Goal: Task Accomplishment & Management: Manage account settings

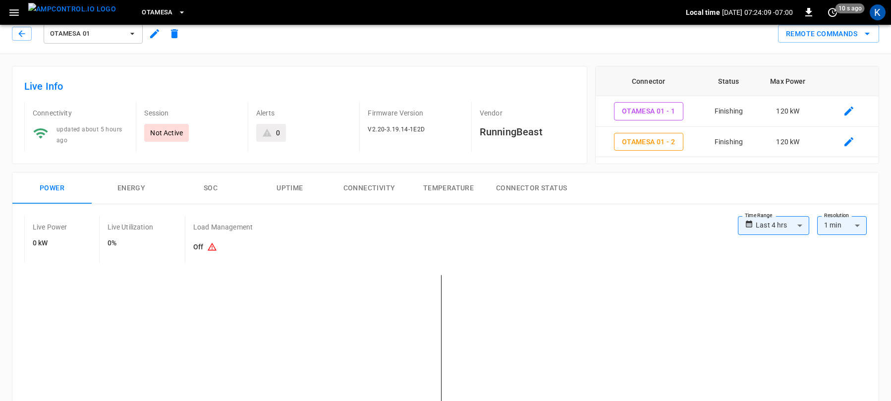
scroll to position [77, 0]
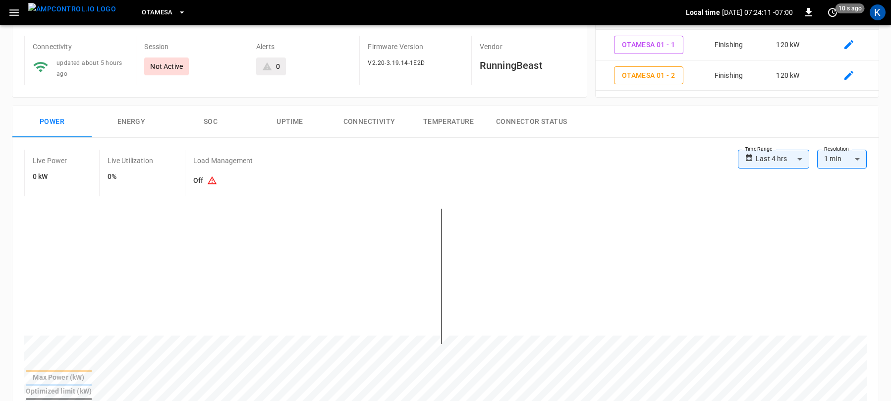
click at [773, 158] on body "**********" at bounding box center [445, 395] width 891 height 945
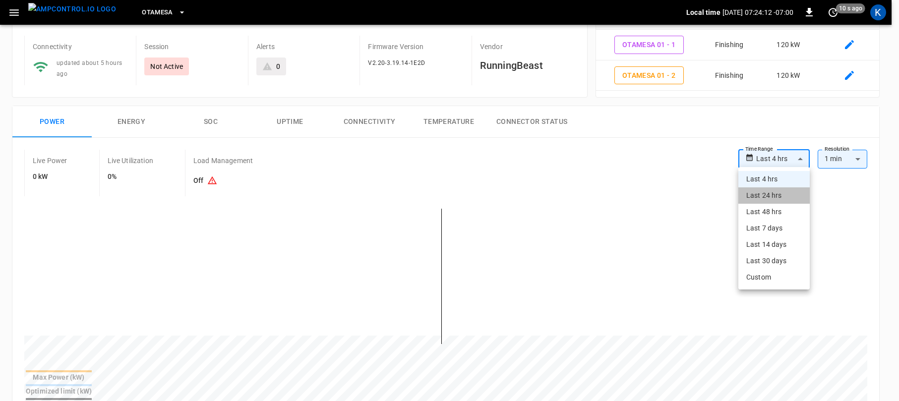
click at [763, 196] on li "Last 24 hrs" at bounding box center [773, 195] width 71 height 16
type input "**********"
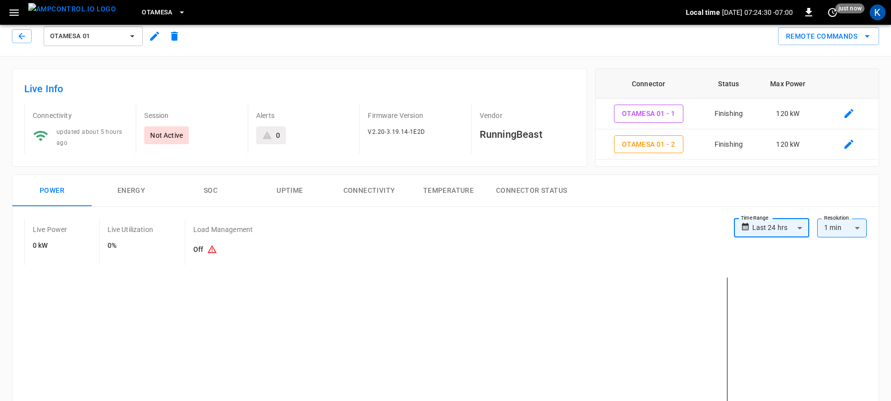
scroll to position [2, 0]
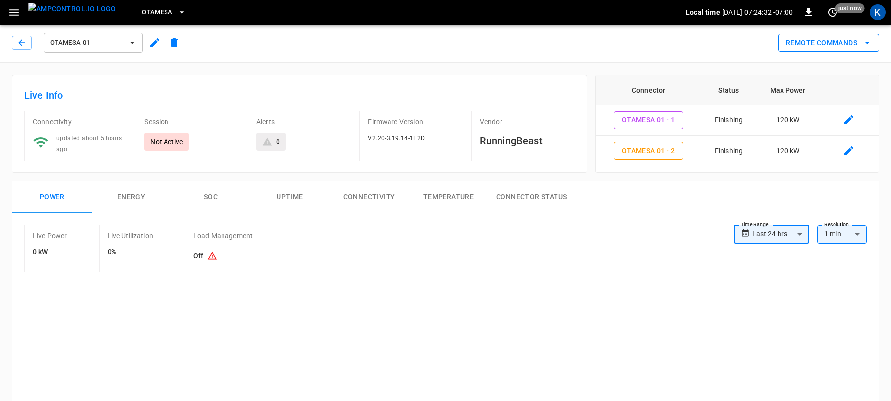
click at [836, 44] on button "Remote Commands" at bounding box center [828, 43] width 101 height 18
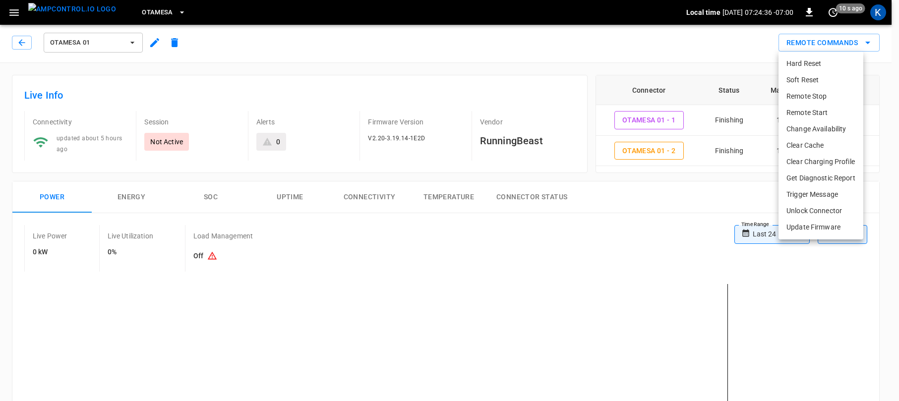
click at [805, 59] on li "Hard Reset" at bounding box center [820, 64] width 85 height 16
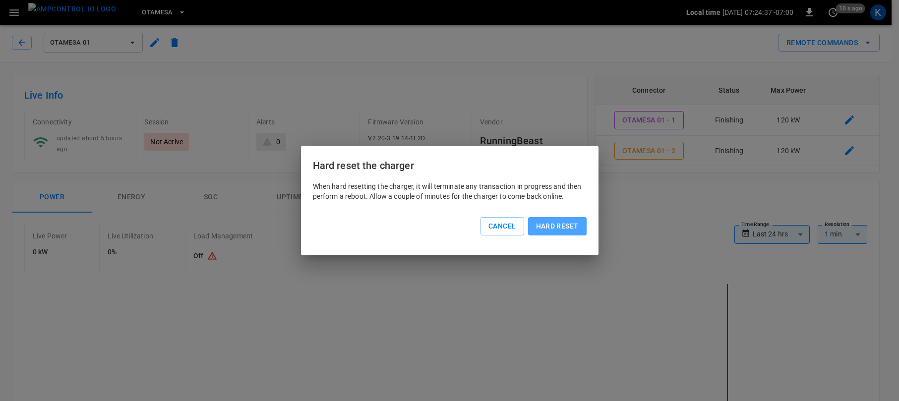
click at [561, 225] on button "Hard reset" at bounding box center [557, 226] width 58 height 18
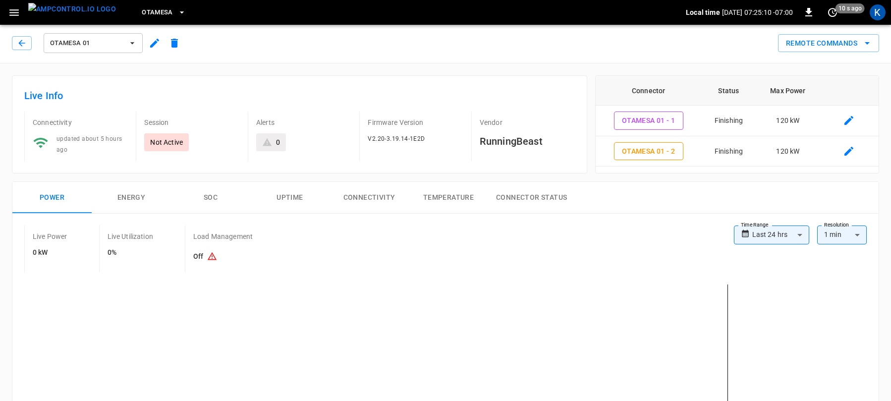
scroll to position [0, 0]
click at [829, 47] on button "Remote Commands" at bounding box center [828, 45] width 101 height 18
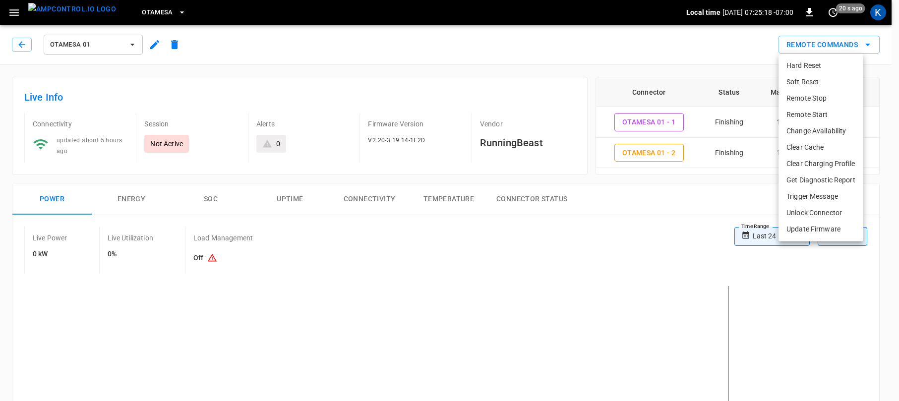
click at [808, 117] on li "Remote Start" at bounding box center [820, 115] width 85 height 16
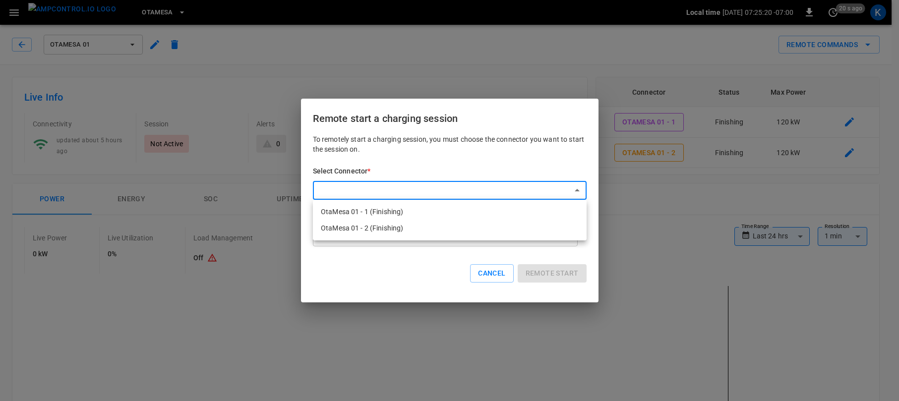
click at [384, 210] on li "OtaMesa 01 - 1 (Preparing)" at bounding box center [450, 212] width 274 height 16
type input "**********"
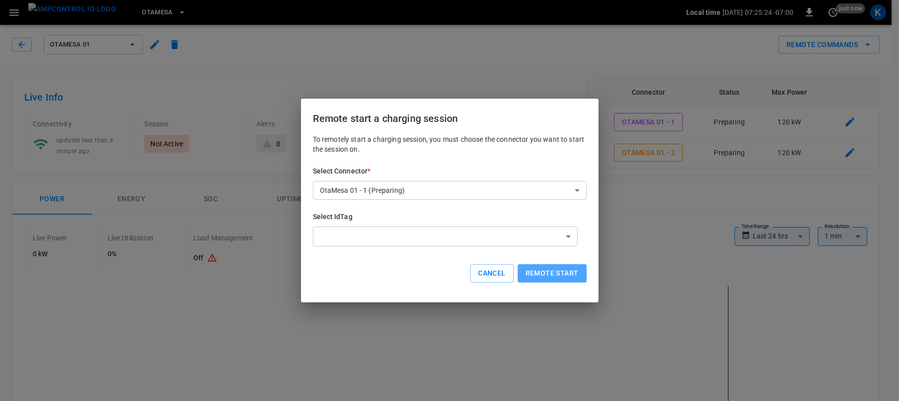
click at [553, 273] on button "Remote start" at bounding box center [551, 273] width 69 height 18
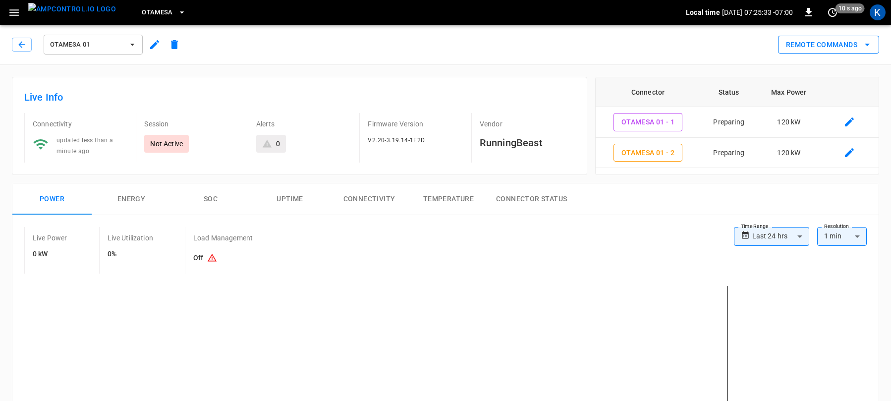
click at [829, 44] on button "Remote Commands" at bounding box center [828, 45] width 101 height 18
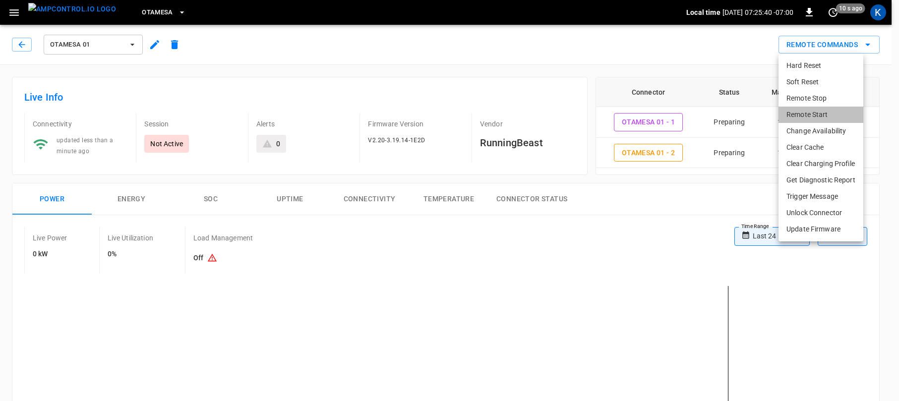
click at [811, 114] on li "Remote Start" at bounding box center [820, 115] width 85 height 16
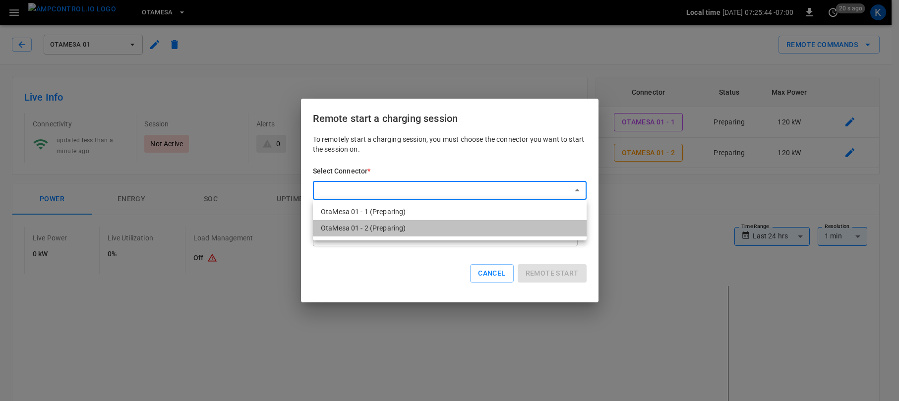
click at [385, 227] on li "OtaMesa 01 - 2 (Preparing)" at bounding box center [450, 228] width 274 height 16
type input "**********"
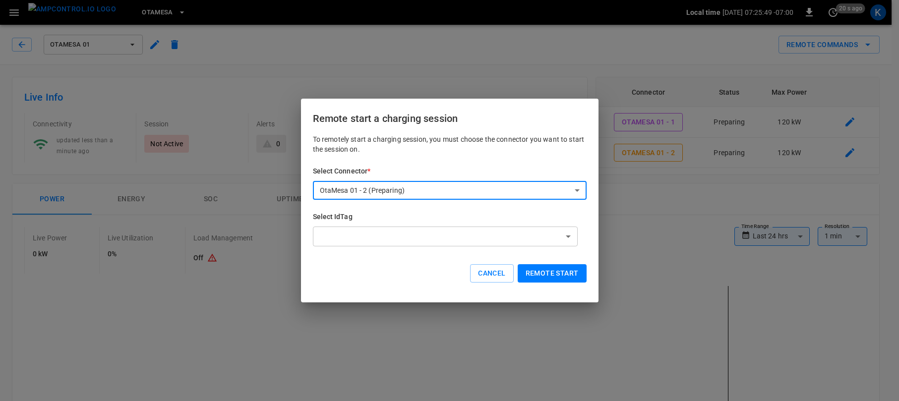
click at [560, 274] on button "Remote start" at bounding box center [551, 273] width 69 height 18
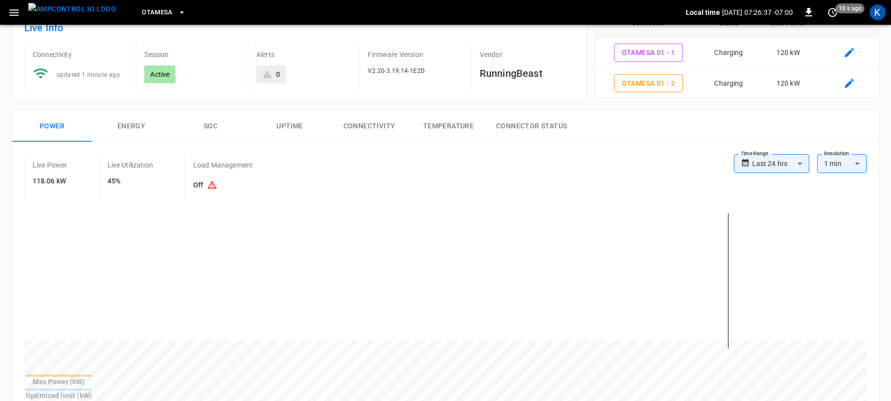
scroll to position [80, 0]
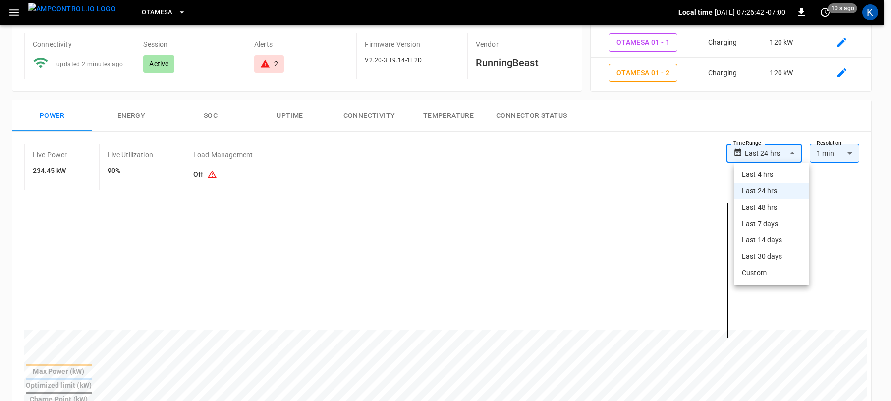
click at [772, 154] on body "**********" at bounding box center [445, 391] width 891 height 942
click at [758, 173] on li "Last 4 hrs" at bounding box center [771, 175] width 75 height 16
type input "**********"
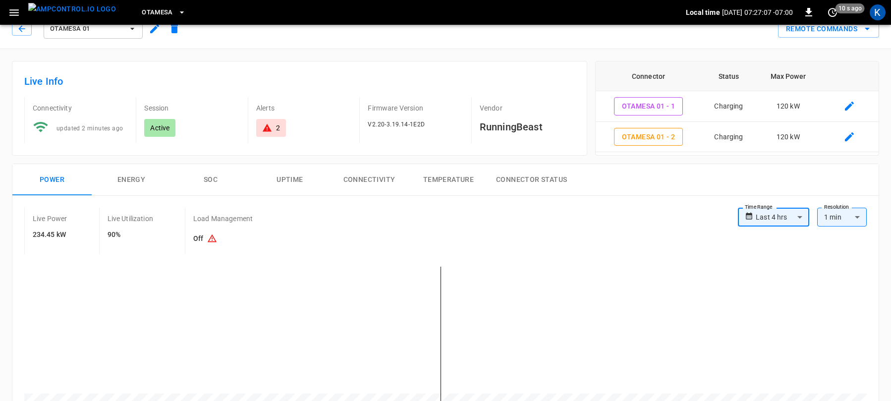
scroll to position [0, 0]
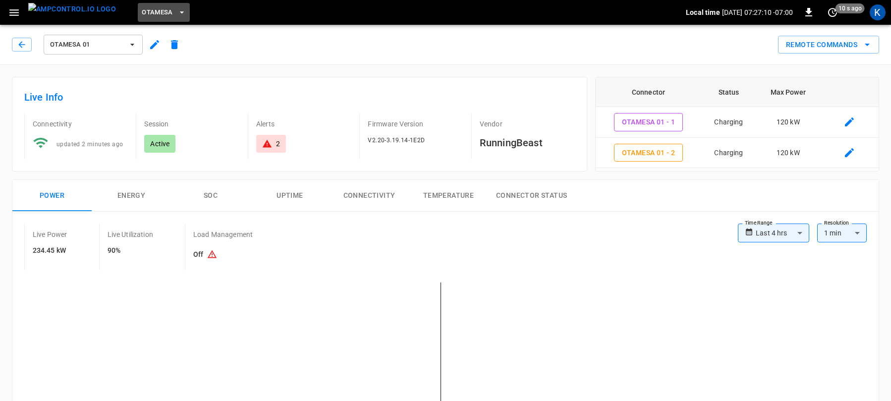
click at [142, 10] on span "OtaMesa" at bounding box center [157, 12] width 31 height 11
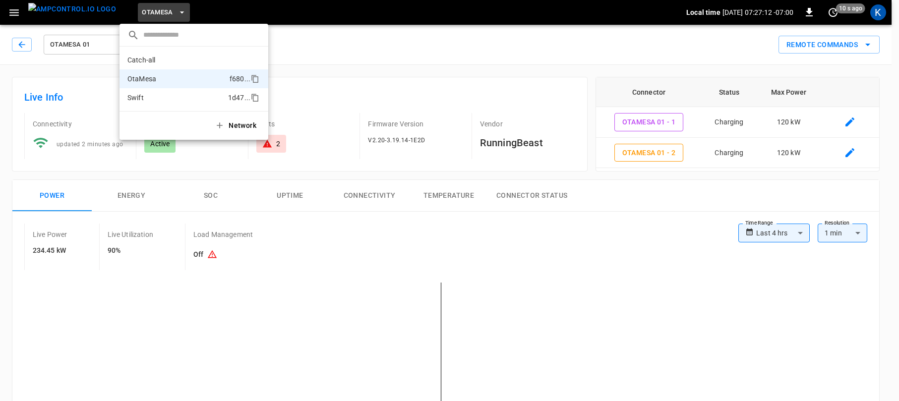
click at [150, 95] on p "Swift" at bounding box center [175, 98] width 97 height 10
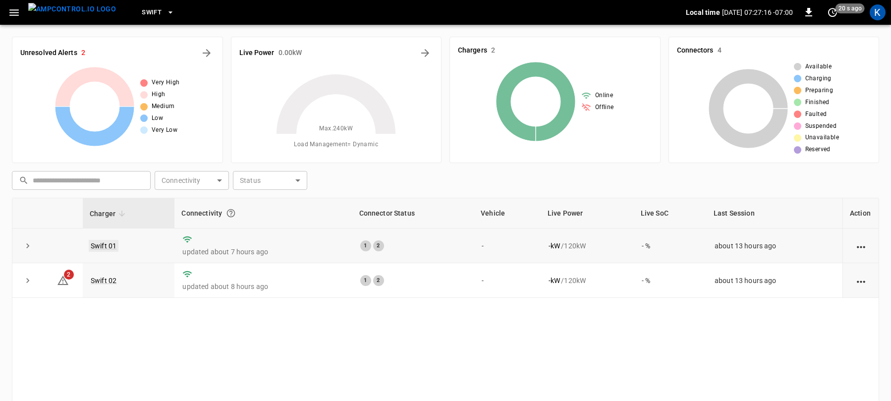
click at [106, 243] on link "Swift 01" at bounding box center [104, 246] width 30 height 12
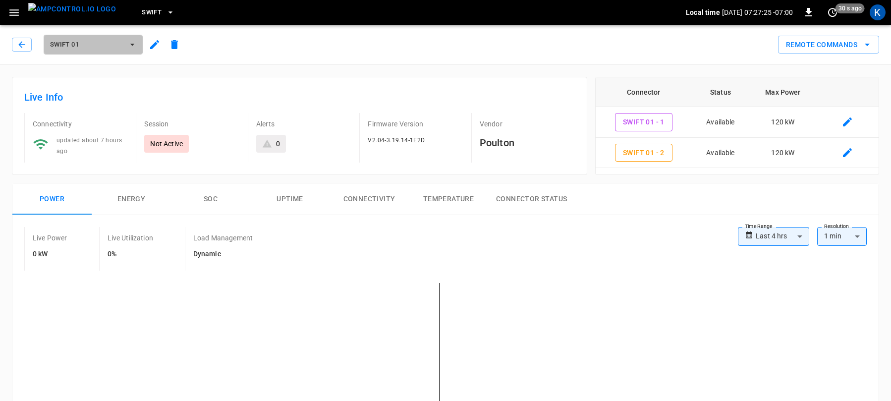
click at [127, 42] on icon "button" at bounding box center [132, 45] width 10 height 10
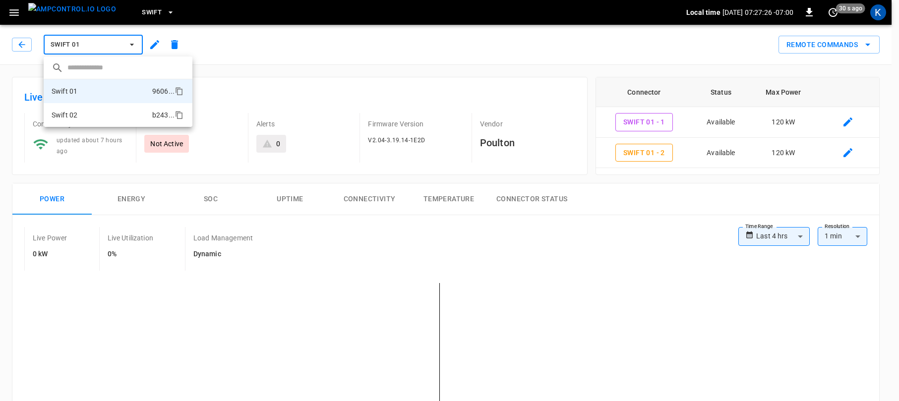
click at [84, 115] on li "Swift 02 b243 ..." at bounding box center [118, 115] width 149 height 24
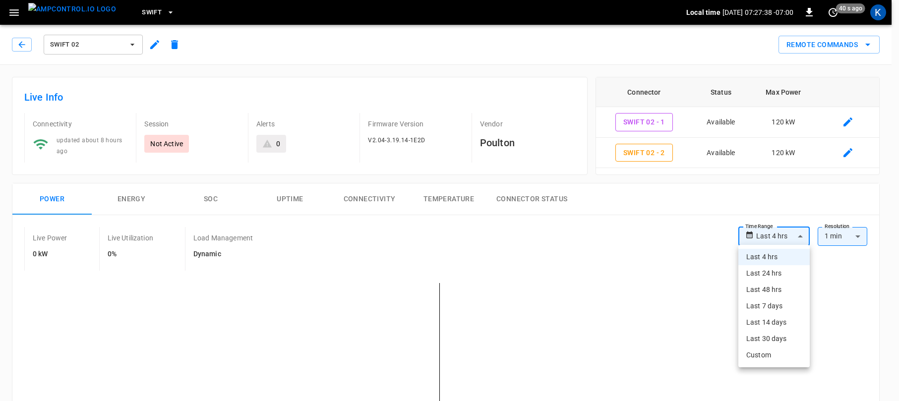
click at [759, 270] on li "Last 24 hrs" at bounding box center [773, 273] width 71 height 16
type input "**********"
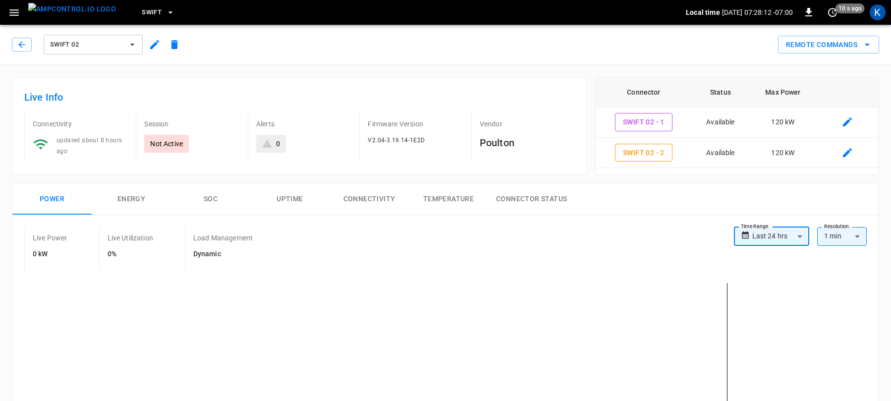
click at [79, 43] on span "Swift 02" at bounding box center [86, 44] width 73 height 11
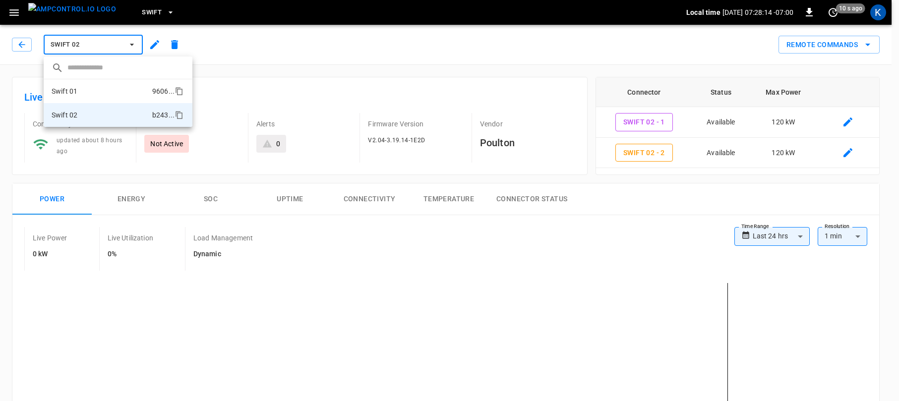
click at [77, 86] on p "Swift 01" at bounding box center [65, 91] width 26 height 10
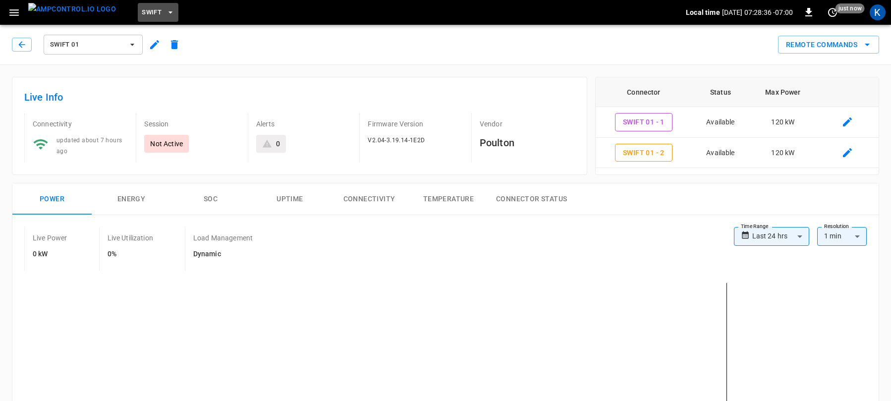
click at [142, 11] on span "Swift" at bounding box center [152, 12] width 20 height 11
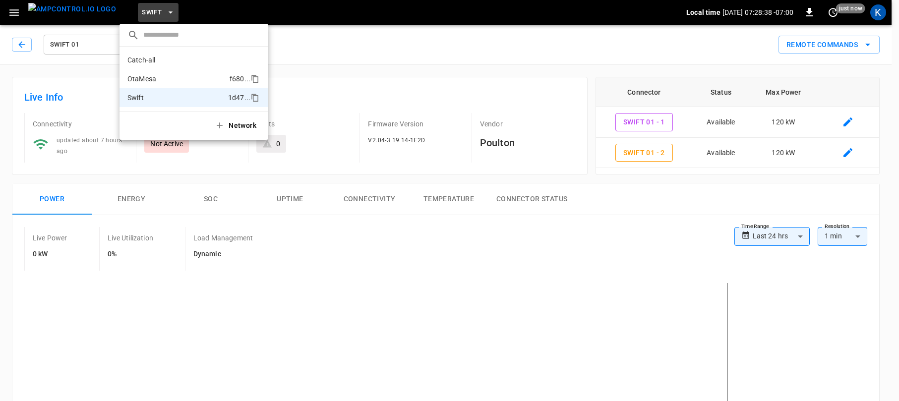
click at [150, 78] on p "OtaMesa" at bounding box center [176, 79] width 98 height 10
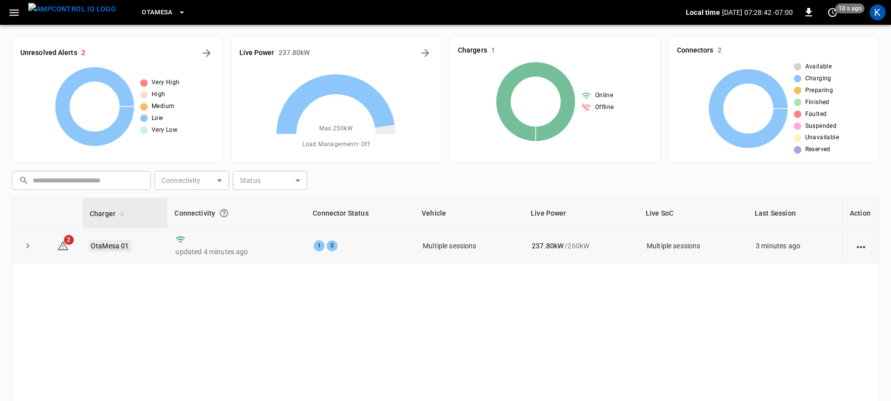
click at [103, 247] on link "OtaMesa 01" at bounding box center [110, 246] width 43 height 12
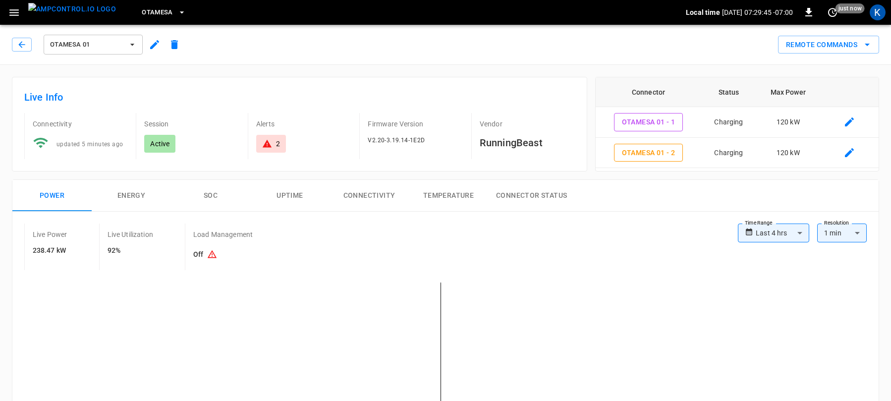
click at [14, 12] on icon "button" at bounding box center [13, 12] width 9 height 6
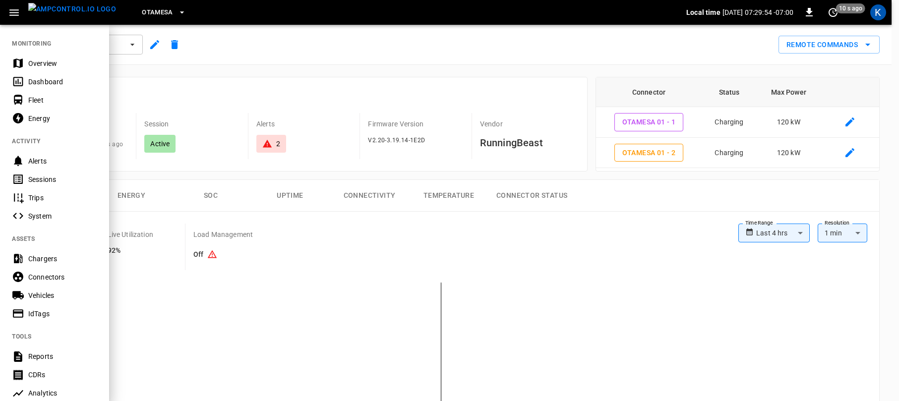
click at [322, 44] on div at bounding box center [449, 200] width 899 height 401
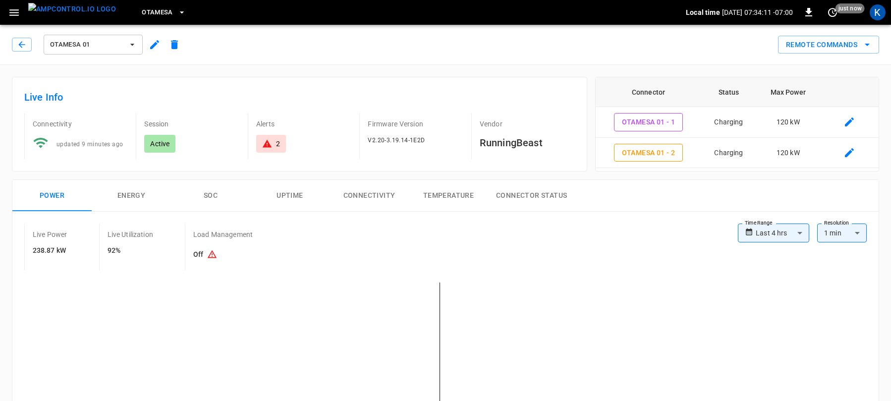
click at [14, 14] on icon "button" at bounding box center [14, 12] width 12 height 12
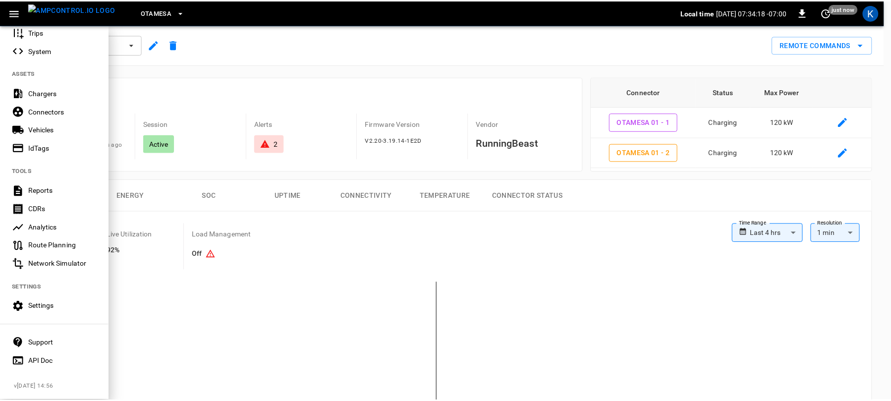
scroll to position [159, 0]
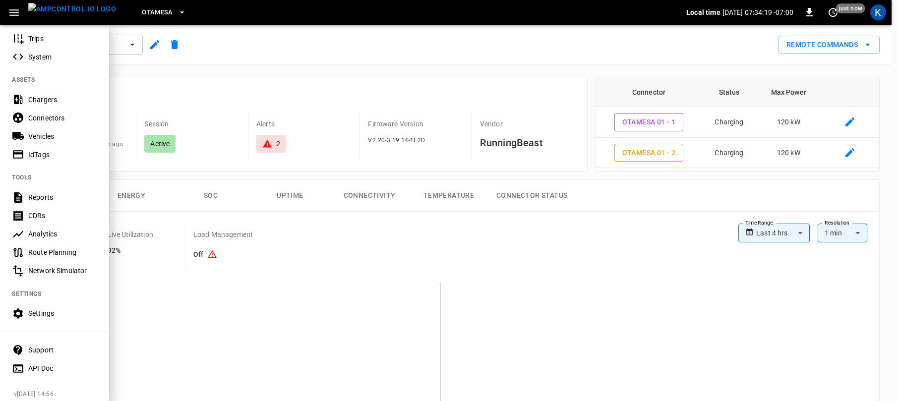
click at [41, 312] on div "Settings" at bounding box center [62, 313] width 69 height 10
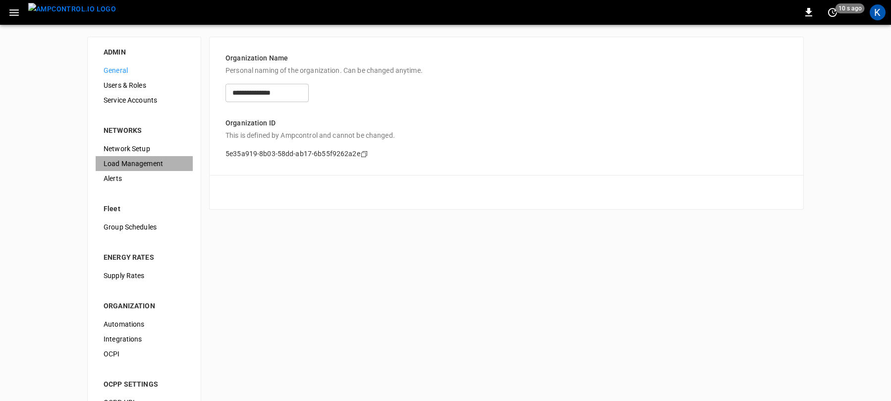
click at [128, 162] on span "Load Management" at bounding box center [144, 164] width 81 height 10
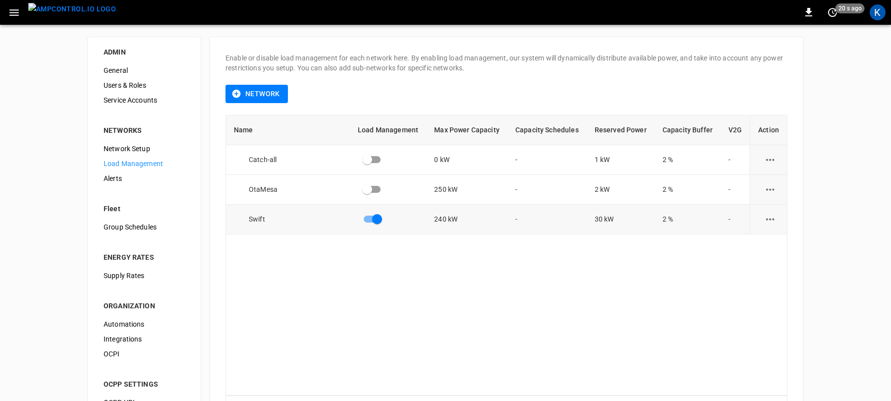
click at [765, 217] on icon "load management options" at bounding box center [770, 219] width 12 height 12
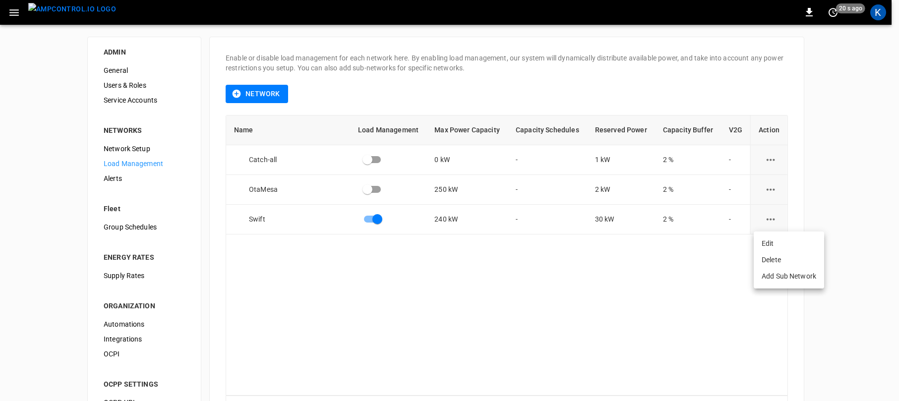
click at [767, 240] on li "Edit" at bounding box center [788, 243] width 70 height 16
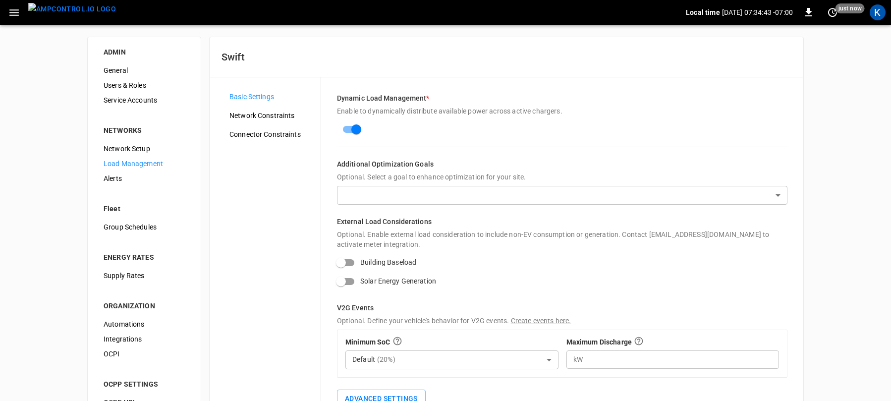
click at [265, 116] on span "Network Constraints" at bounding box center [270, 116] width 83 height 10
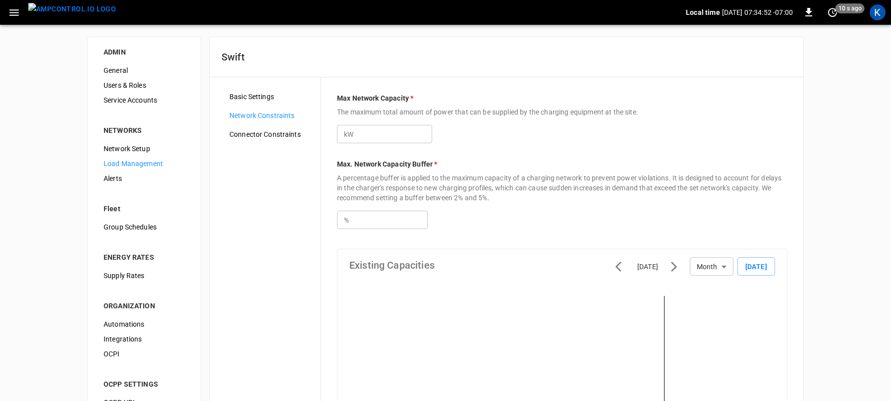
click at [127, 166] on span "Load Management" at bounding box center [144, 164] width 81 height 10
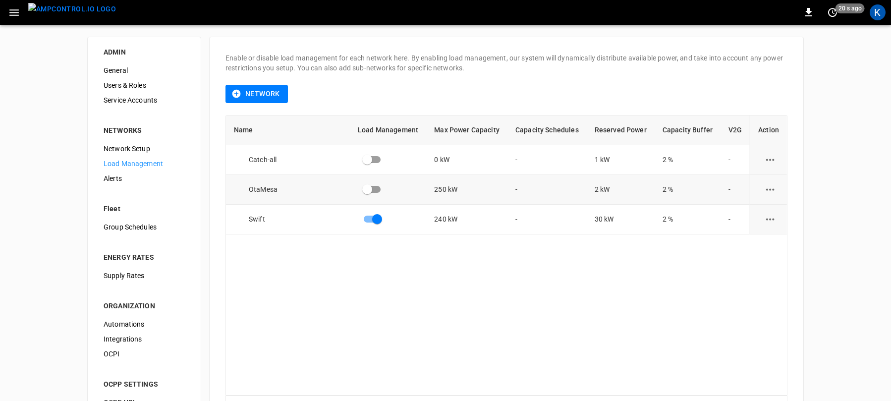
click at [764, 188] on icon "load management options" at bounding box center [770, 189] width 12 height 12
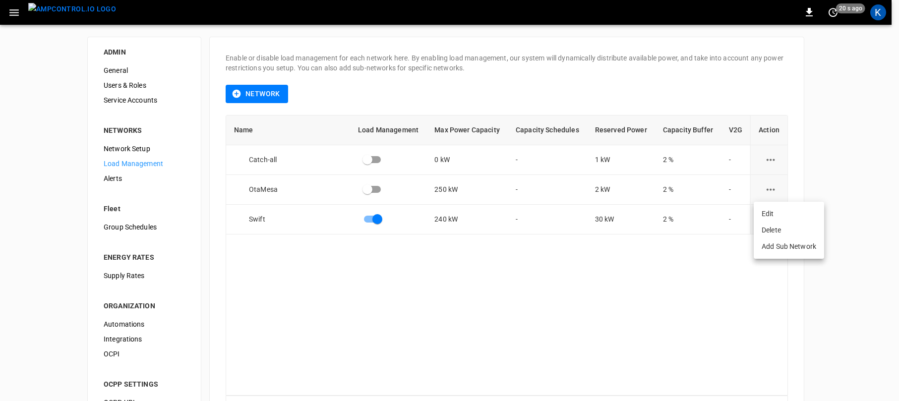
click at [775, 213] on li "Edit" at bounding box center [788, 214] width 70 height 16
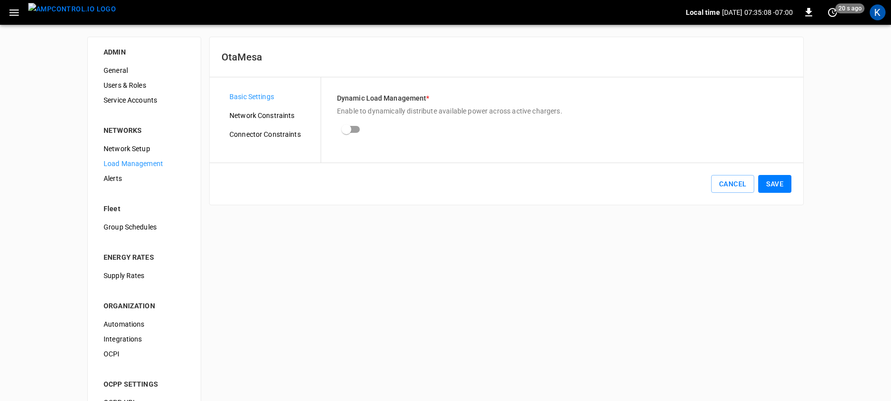
click at [260, 116] on span "Network Constraints" at bounding box center [270, 116] width 83 height 10
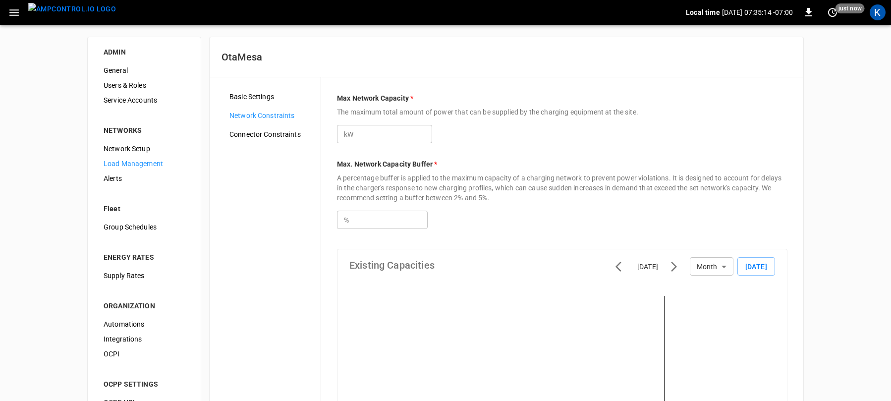
click at [264, 134] on span "Connector Constraints" at bounding box center [270, 134] width 83 height 10
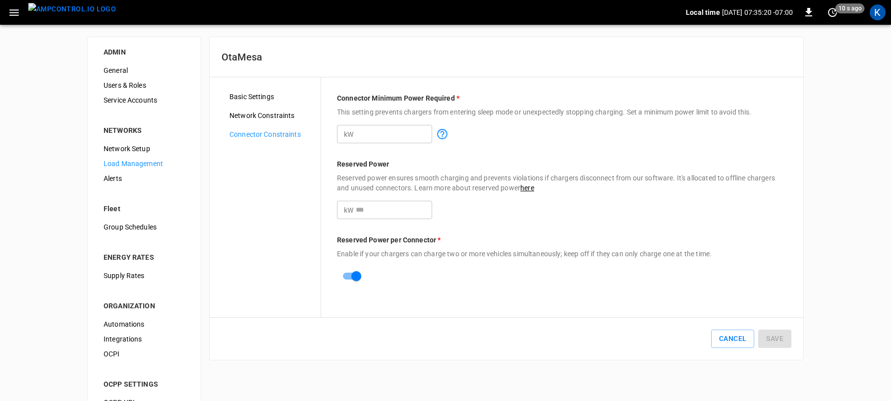
click at [263, 116] on span "Network Constraints" at bounding box center [270, 116] width 83 height 10
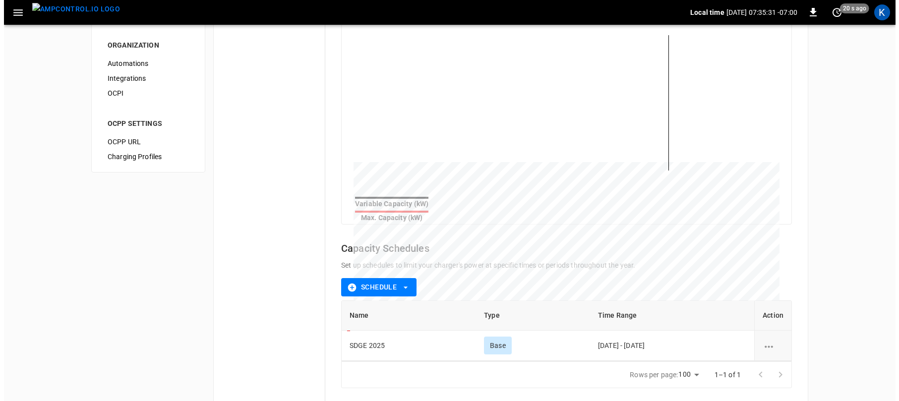
scroll to position [312, 0]
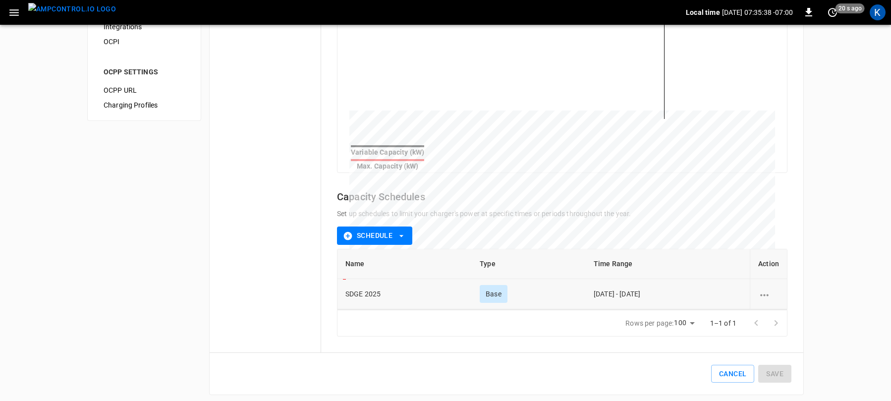
click at [759, 291] on icon "schedule options" at bounding box center [764, 295] width 12 height 12
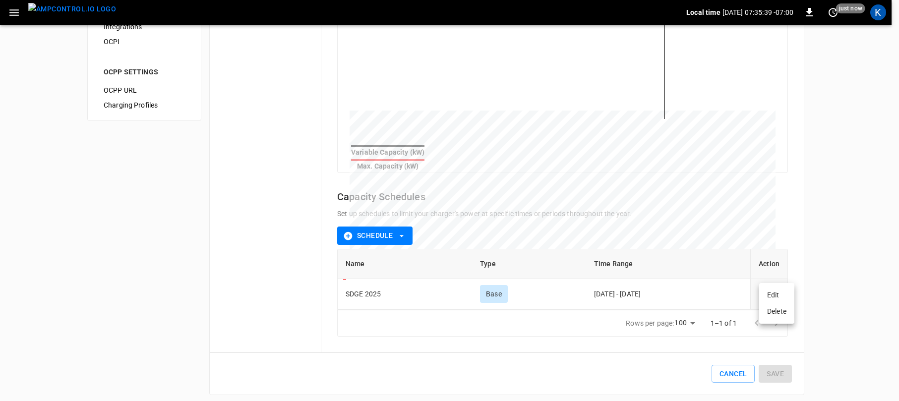
click at [774, 296] on li "Edit" at bounding box center [776, 295] width 35 height 16
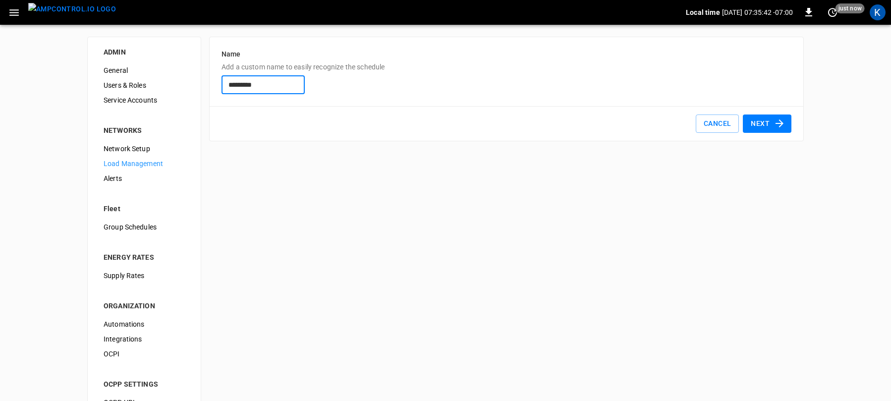
click at [762, 125] on button "Next" at bounding box center [767, 123] width 49 height 18
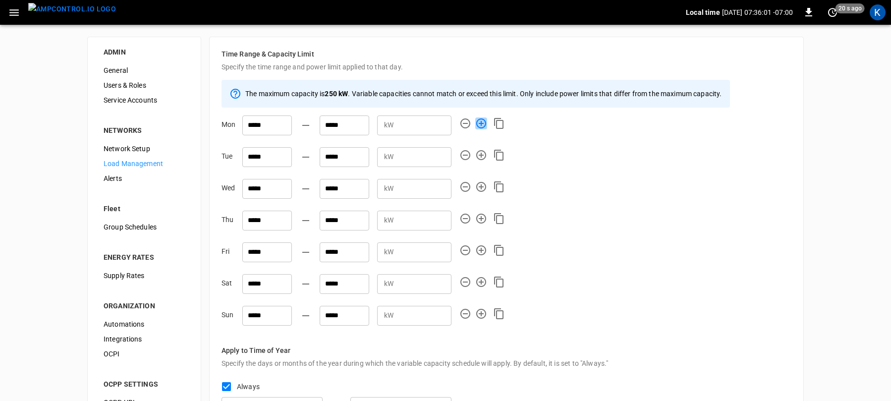
click at [483, 122] on icon "button" at bounding box center [481, 123] width 12 height 12
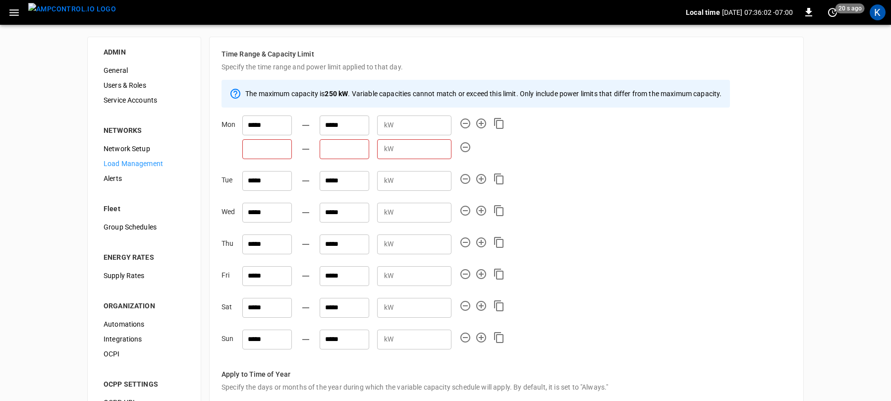
click at [263, 148] on input "text" at bounding box center [267, 149] width 50 height 20
type input "*"
type input "*****"
click at [337, 150] on input "text" at bounding box center [345, 149] width 50 height 20
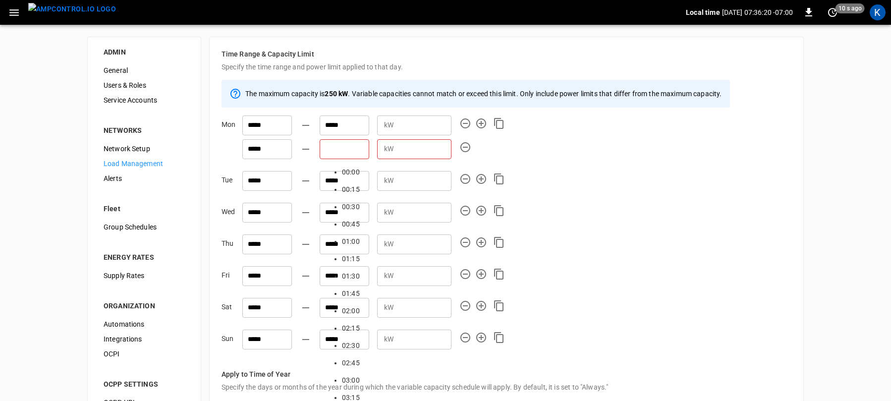
scroll to position [1579, 0]
type input "*****"
click at [407, 148] on input "number" at bounding box center [424, 149] width 54 height 18
type input "*"
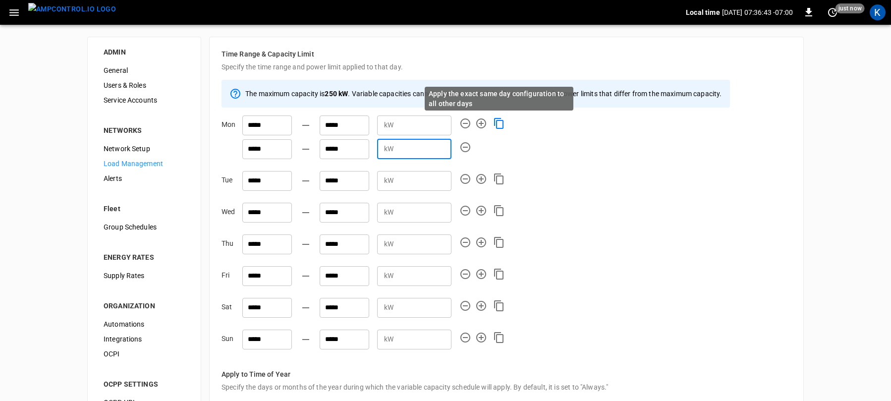
type input "***"
click at [499, 122] on icon "Apply the exact same day configuration to all other days" at bounding box center [499, 123] width 12 height 12
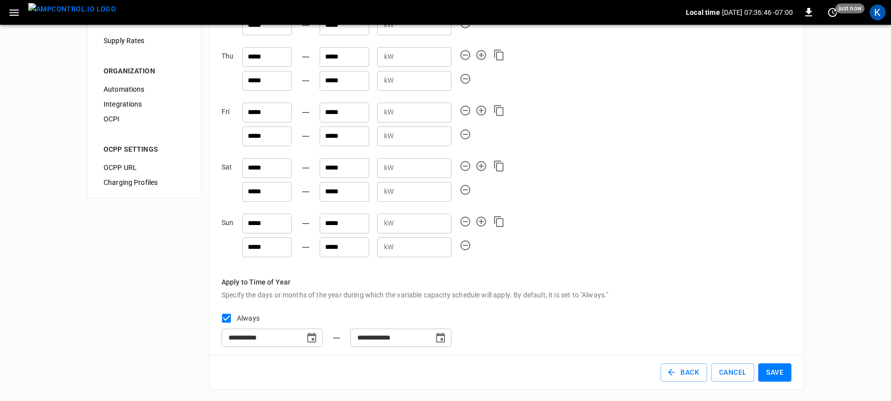
scroll to position [235, 0]
click at [772, 373] on button "Save" at bounding box center [774, 372] width 33 height 18
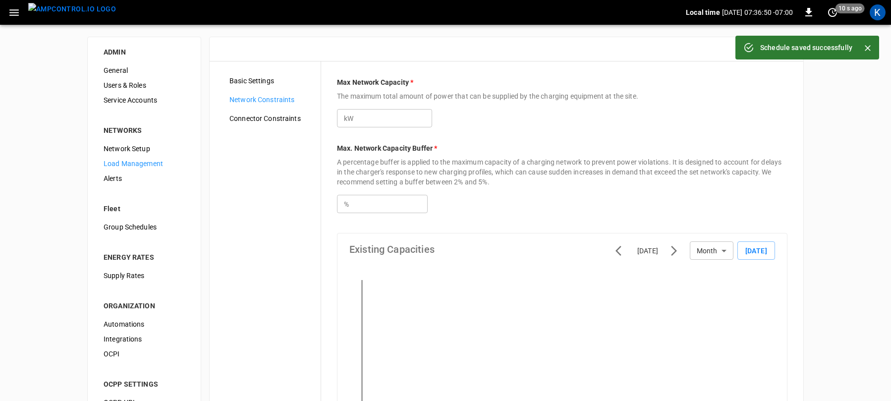
type input "***"
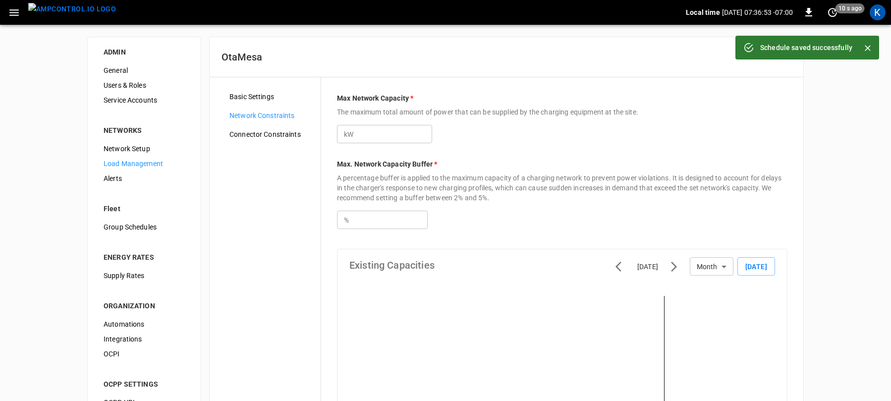
click at [248, 95] on span "Basic Settings" at bounding box center [270, 97] width 83 height 10
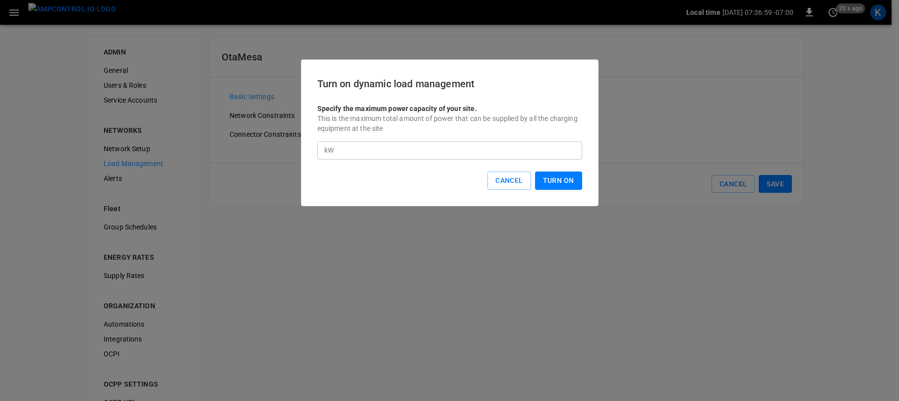
click at [551, 180] on button "Turn On" at bounding box center [558, 180] width 47 height 18
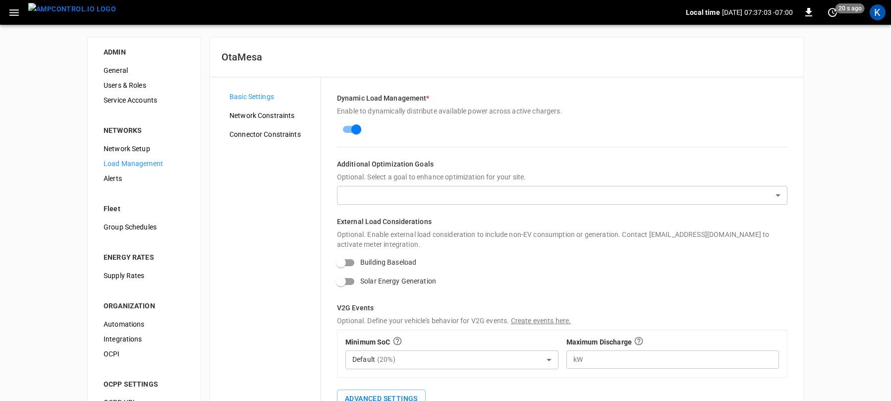
click at [12, 12] on icon "button" at bounding box center [13, 12] width 9 height 6
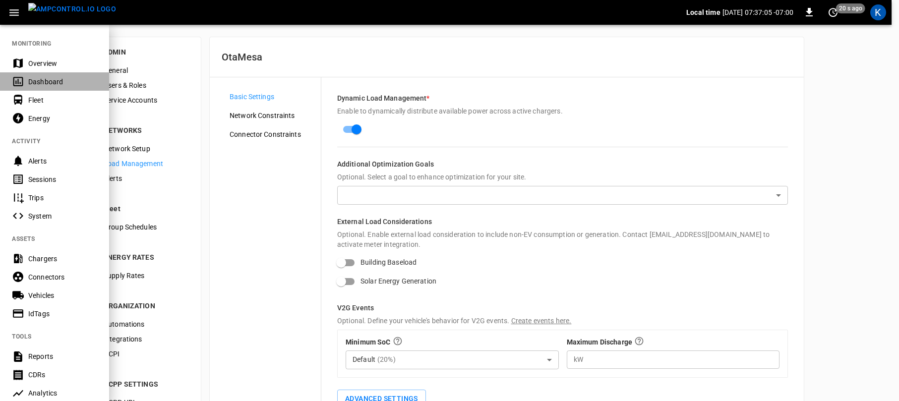
click at [38, 83] on div "Dashboard" at bounding box center [62, 82] width 69 height 10
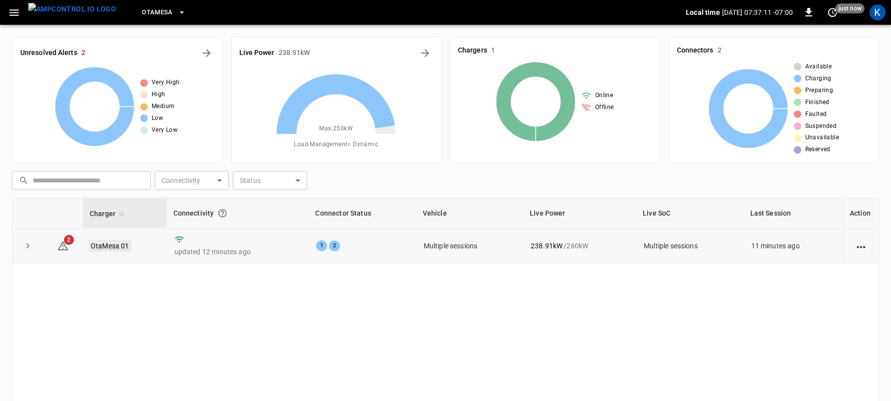
click at [107, 245] on link "OtaMesa 01" at bounding box center [110, 246] width 43 height 12
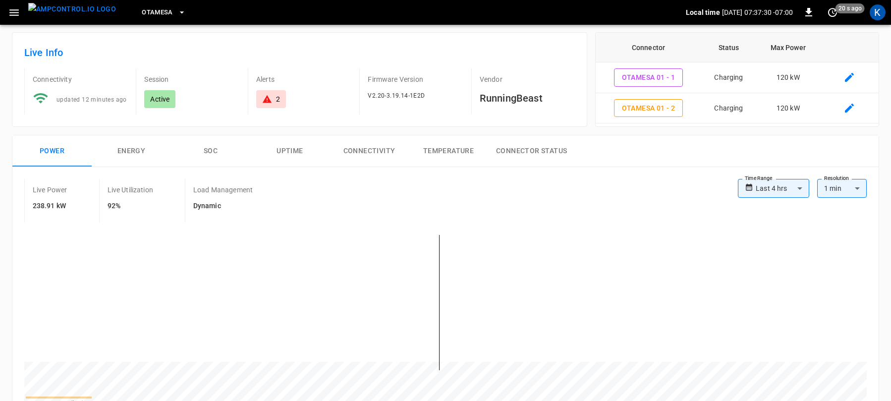
scroll to position [44, 0]
click at [213, 152] on button "SOC" at bounding box center [210, 152] width 79 height 32
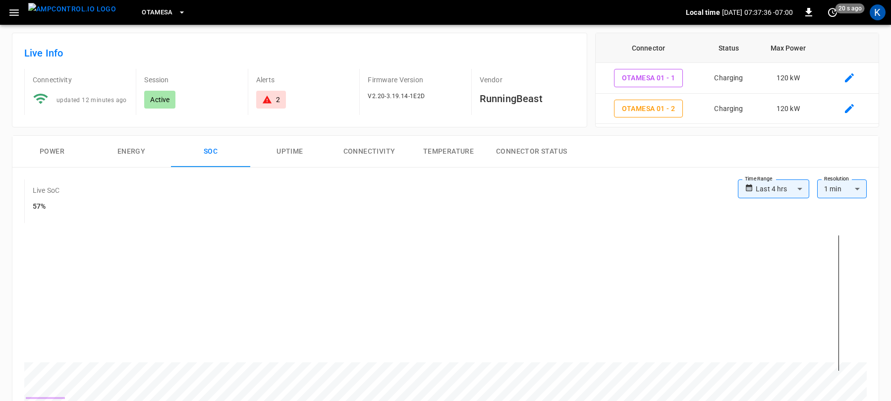
click at [126, 150] on button "Energy" at bounding box center [131, 152] width 79 height 32
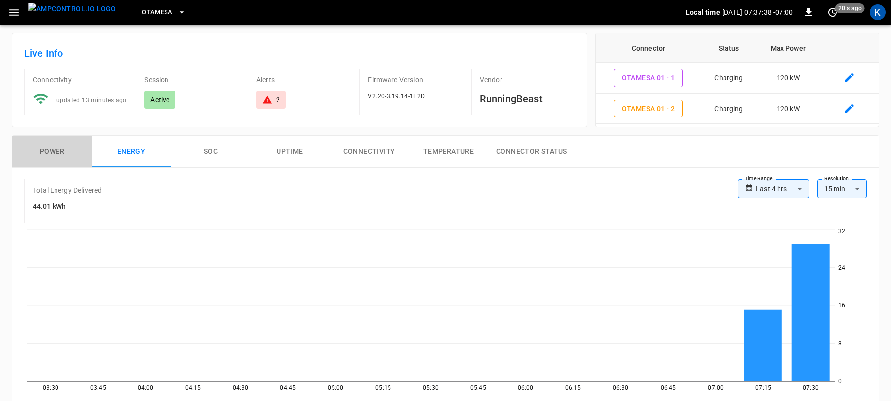
click at [53, 150] on button "Power" at bounding box center [51, 152] width 79 height 32
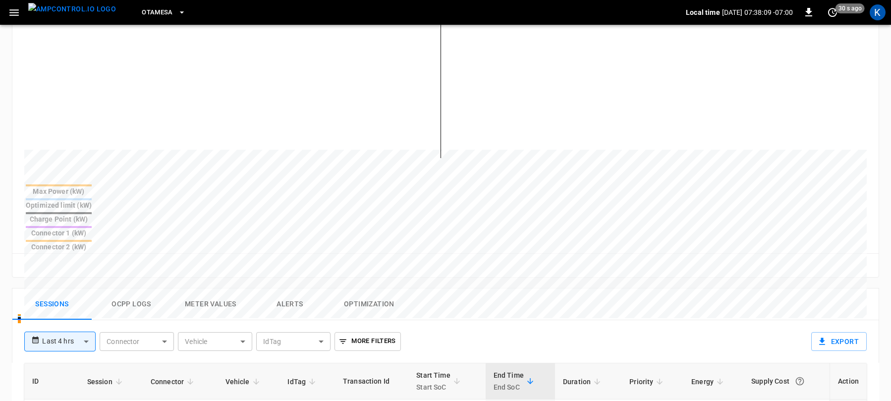
scroll to position [308, 0]
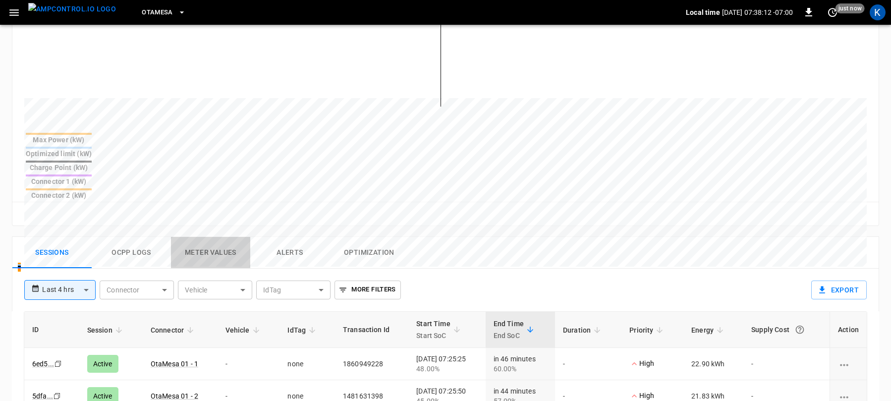
click at [203, 237] on button "Meter Values" at bounding box center [210, 253] width 79 height 32
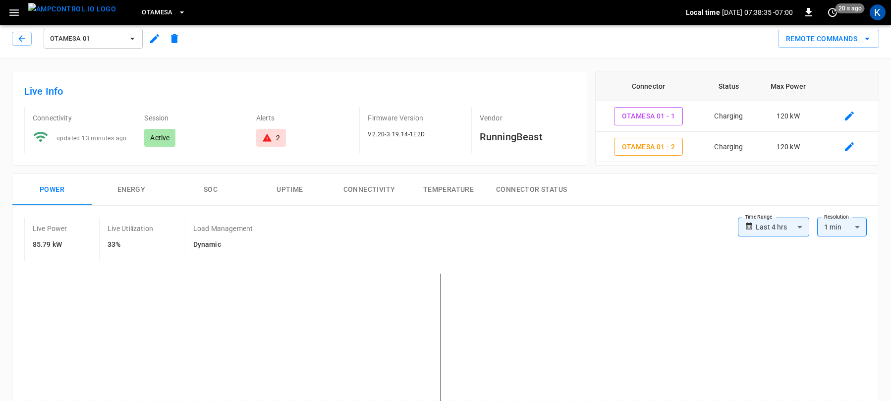
scroll to position [74, 0]
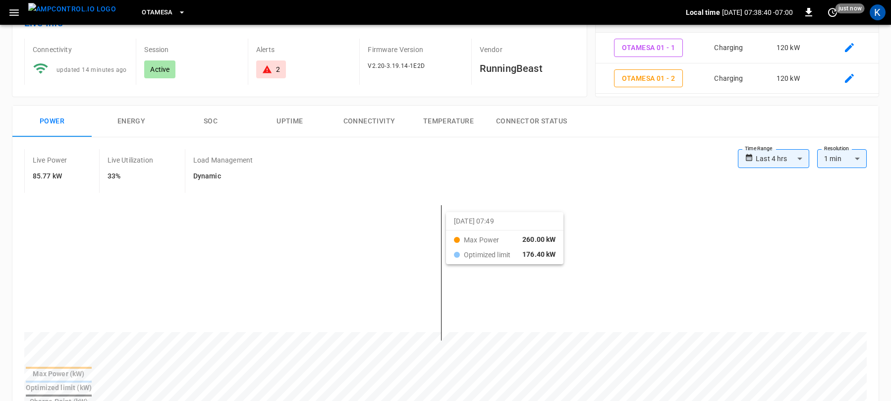
drag, startPoint x: 434, startPoint y: 219, endPoint x: 458, endPoint y: 221, distance: 24.4
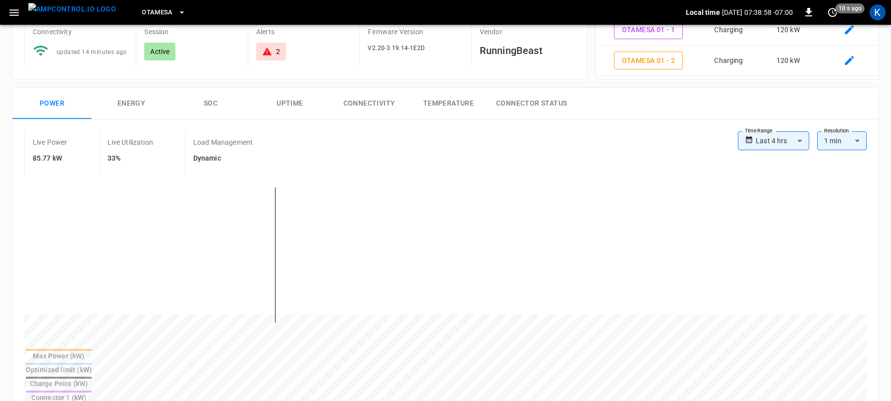
scroll to position [0, 0]
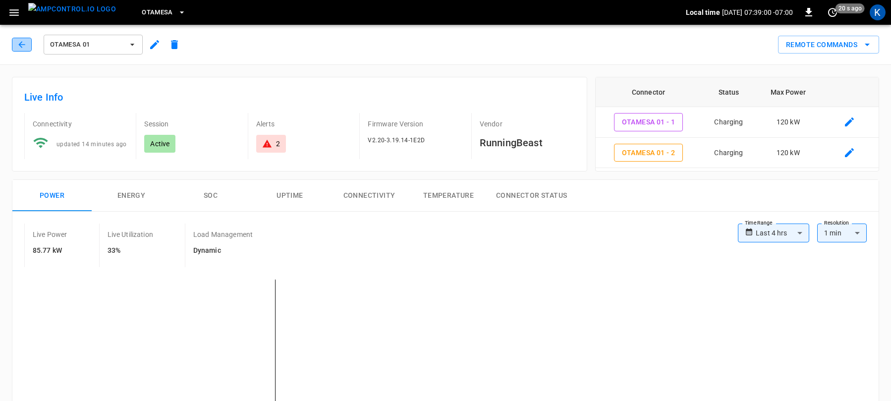
click at [23, 45] on icon "button" at bounding box center [21, 44] width 6 height 6
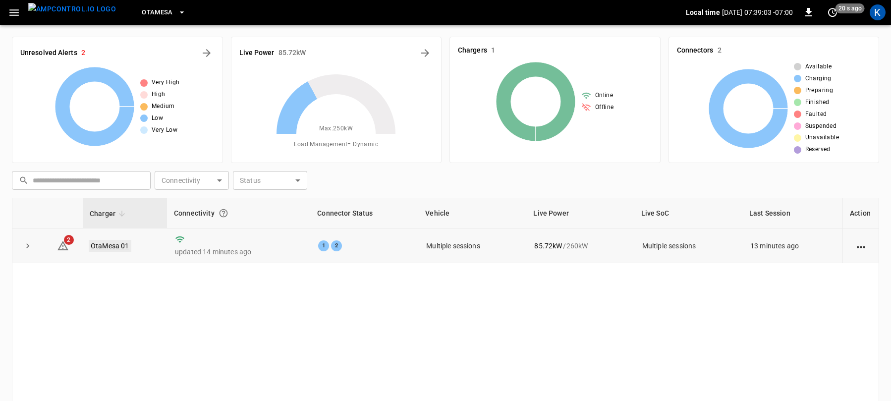
click at [109, 245] on link "OtaMesa 01" at bounding box center [110, 246] width 43 height 12
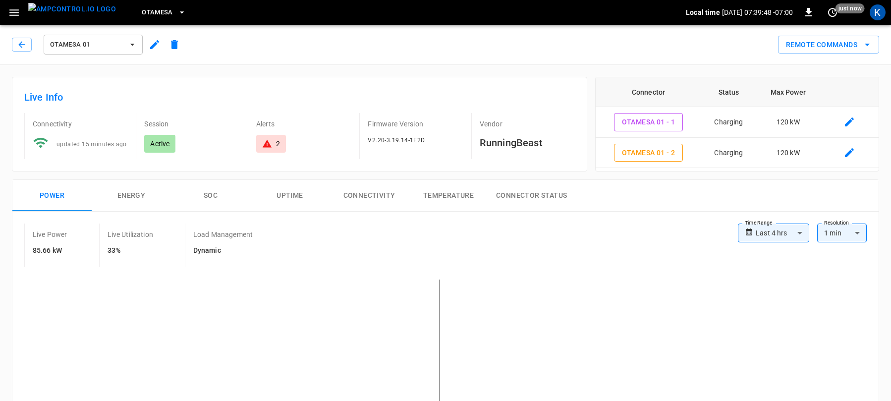
click at [13, 10] on icon "button" at bounding box center [14, 12] width 12 height 12
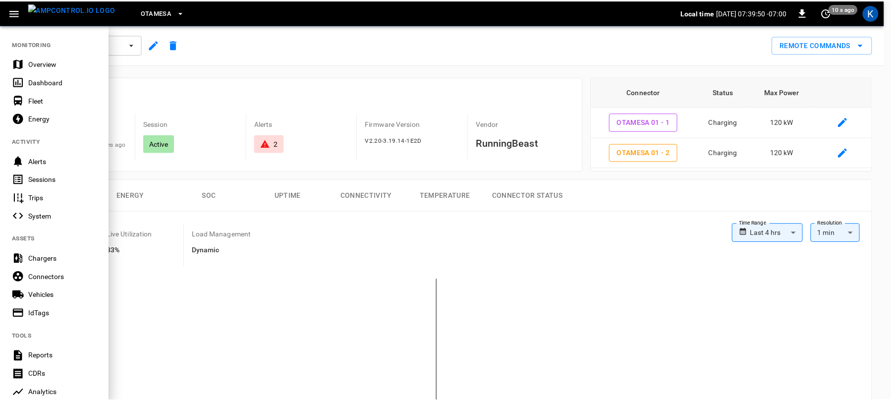
scroll to position [172, 0]
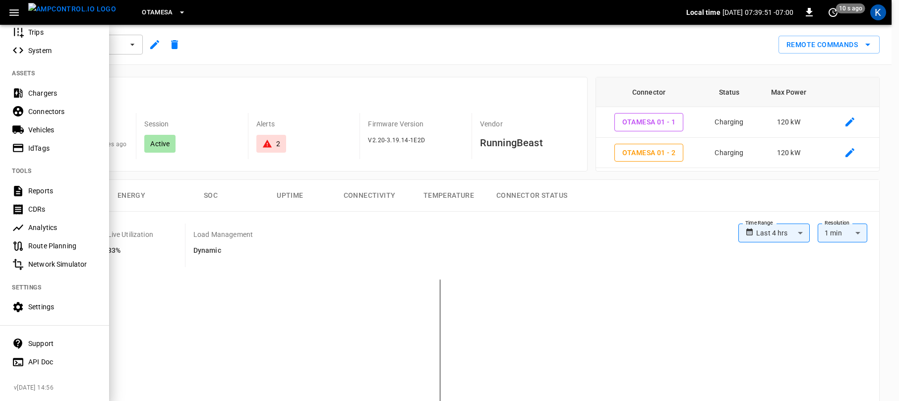
click at [43, 302] on div "Settings" at bounding box center [62, 307] width 69 height 10
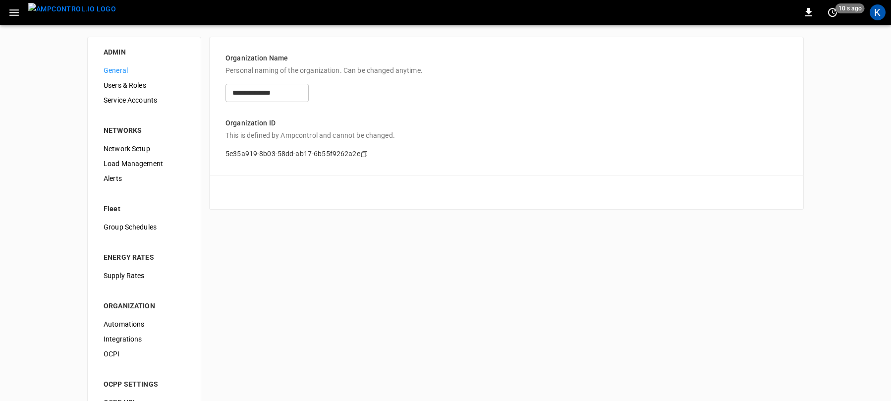
click at [134, 163] on span "Load Management" at bounding box center [144, 164] width 81 height 10
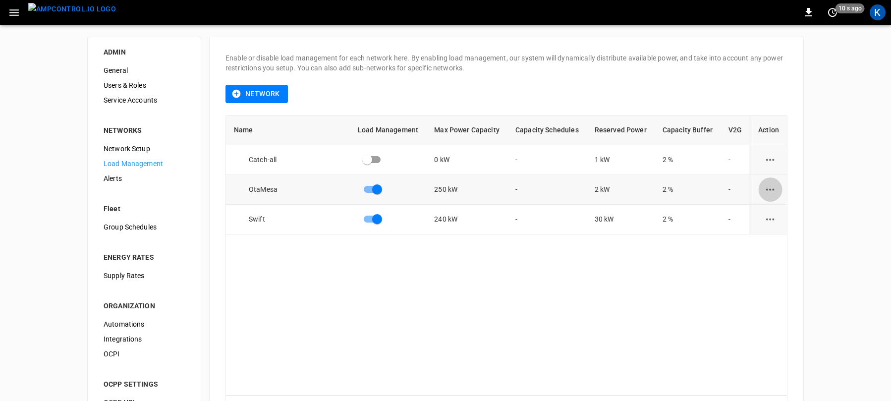
click at [766, 188] on icon "load management options" at bounding box center [770, 189] width 12 height 12
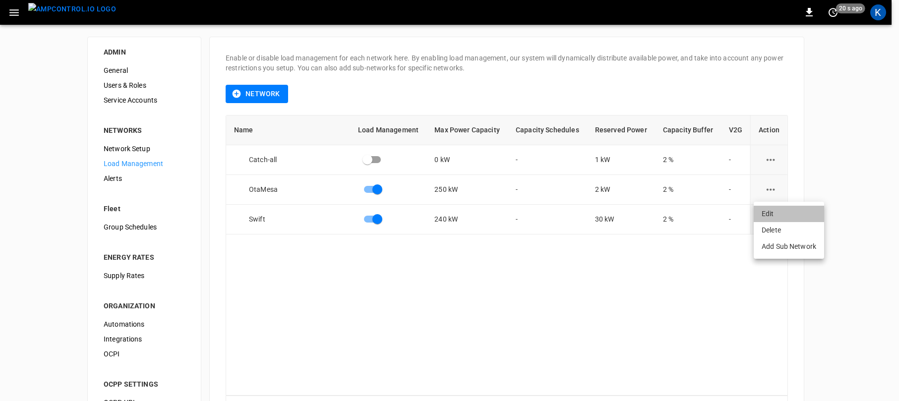
click at [773, 212] on li "Edit" at bounding box center [788, 214] width 70 height 16
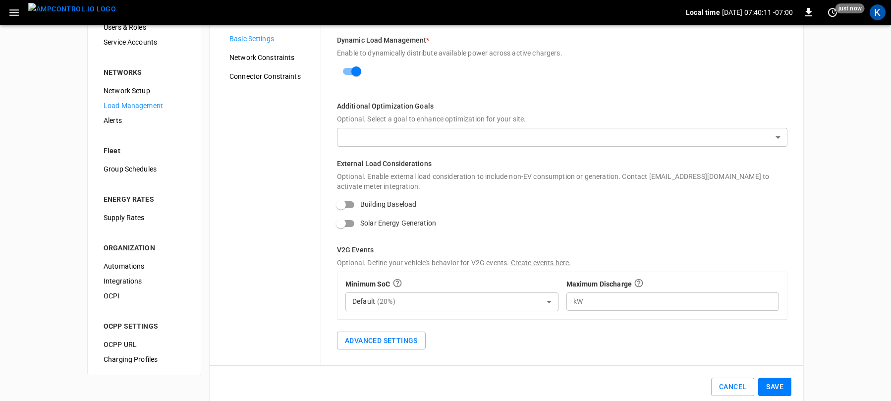
scroll to position [77, 0]
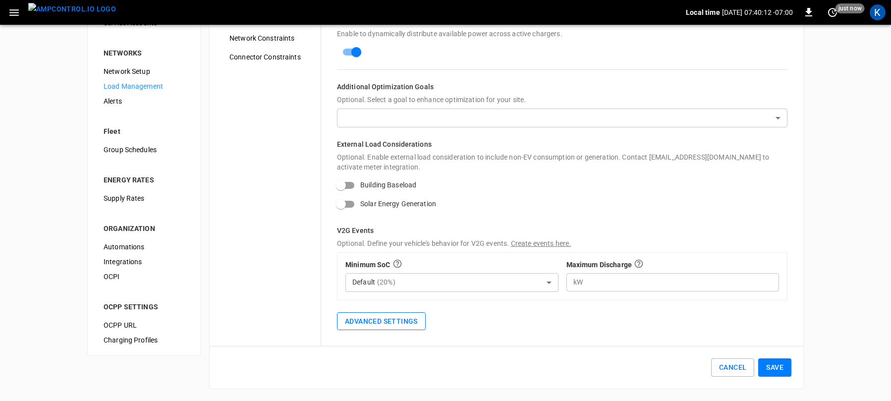
click at [399, 323] on button "Advanced Settings" at bounding box center [381, 321] width 89 height 18
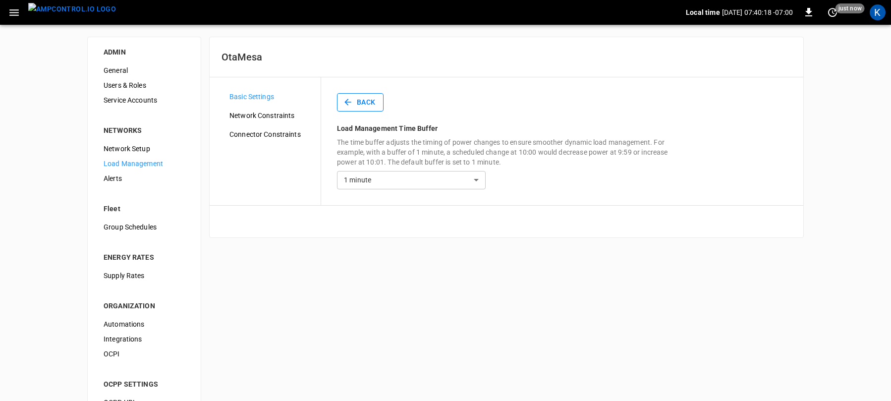
click at [357, 104] on button "Back" at bounding box center [360, 102] width 47 height 18
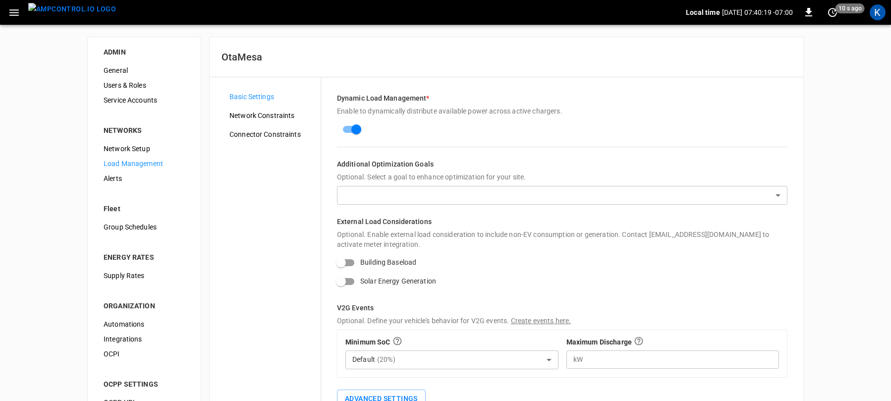
click at [269, 116] on span "Network Constraints" at bounding box center [270, 116] width 83 height 10
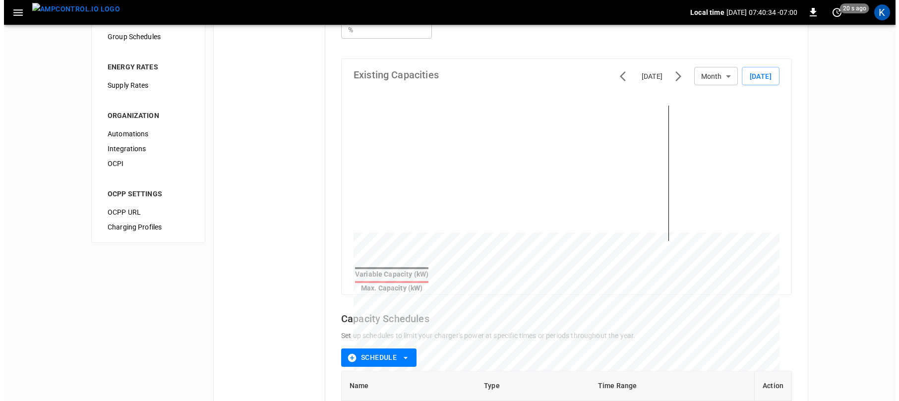
scroll to position [310, 0]
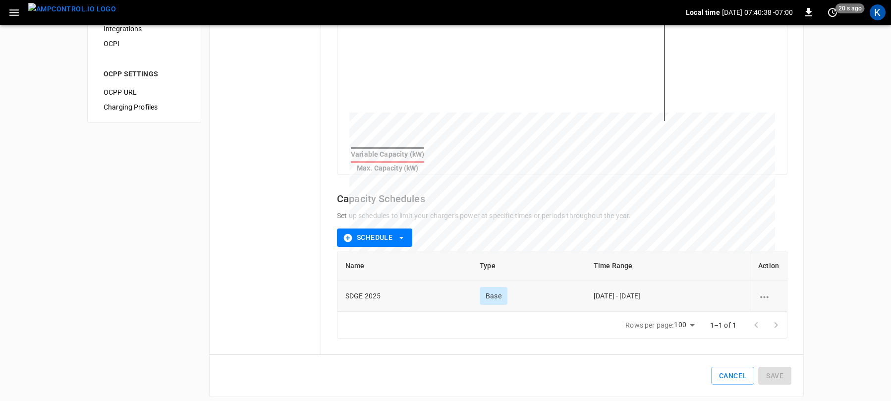
click at [766, 291] on icon "schedule options" at bounding box center [764, 297] width 12 height 12
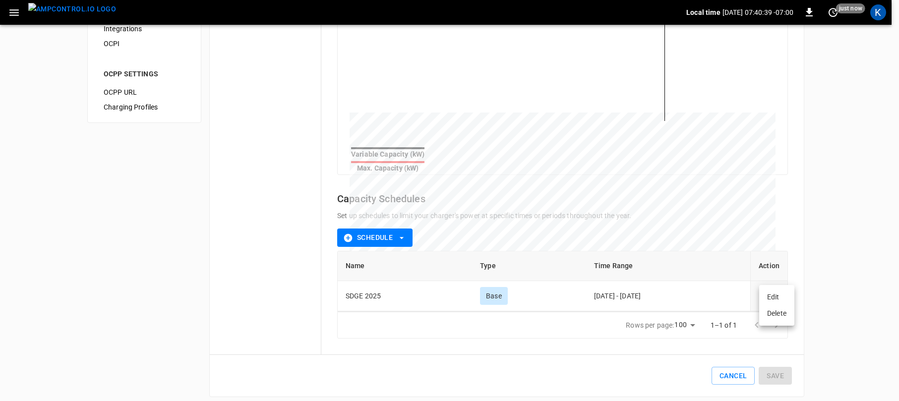
click at [778, 297] on li "Edit" at bounding box center [776, 297] width 35 height 16
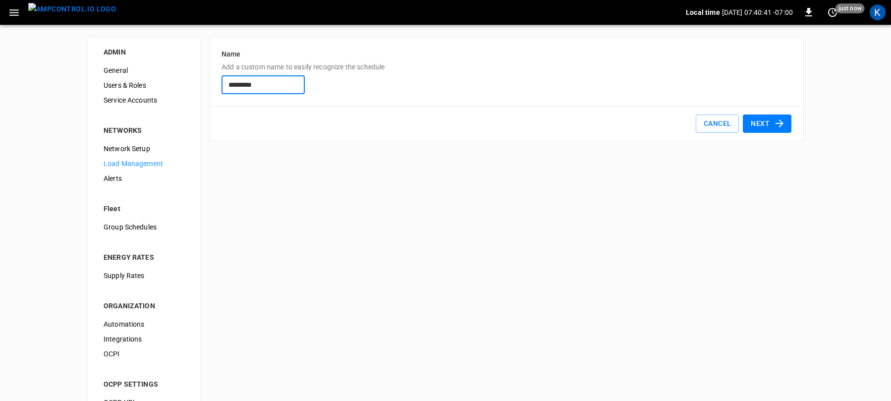
click at [765, 124] on button "Next" at bounding box center [767, 123] width 49 height 18
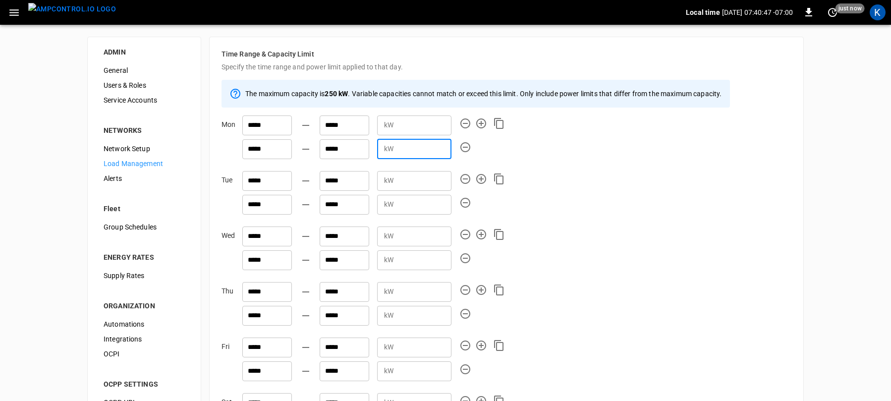
click at [403, 150] on input "***" at bounding box center [424, 149] width 54 height 18
drag, startPoint x: 398, startPoint y: 149, endPoint x: 405, endPoint y: 149, distance: 6.4
click at [405, 149] on input "***" at bounding box center [424, 149] width 54 height 18
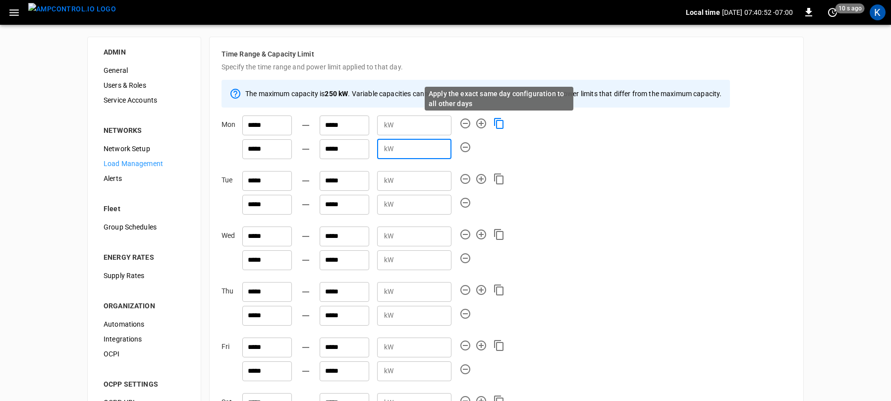
type input "***"
click at [498, 123] on icon "Apply the exact same day configuration to all other days" at bounding box center [499, 123] width 12 height 12
type input "***"
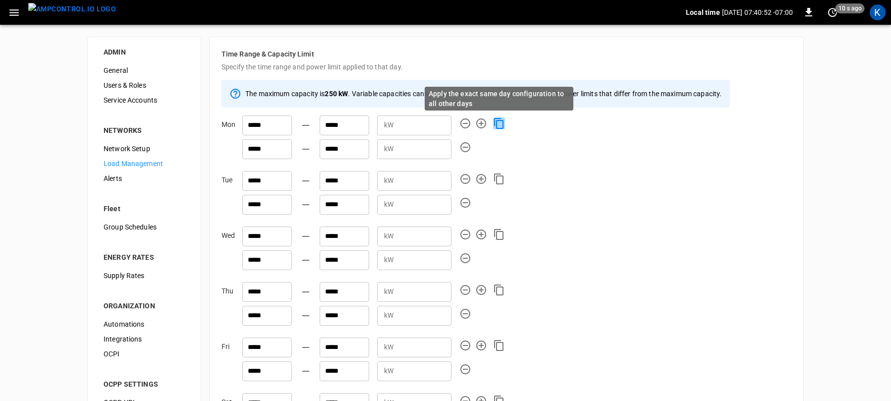
type input "***"
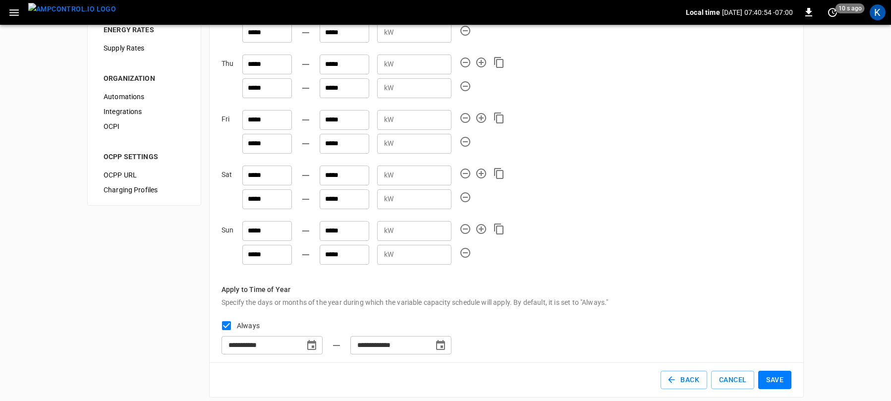
scroll to position [235, 0]
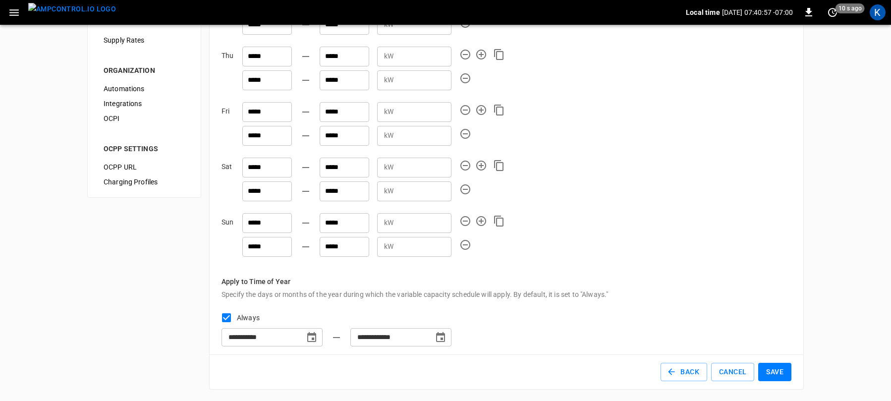
click at [771, 371] on button "Save" at bounding box center [774, 372] width 33 height 18
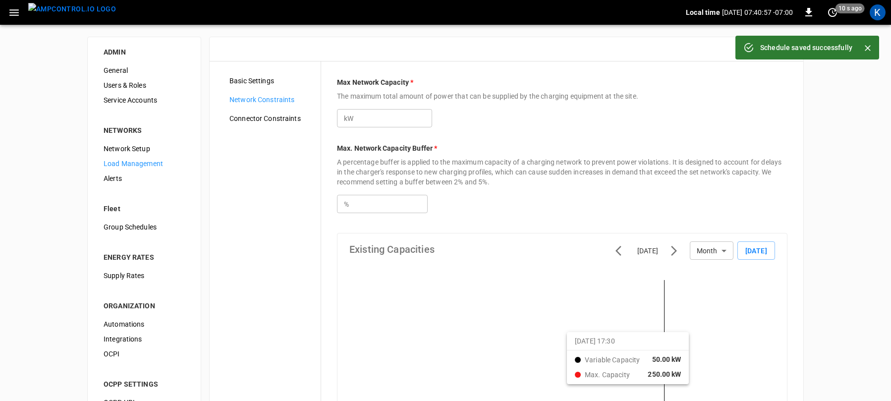
type input "***"
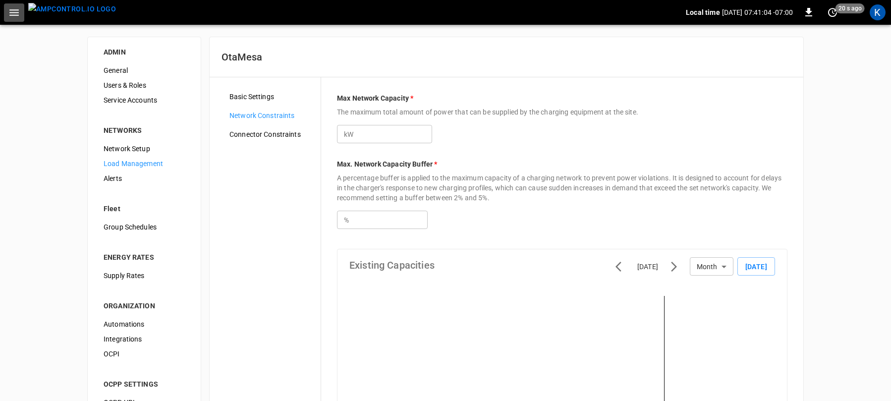
click at [14, 11] on icon "button" at bounding box center [14, 12] width 12 height 12
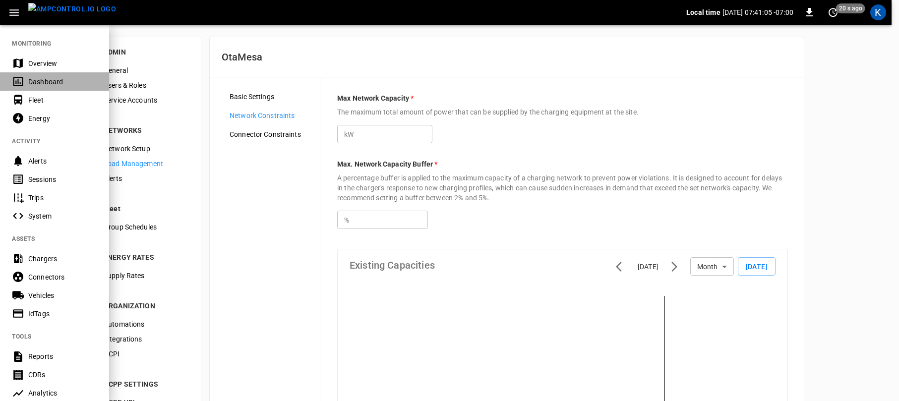
click at [37, 83] on div "Dashboard" at bounding box center [62, 82] width 69 height 10
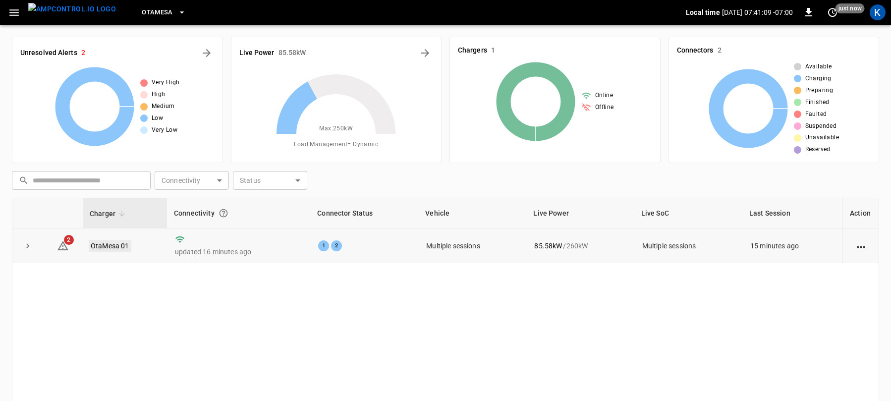
click at [110, 246] on link "OtaMesa 01" at bounding box center [110, 246] width 43 height 12
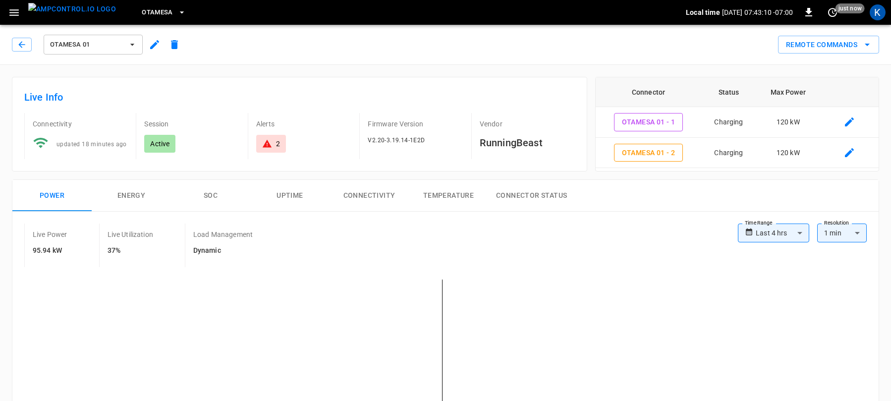
click at [13, 13] on icon "button" at bounding box center [14, 12] width 12 height 12
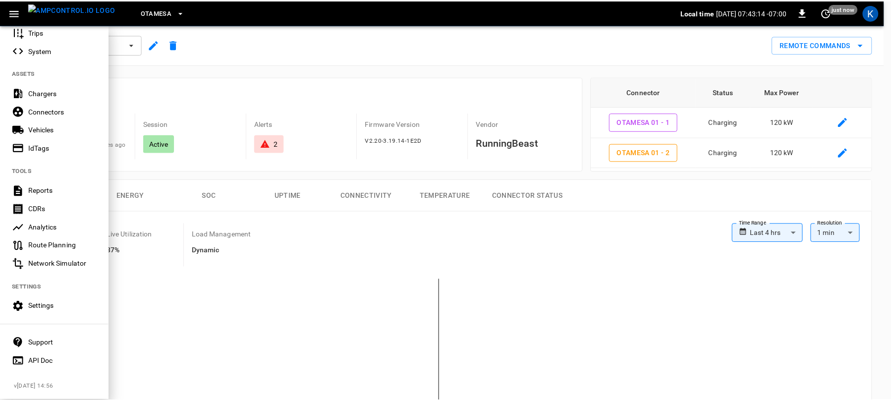
scroll to position [172, 0]
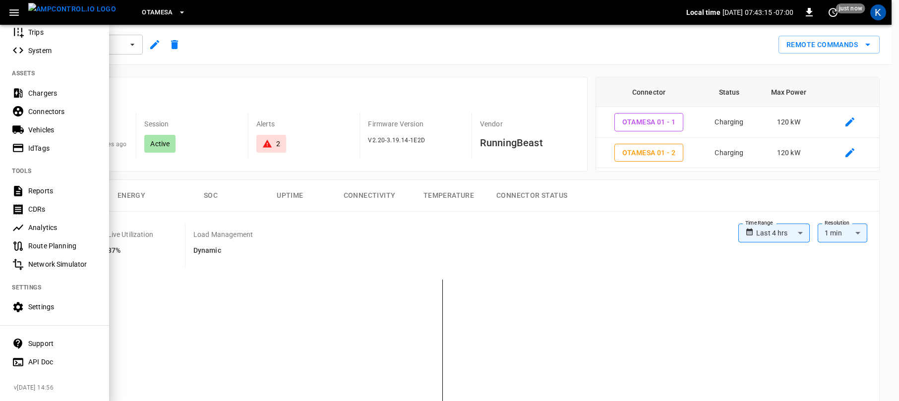
click at [35, 302] on div "Settings" at bounding box center [62, 307] width 69 height 10
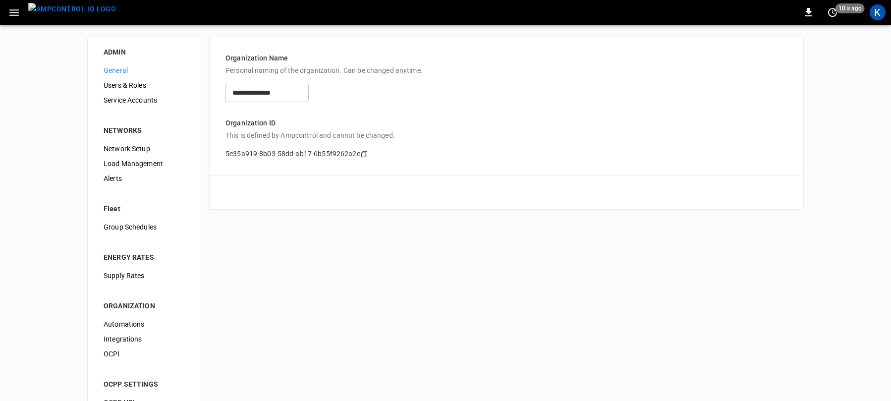
click at [132, 148] on span "Network Setup" at bounding box center [144, 149] width 81 height 10
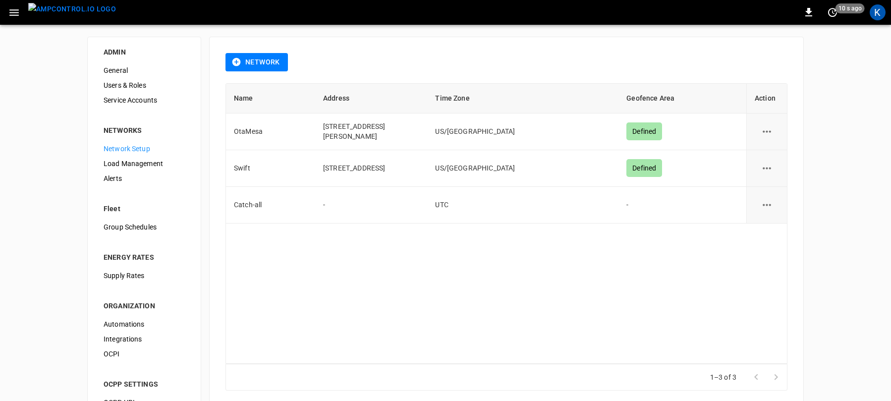
click at [132, 164] on span "Load Management" at bounding box center [144, 164] width 81 height 10
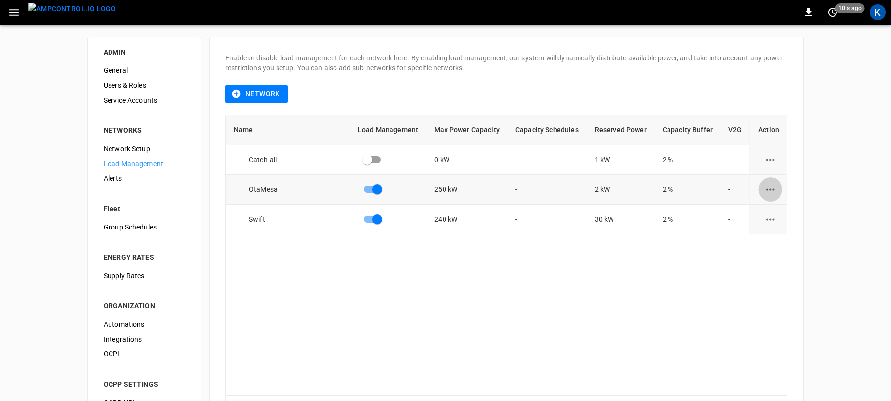
click at [770, 187] on icon "load management options" at bounding box center [770, 189] width 12 height 12
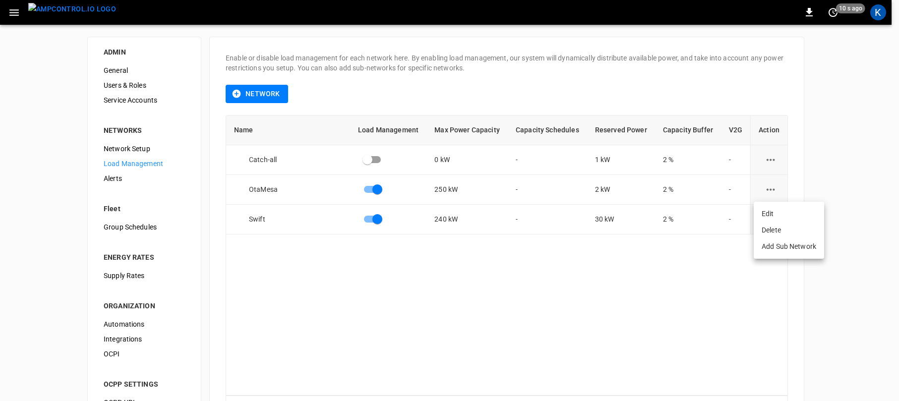
click at [772, 213] on li "Edit" at bounding box center [788, 214] width 70 height 16
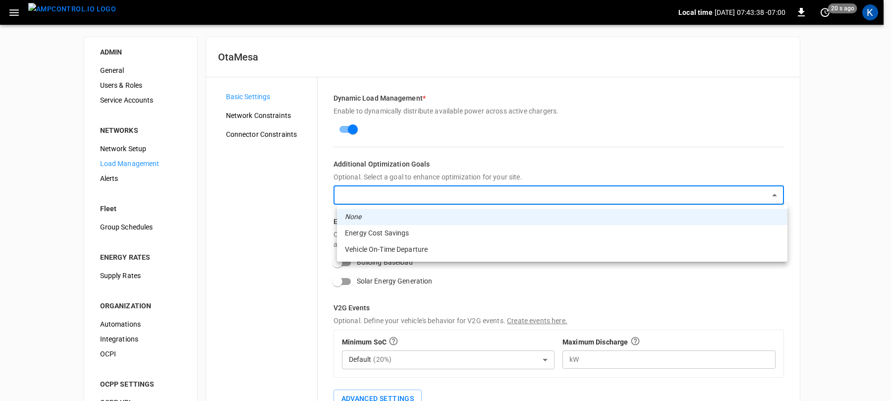
click at [777, 196] on body "Local time [DATE] 07:43:38 -07:00 0 20 s ago K ADMIN General Users & Roles Serv…" at bounding box center [445, 239] width 891 height 478
click at [265, 186] on div at bounding box center [449, 200] width 899 height 401
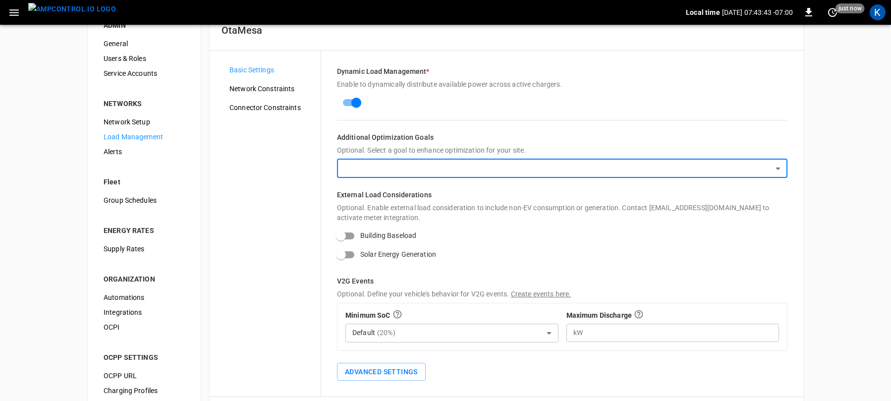
scroll to position [77, 0]
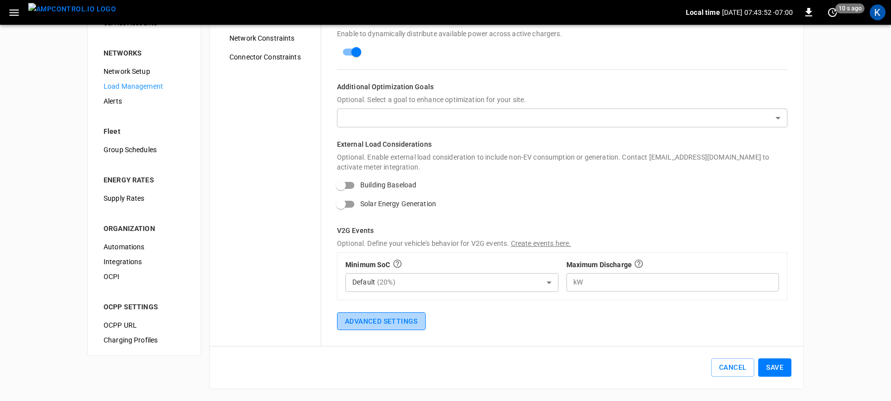
click at [383, 322] on button "Advanced Settings" at bounding box center [381, 321] width 89 height 18
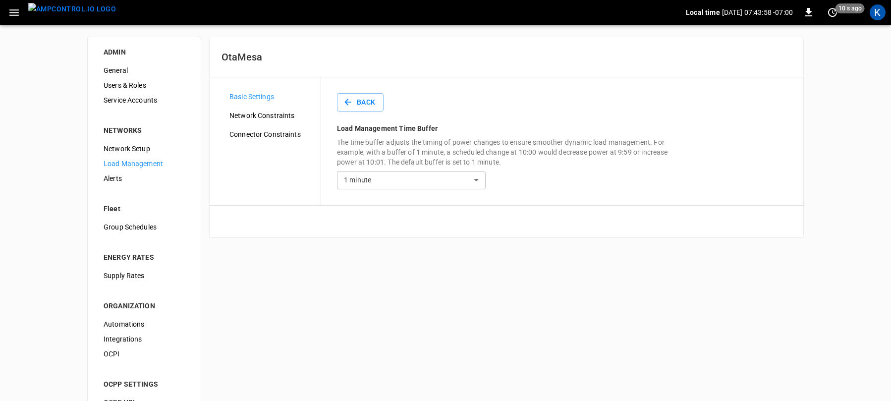
click at [261, 116] on span "Network Constraints" at bounding box center [270, 116] width 83 height 10
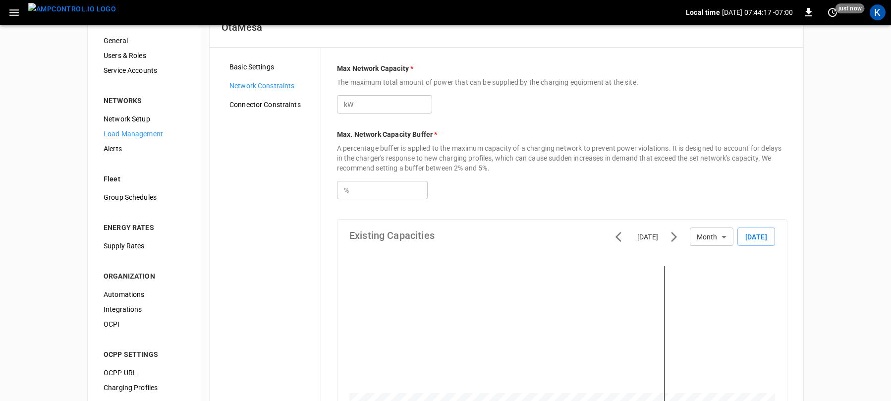
scroll to position [33, 0]
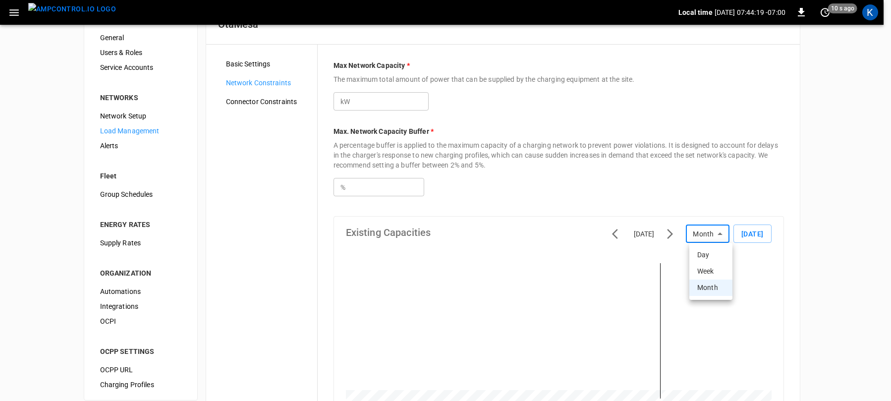
click at [721, 233] on body "Local time [DATE] 07:44:19 -07:00 0 10 s ago K ADMIN General Users & Roles Serv…" at bounding box center [445, 326] width 891 height 719
click at [706, 253] on li "Day" at bounding box center [710, 255] width 43 height 16
type input "***"
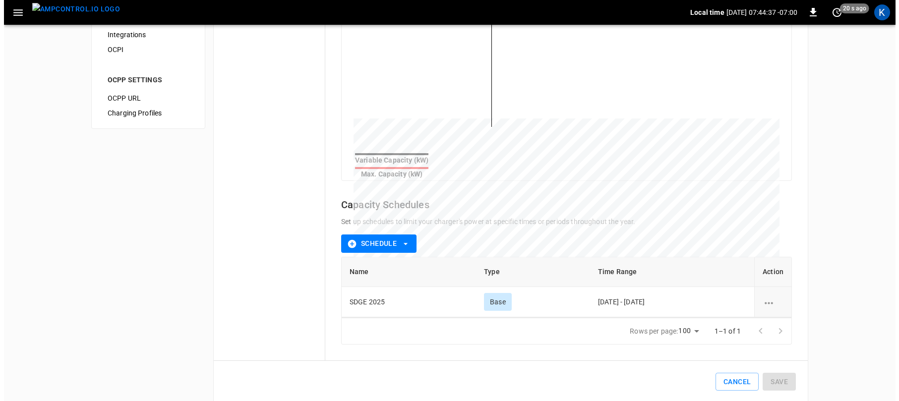
scroll to position [294, 0]
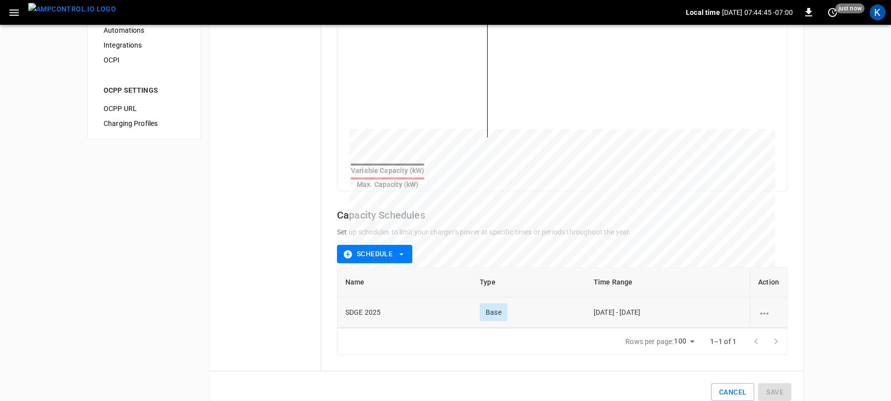
click at [765, 309] on icon "schedule options" at bounding box center [764, 313] width 12 height 12
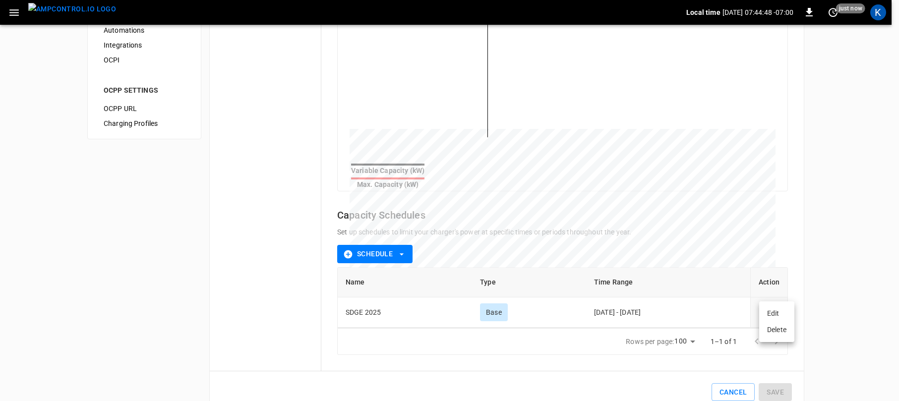
click at [776, 316] on li "Edit" at bounding box center [776, 313] width 35 height 16
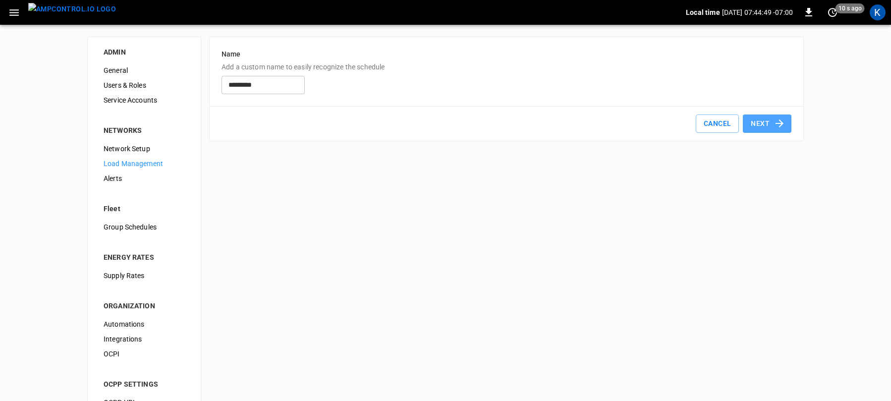
click at [759, 121] on button "Next" at bounding box center [767, 123] width 49 height 18
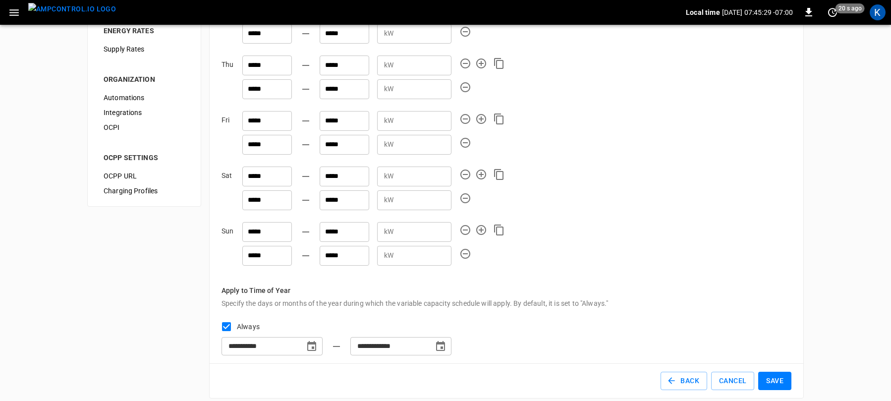
scroll to position [223, 0]
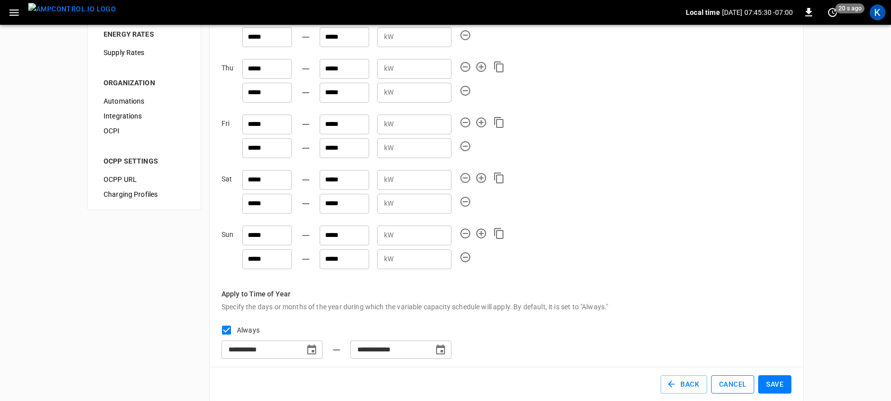
click at [737, 384] on button "Cancel" at bounding box center [732, 384] width 43 height 18
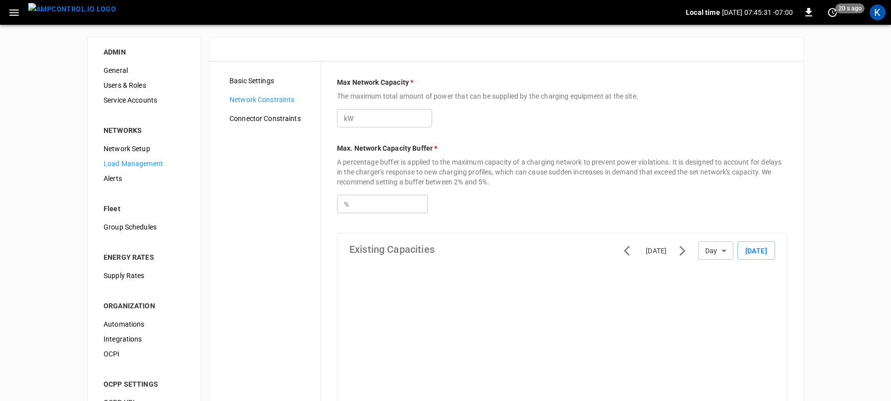
type input "***"
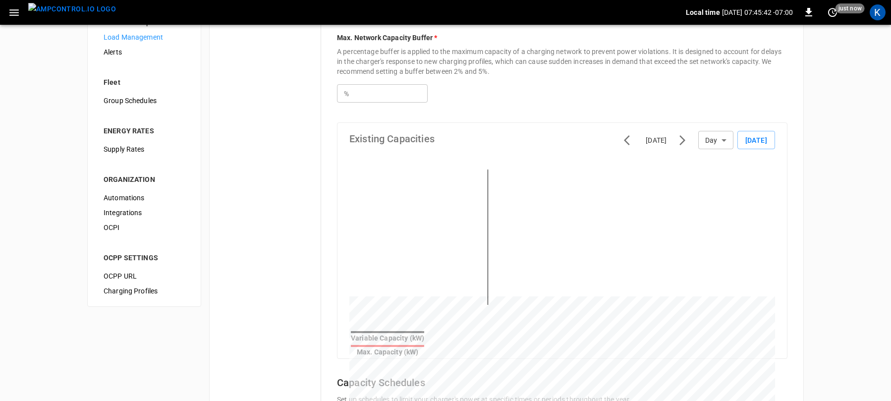
scroll to position [124, 0]
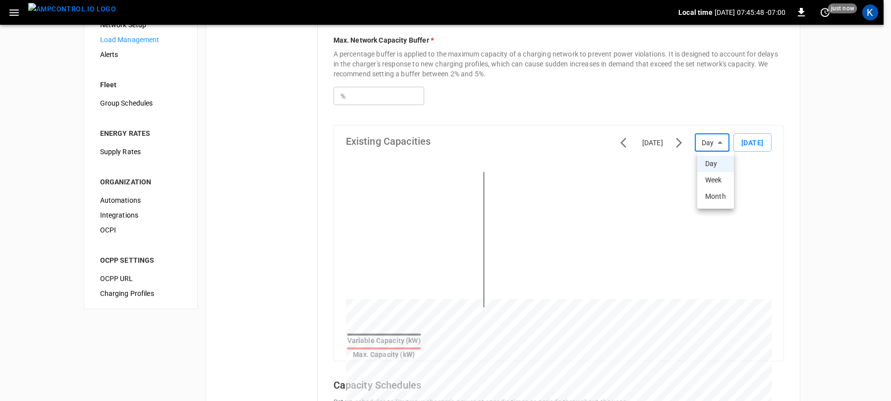
click at [712, 143] on body "Local time [DATE] 07:45:48 -07:00 0 just now K ADMIN General Users & Roles Serv…" at bounding box center [445, 235] width 891 height 719
click at [713, 177] on li "Week" at bounding box center [715, 180] width 37 height 16
type input "****"
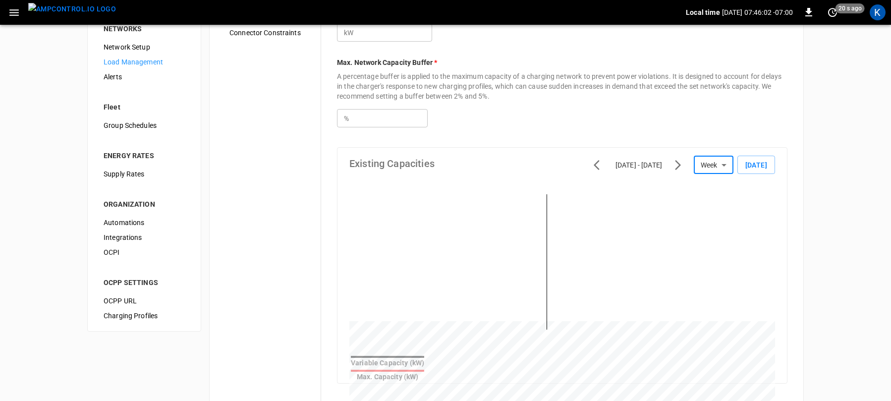
scroll to position [0, 0]
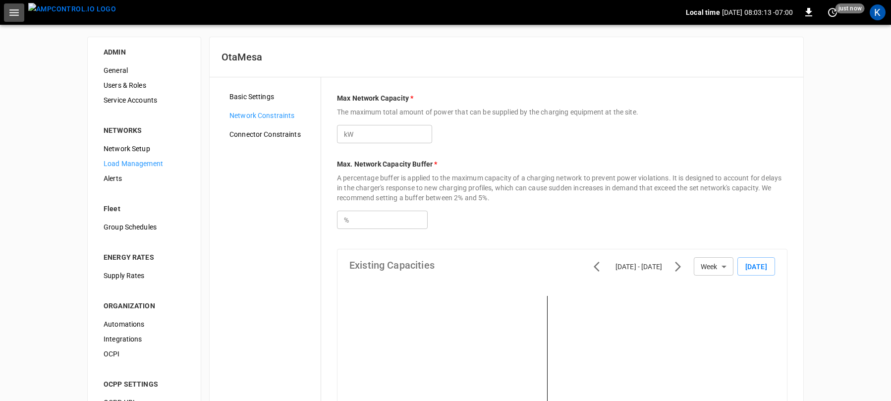
click at [13, 13] on icon "button" at bounding box center [14, 12] width 12 height 12
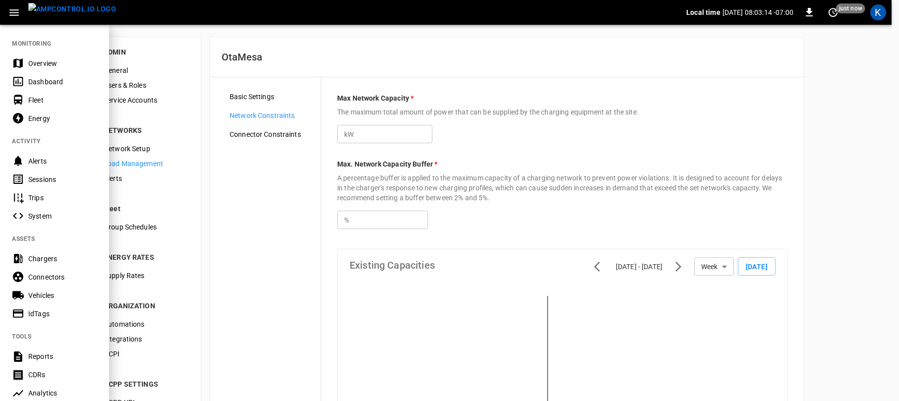
click at [55, 79] on div "Dashboard" at bounding box center [62, 82] width 69 height 10
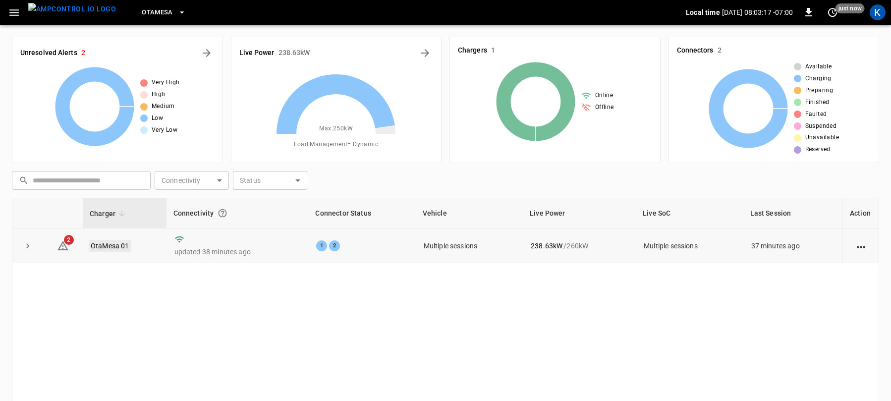
click at [106, 245] on link "OtaMesa 01" at bounding box center [110, 246] width 43 height 12
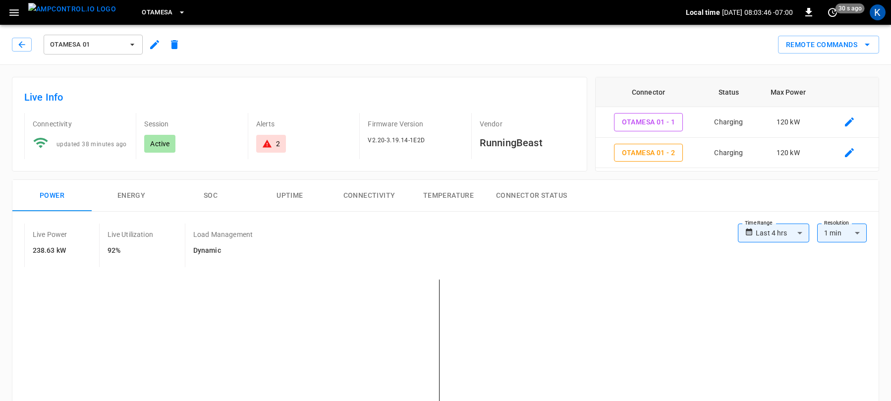
click at [13, 11] on icon "button" at bounding box center [14, 12] width 12 height 12
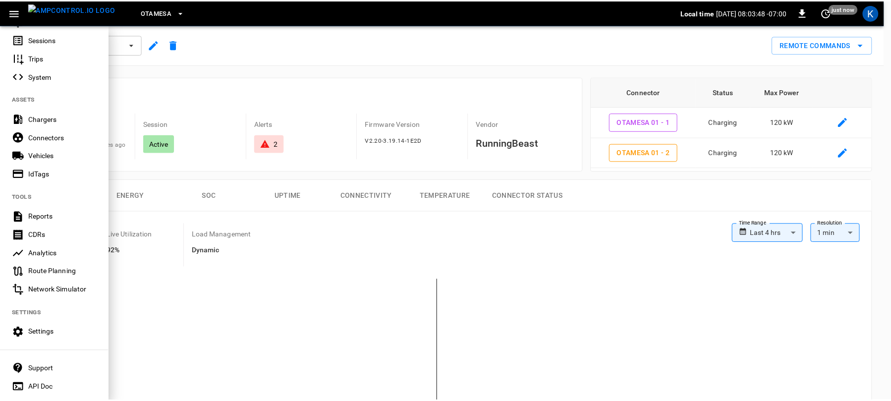
scroll to position [172, 0]
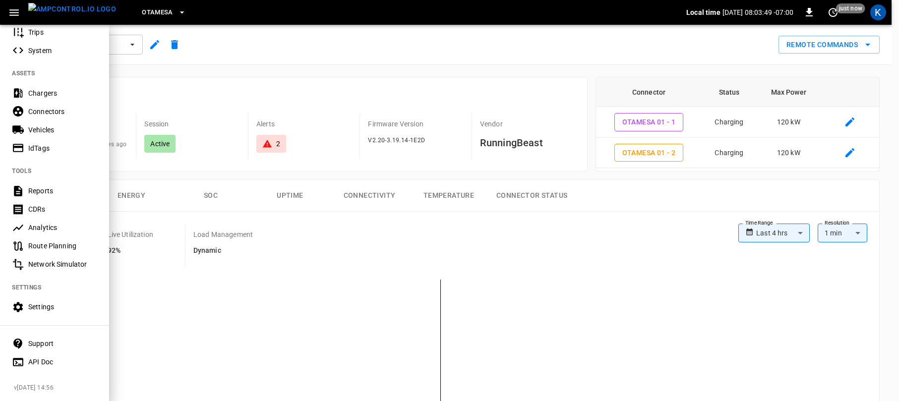
click at [35, 302] on div "Settings" at bounding box center [62, 307] width 69 height 10
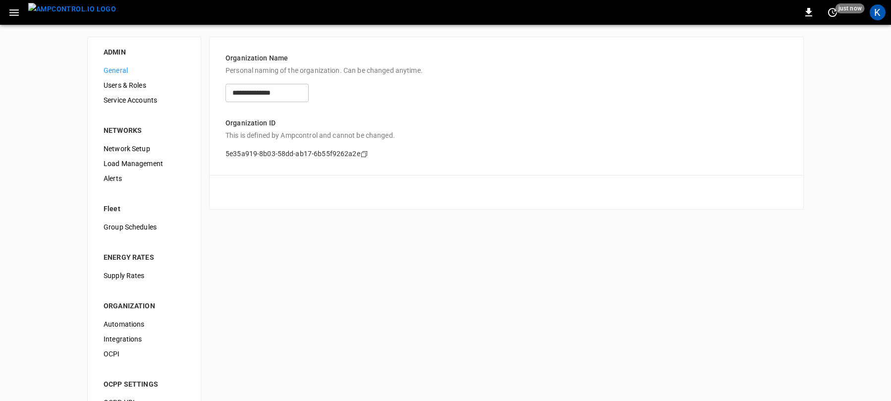
click at [136, 167] on span "Load Management" at bounding box center [144, 164] width 81 height 10
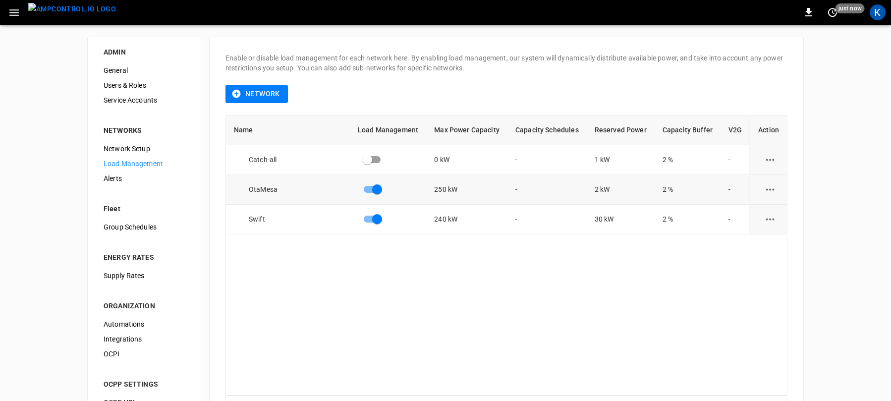
click at [767, 188] on icon "load management options" at bounding box center [770, 189] width 12 height 12
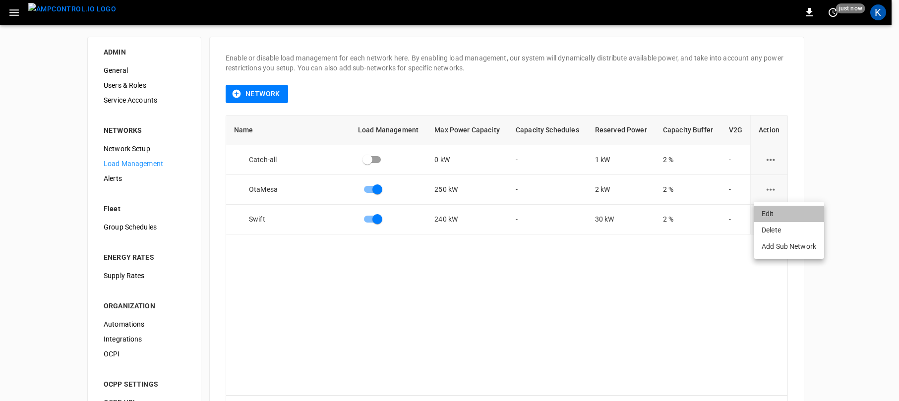
click at [768, 214] on li "Edit" at bounding box center [788, 214] width 70 height 16
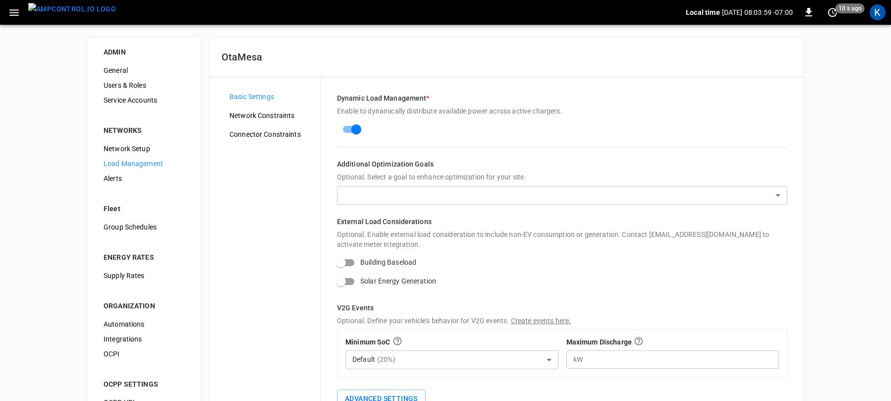
click at [259, 113] on span "Network Constraints" at bounding box center [270, 116] width 83 height 10
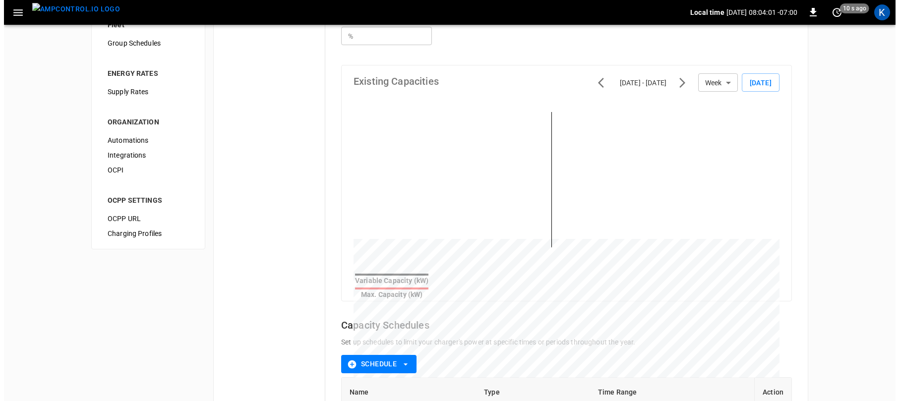
scroll to position [277, 0]
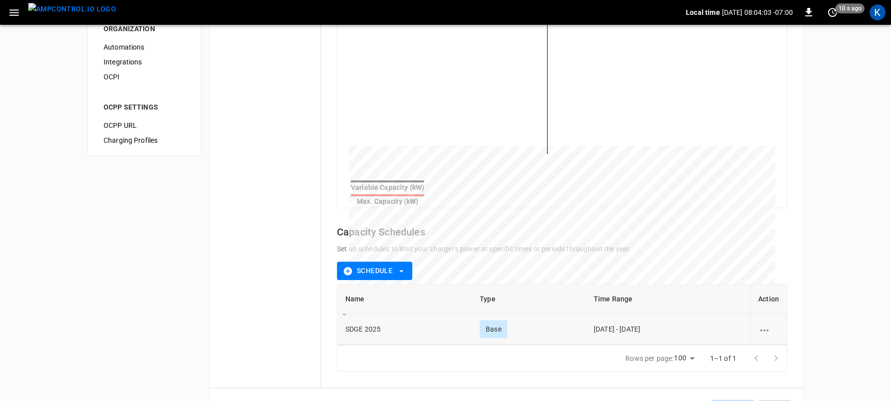
click at [766, 324] on icon "schedule options" at bounding box center [764, 330] width 12 height 12
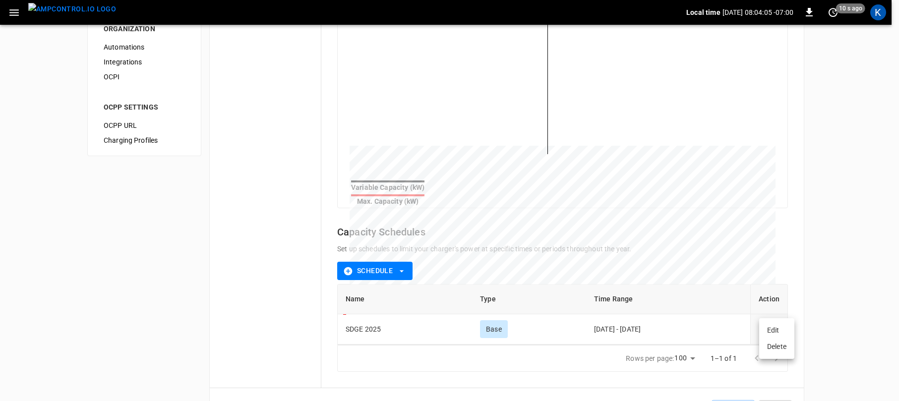
click at [775, 329] on li "Edit" at bounding box center [776, 330] width 35 height 16
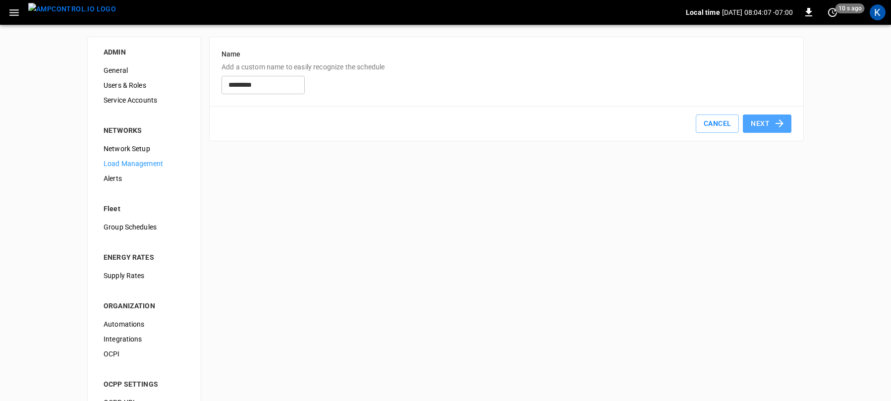
click at [759, 121] on button "Next" at bounding box center [767, 123] width 49 height 18
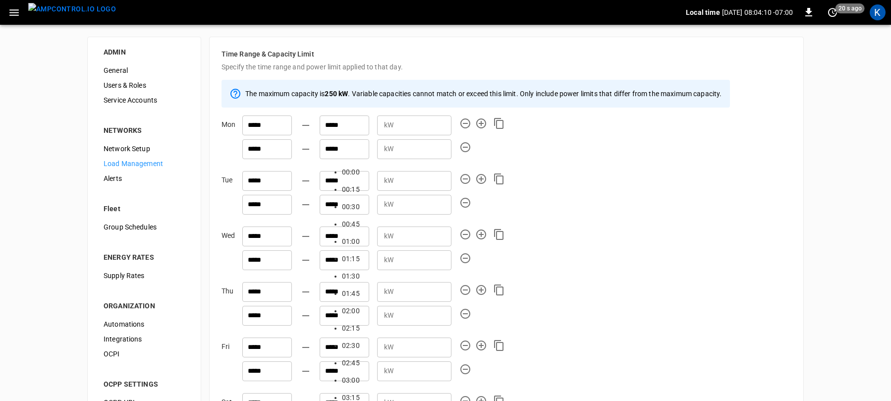
scroll to position [1579, 0]
click at [333, 149] on input "*****" at bounding box center [345, 149] width 50 height 20
drag, startPoint x: 324, startPoint y: 148, endPoint x: 332, endPoint y: 149, distance: 8.0
click at [332, 149] on input "*****" at bounding box center [345, 149] width 50 height 20
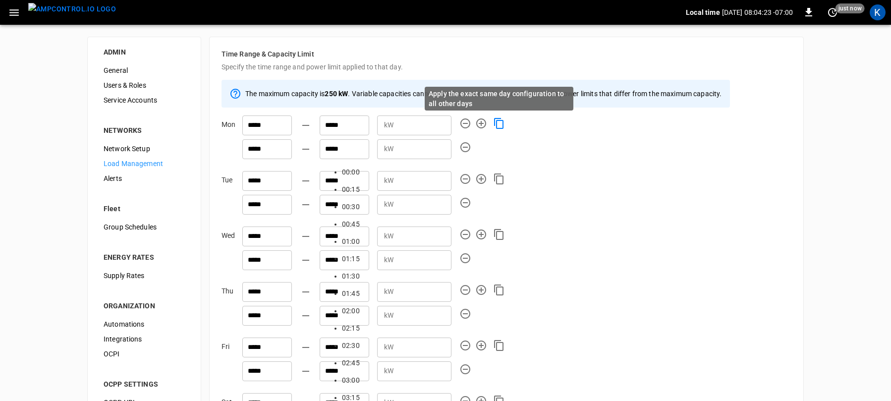
type input "*****"
click at [495, 124] on icon "Apply the exact same day configuration to all other days" at bounding box center [499, 123] width 12 height 12
type input "*****"
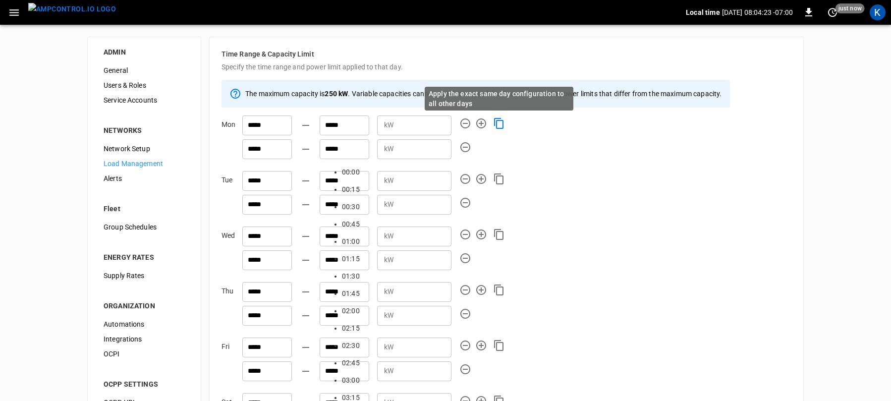
type input "*****"
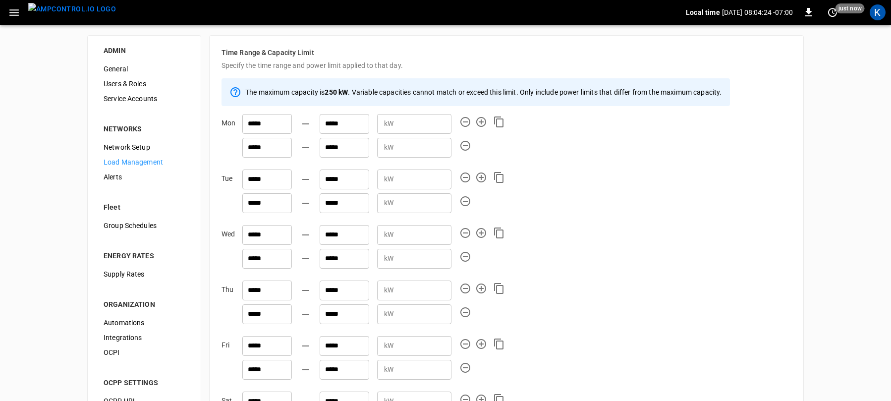
scroll to position [235, 0]
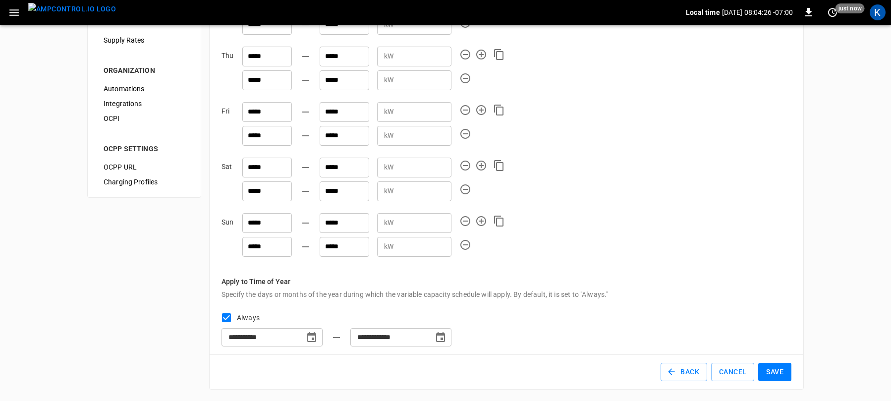
click at [778, 368] on button "Save" at bounding box center [774, 372] width 33 height 18
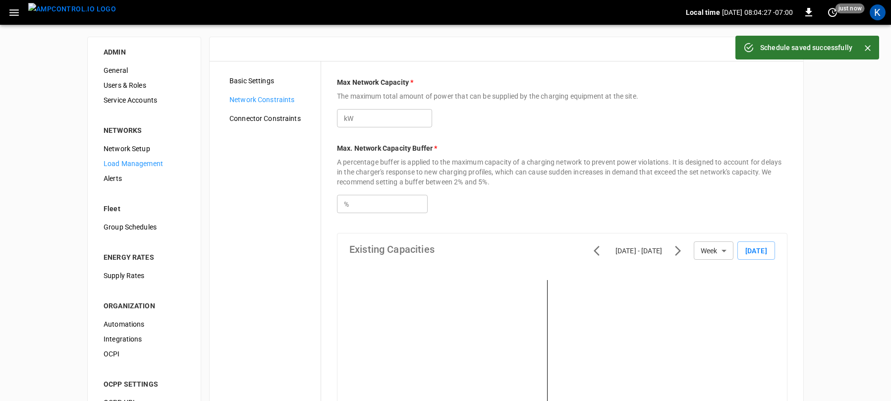
type input "***"
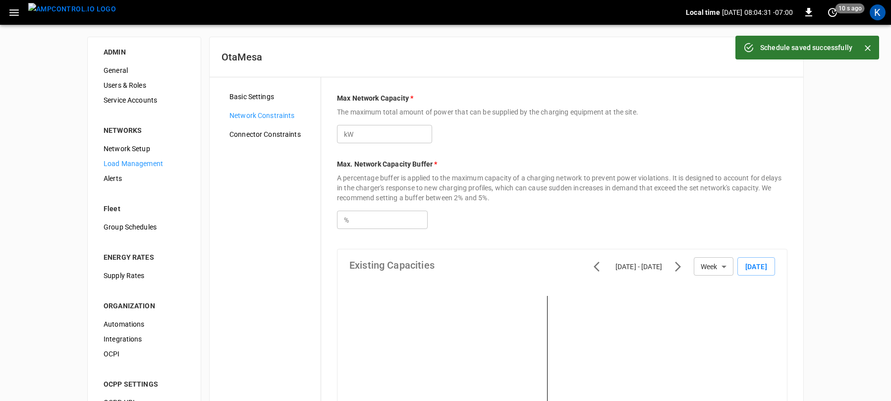
click at [10, 9] on icon "button" at bounding box center [13, 12] width 9 height 6
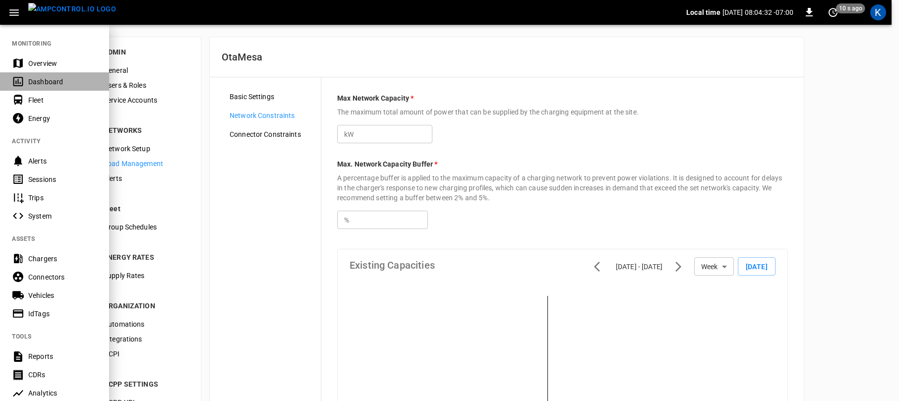
click at [45, 81] on div "Dashboard" at bounding box center [62, 82] width 69 height 10
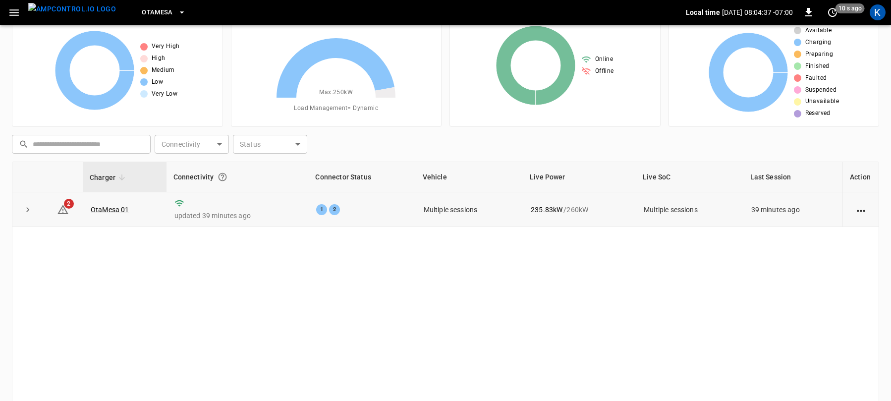
scroll to position [27, 0]
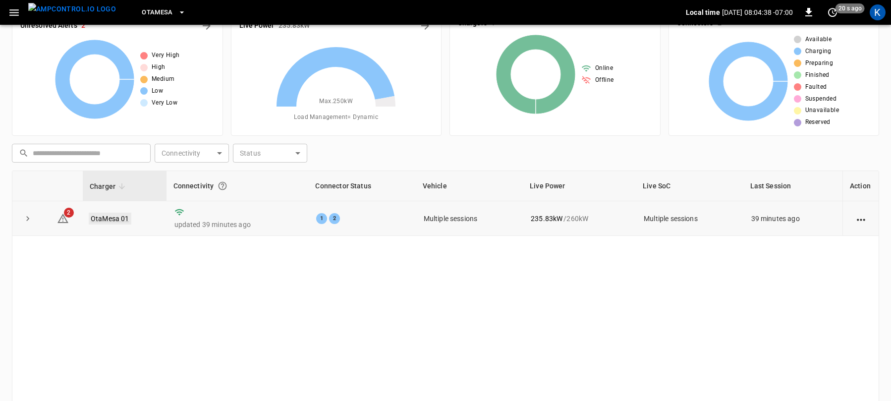
click at [105, 217] on link "OtaMesa 01" at bounding box center [110, 219] width 43 height 12
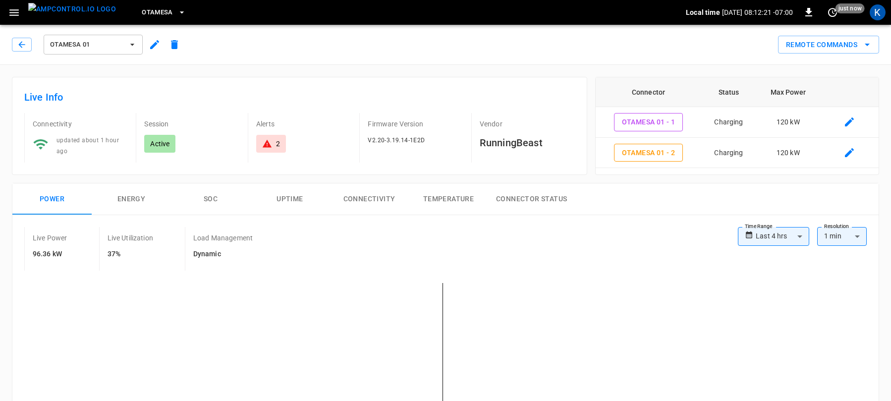
click at [271, 143] on icon at bounding box center [267, 144] width 10 height 10
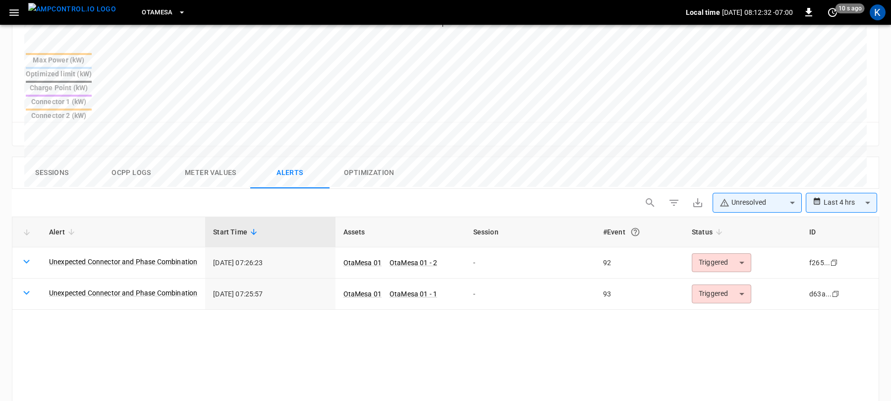
scroll to position [392, 0]
click at [211, 157] on button "Meter Values" at bounding box center [210, 173] width 79 height 32
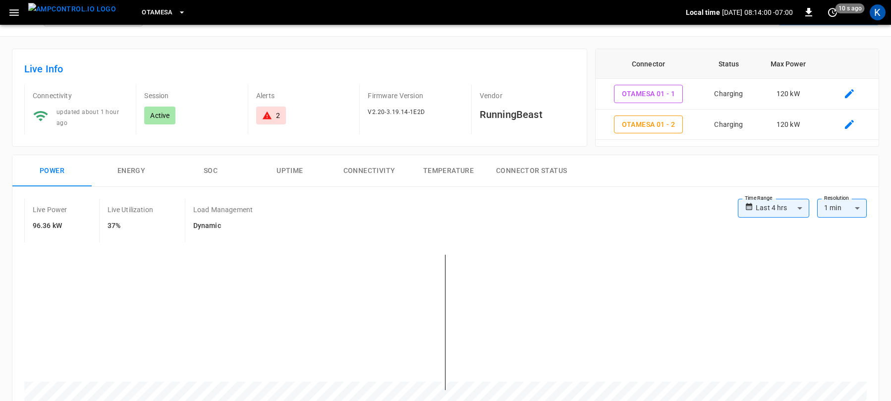
scroll to position [67, 0]
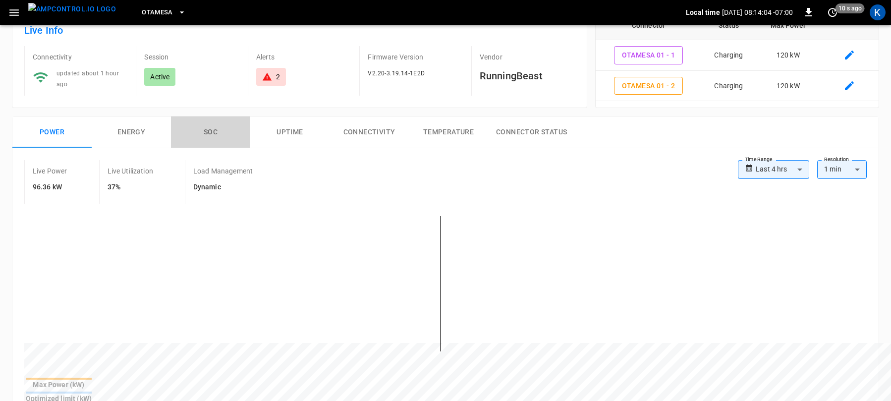
click at [208, 132] on button "SOC" at bounding box center [210, 132] width 79 height 32
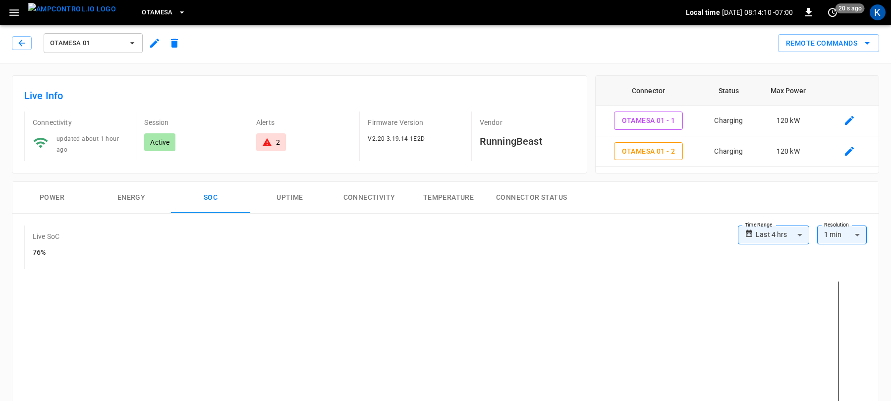
scroll to position [0, 0]
click at [52, 196] on button "Power" at bounding box center [51, 199] width 79 height 32
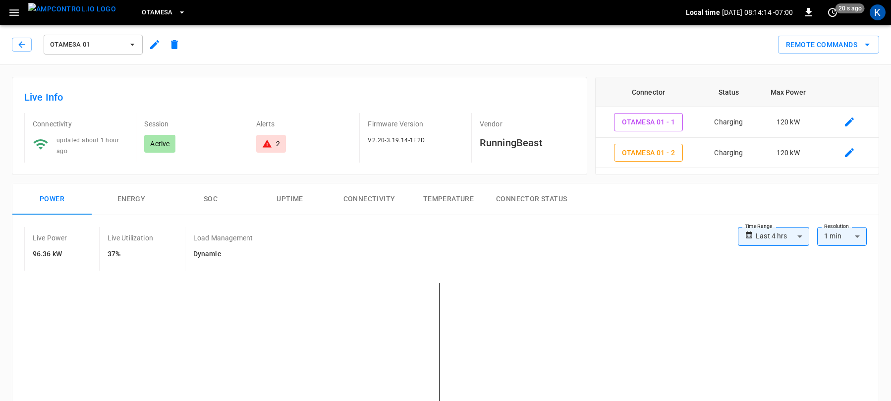
click at [385, 38] on div "Remote Commands" at bounding box center [531, 41] width 695 height 26
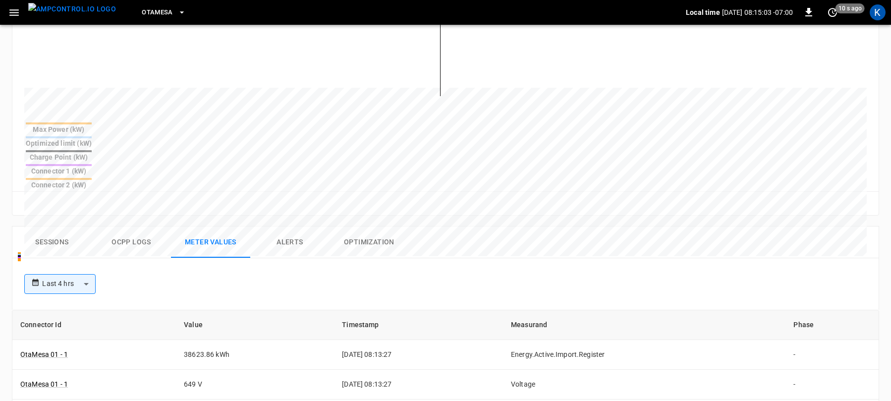
scroll to position [323, 0]
click at [365, 226] on button "Optimization" at bounding box center [369, 242] width 79 height 32
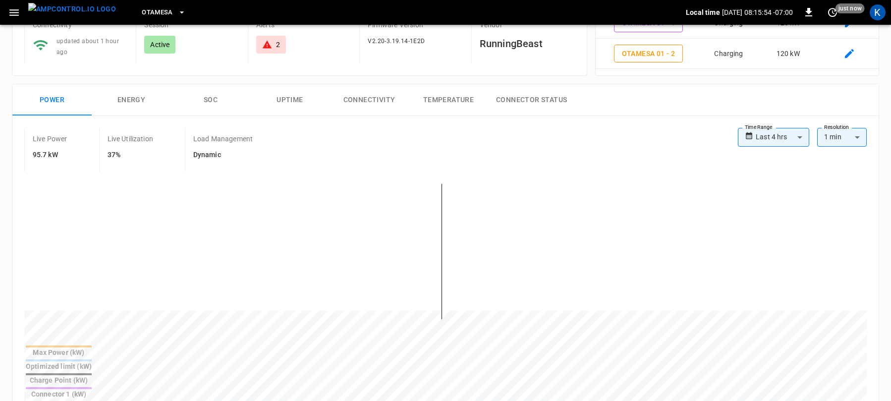
scroll to position [13, 0]
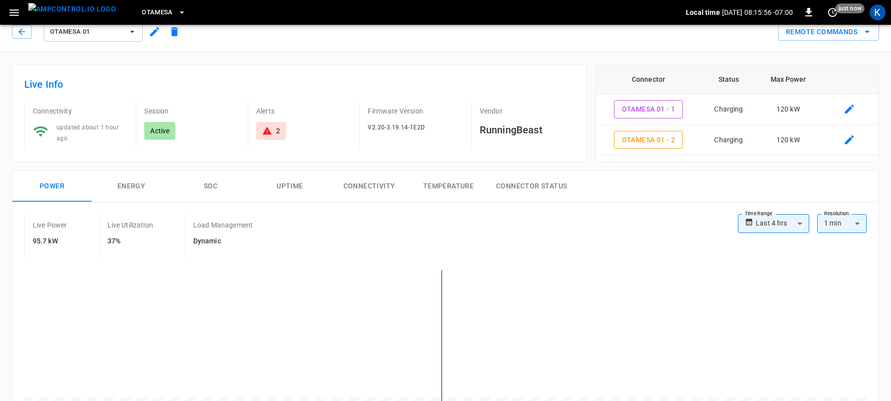
click at [442, 183] on button "Temperature" at bounding box center [448, 186] width 79 height 32
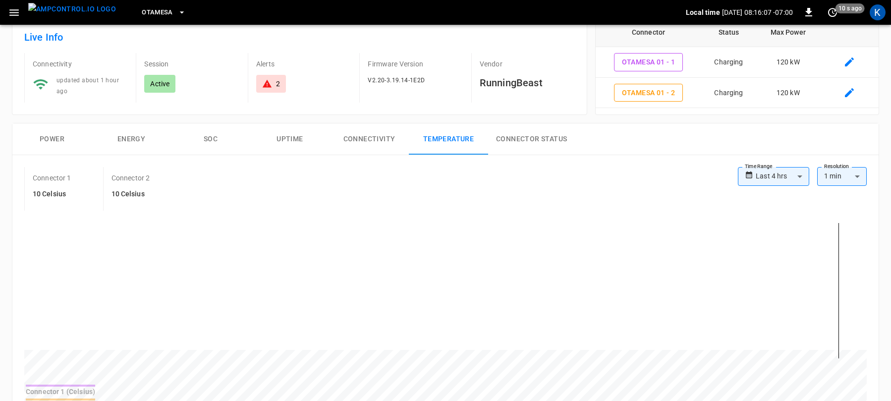
scroll to position [38, 0]
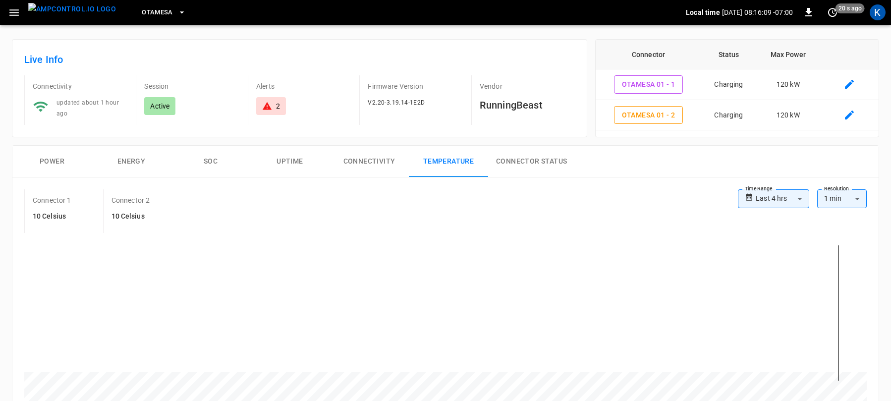
click at [537, 161] on button "Connector Status" at bounding box center [531, 162] width 87 height 32
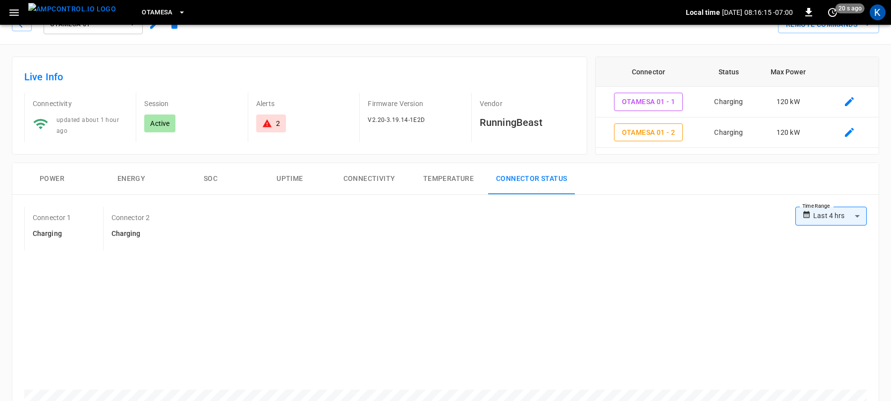
scroll to position [0, 0]
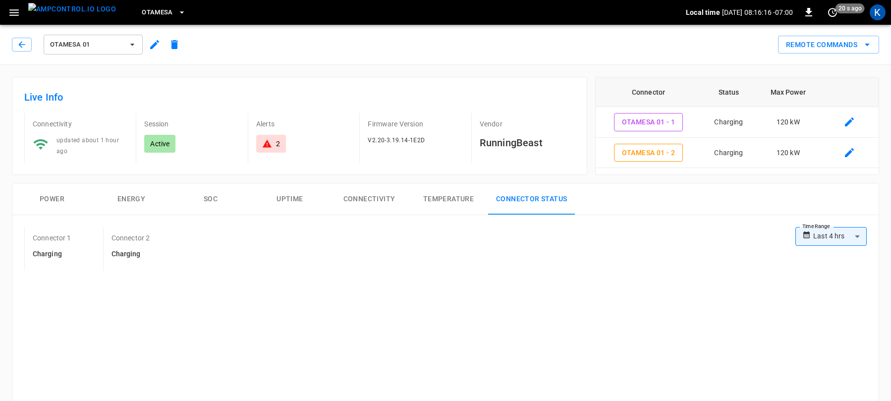
click at [370, 200] on button "Connectivity" at bounding box center [369, 199] width 79 height 32
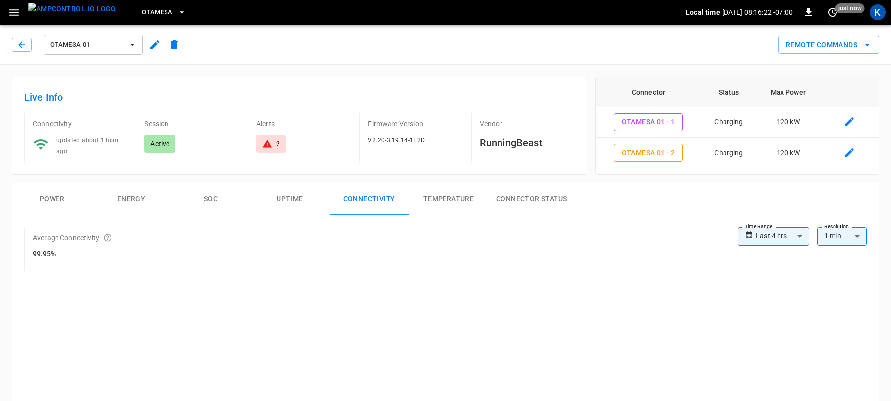
click at [208, 198] on button "SOC" at bounding box center [210, 199] width 79 height 32
click at [127, 197] on button "Energy" at bounding box center [131, 199] width 79 height 32
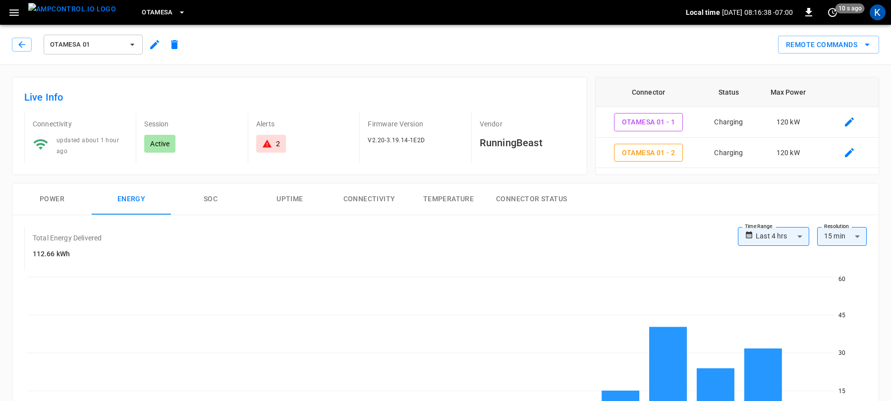
click at [46, 197] on button "Power" at bounding box center [51, 199] width 79 height 32
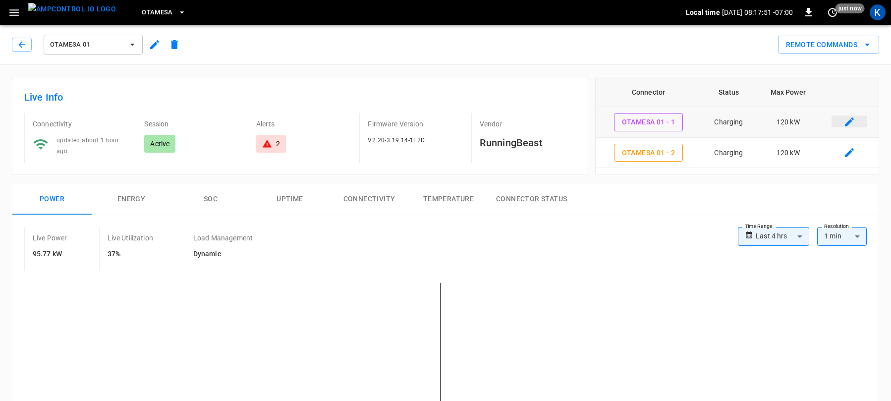
click at [849, 122] on icon "connector table" at bounding box center [849, 121] width 9 height 9
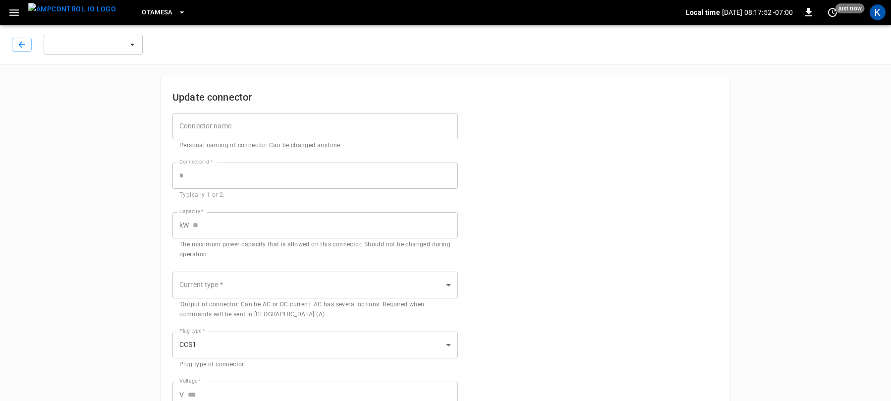
type input "***"
type input "**"
type input "***"
type input "*"
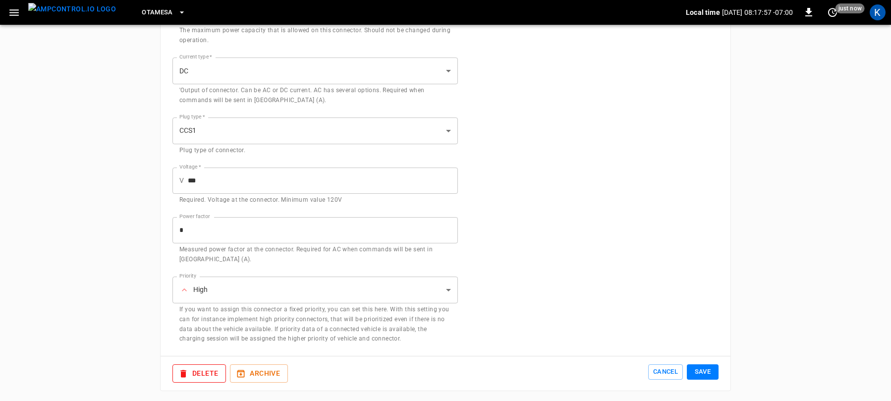
scroll to position [266, 0]
click at [657, 370] on button "Cancel" at bounding box center [665, 369] width 35 height 15
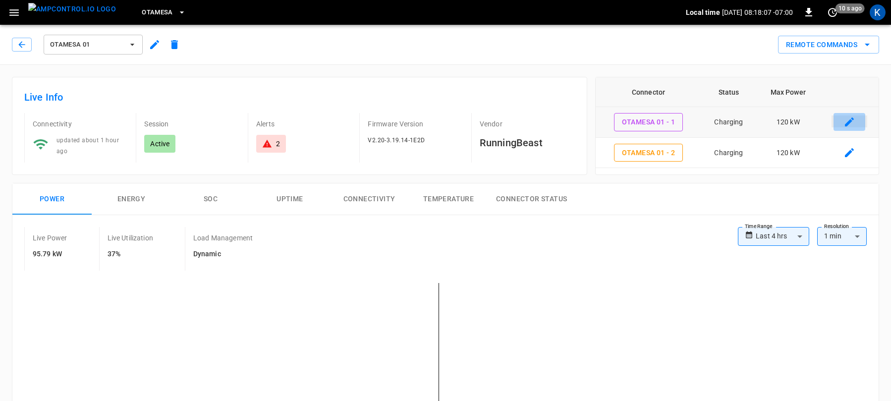
click at [850, 122] on icon "connector table" at bounding box center [849, 121] width 9 height 9
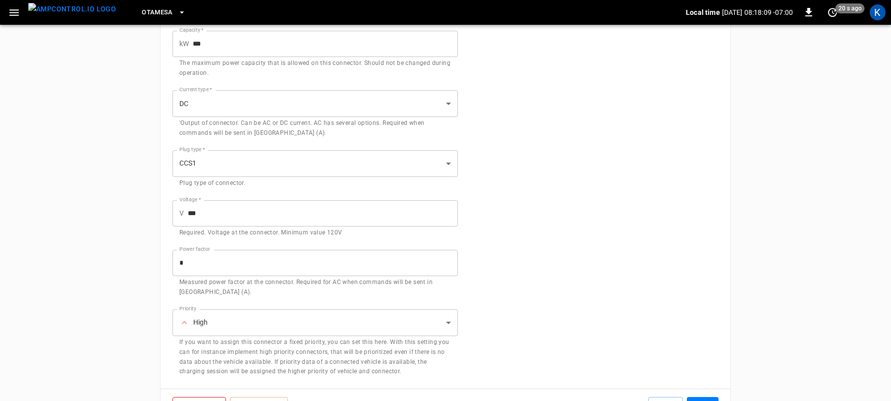
scroll to position [266, 0]
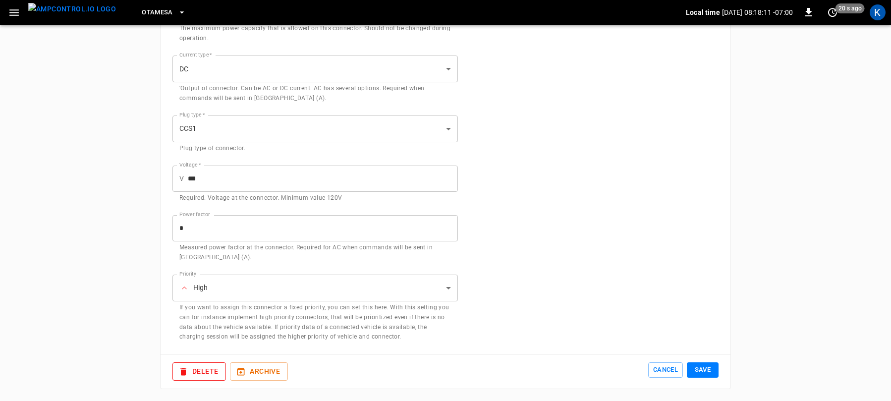
click at [191, 179] on input "***" at bounding box center [323, 179] width 270 height 26
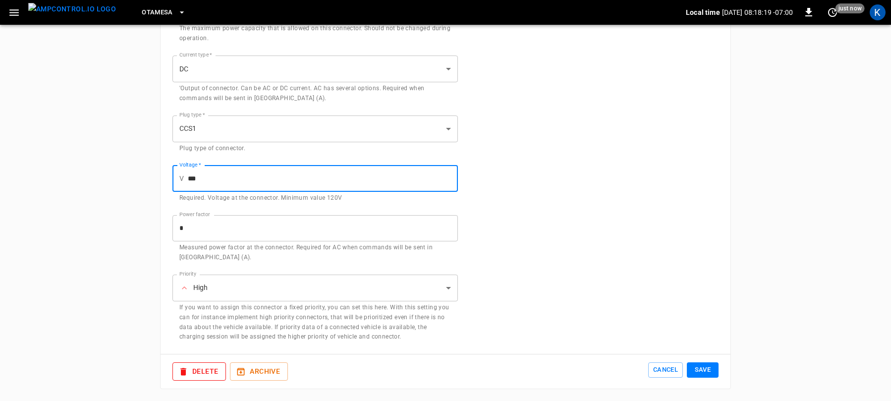
drag, startPoint x: 188, startPoint y: 179, endPoint x: 209, endPoint y: 179, distance: 20.8
click at [209, 179] on input "***" at bounding box center [323, 179] width 270 height 26
type input "***"
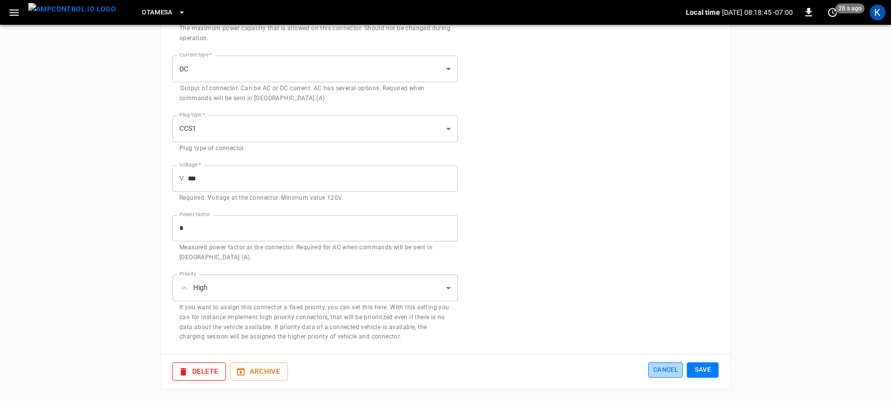
click at [663, 371] on button "Cancel" at bounding box center [665, 369] width 35 height 15
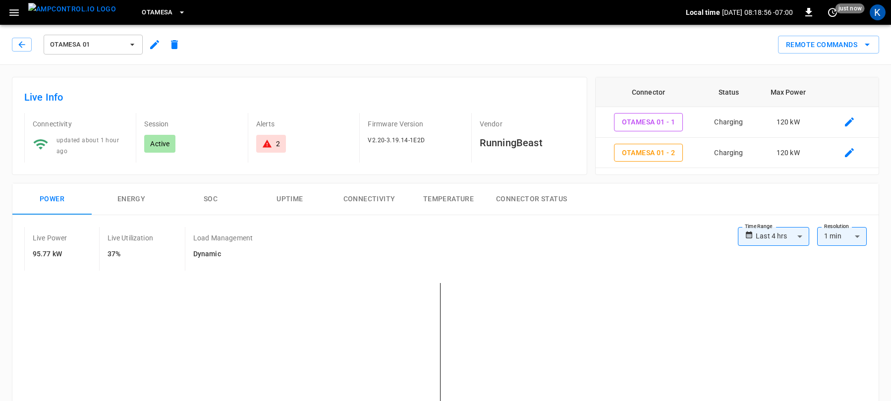
click at [151, 45] on icon "button" at bounding box center [155, 45] width 12 height 12
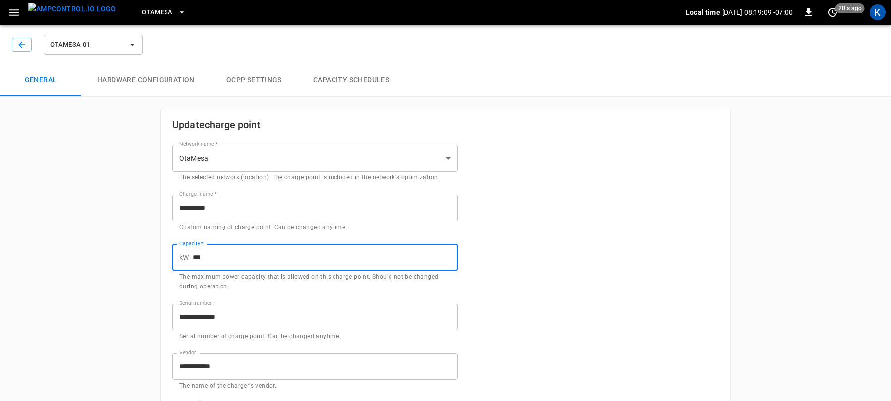
click at [201, 257] on input "***" at bounding box center [325, 257] width 265 height 26
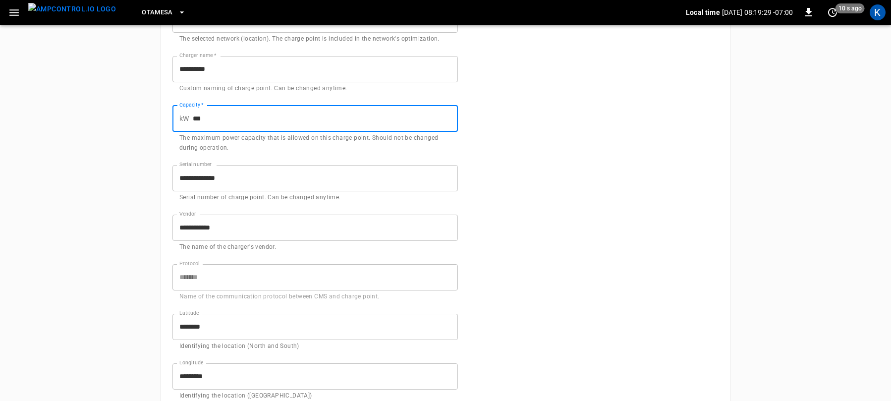
scroll to position [0, 0]
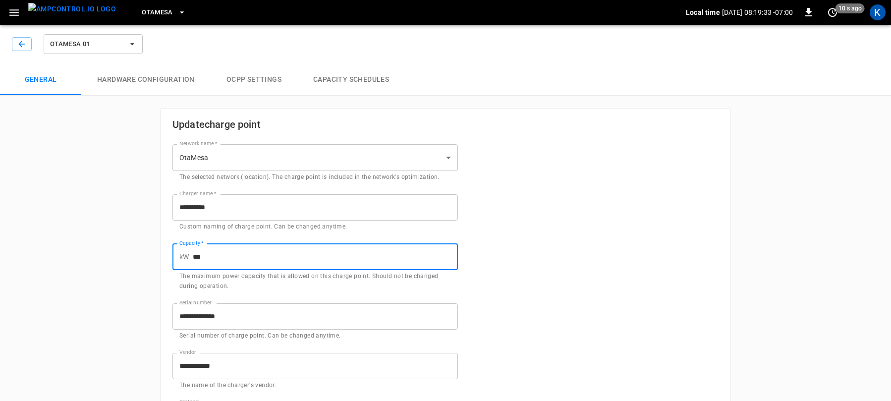
type input "***"
click at [149, 80] on button "Hardware configuration" at bounding box center [145, 80] width 129 height 32
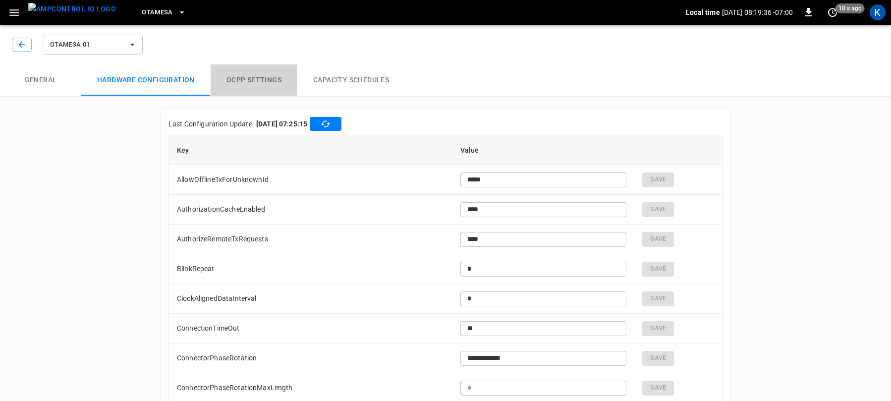
click at [253, 77] on button "OCPP settings" at bounding box center [254, 80] width 87 height 32
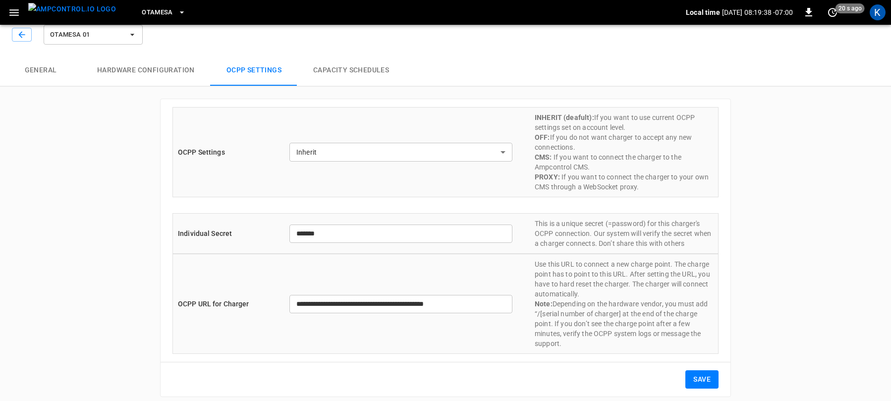
scroll to position [16, 0]
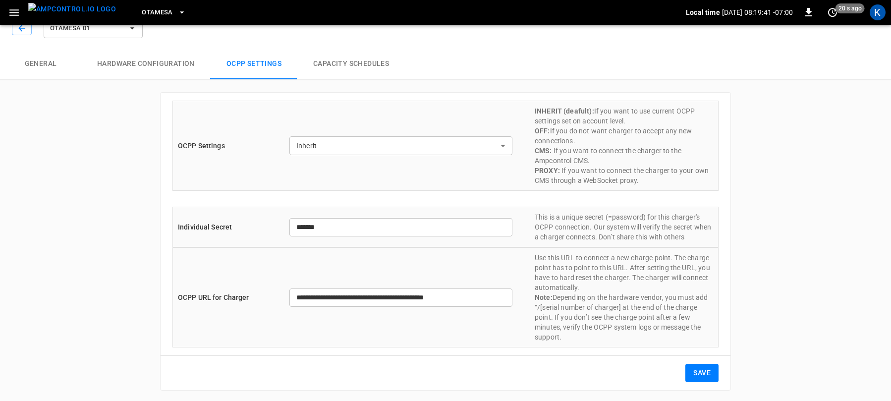
click at [357, 62] on button "Capacity Schedules" at bounding box center [351, 64] width 108 height 32
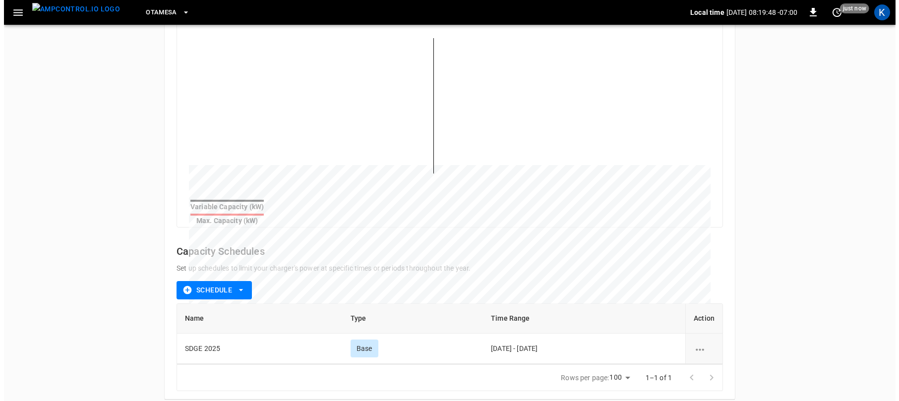
scroll to position [138, 0]
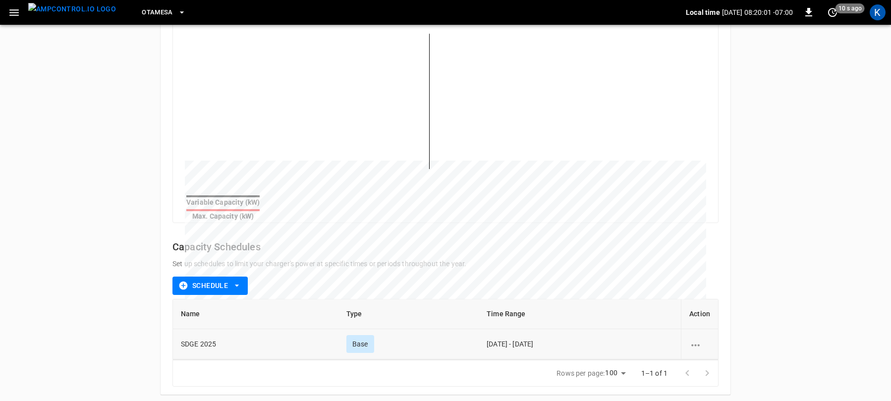
click at [697, 339] on icon "schedule options" at bounding box center [695, 345] width 12 height 12
click at [707, 344] on li "Edit" at bounding box center [707, 345] width 35 height 16
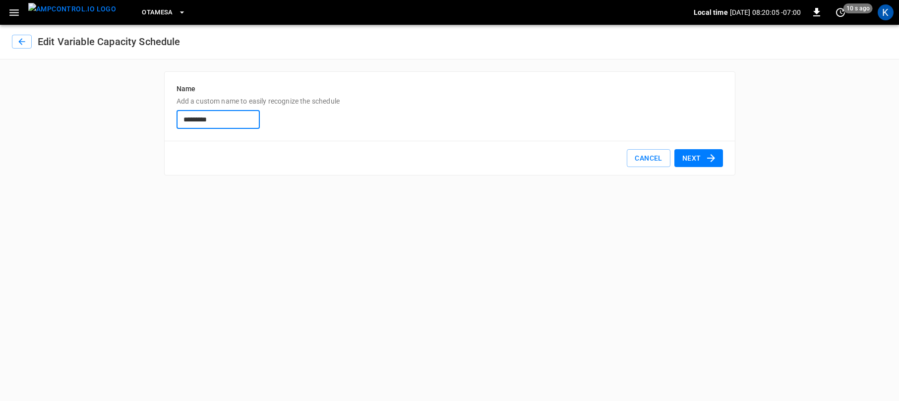
click at [692, 159] on button "Next" at bounding box center [698, 158] width 49 height 18
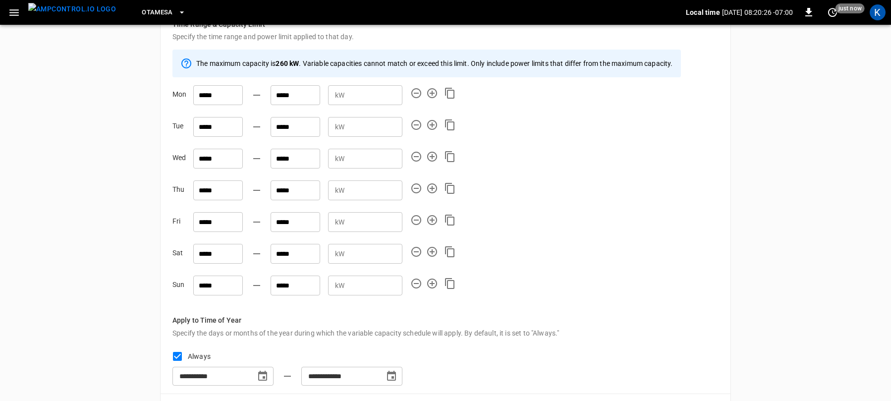
scroll to position [104, 0]
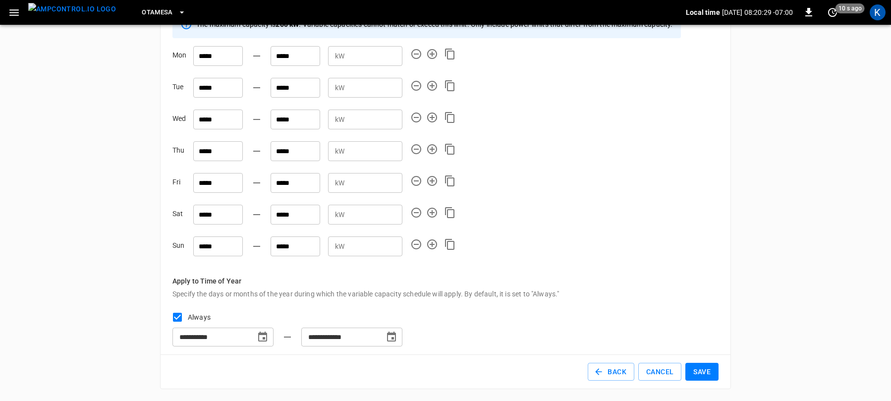
click at [700, 371] on button "Save" at bounding box center [701, 372] width 33 height 18
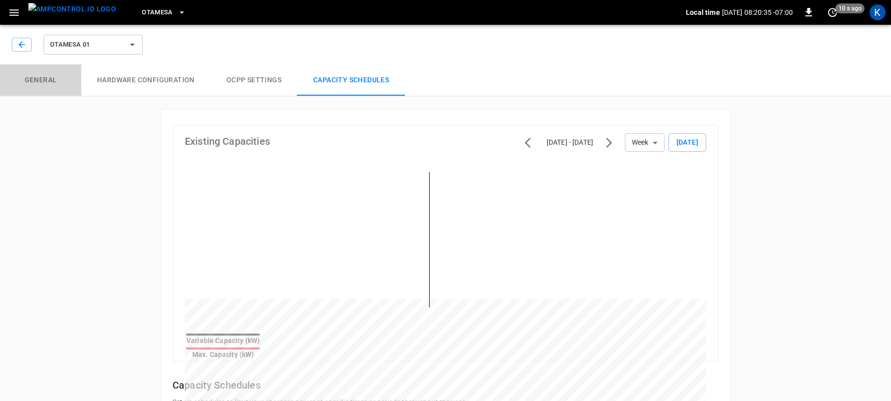
click at [39, 80] on button "General" at bounding box center [40, 80] width 81 height 32
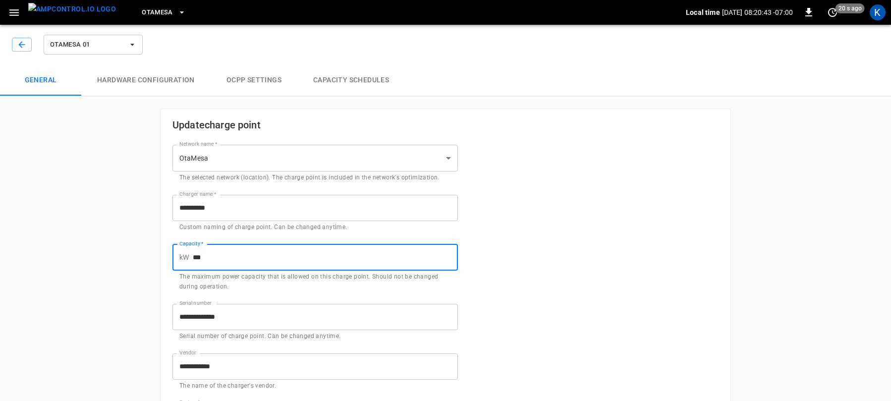
drag, startPoint x: 197, startPoint y: 258, endPoint x: 204, endPoint y: 258, distance: 6.9
click at [204, 258] on input "***" at bounding box center [325, 257] width 265 height 26
type input "***"
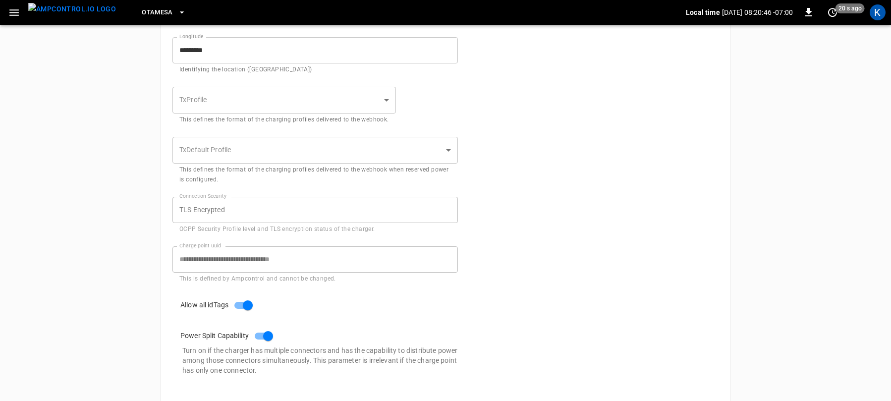
scroll to position [515, 0]
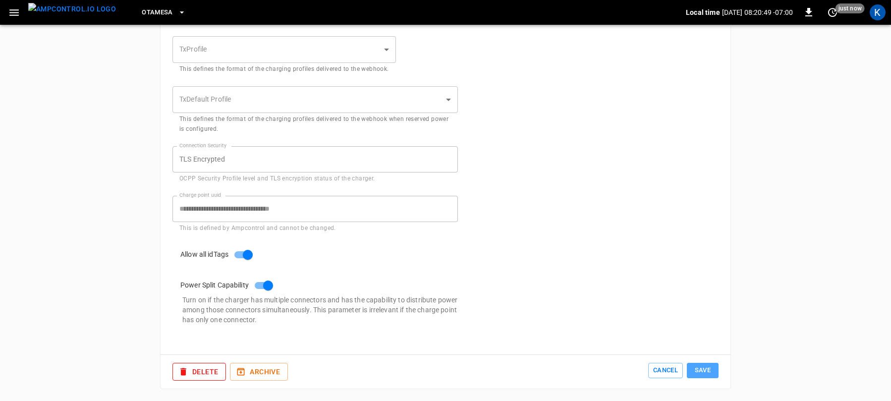
click at [704, 369] on button "Save" at bounding box center [703, 370] width 32 height 15
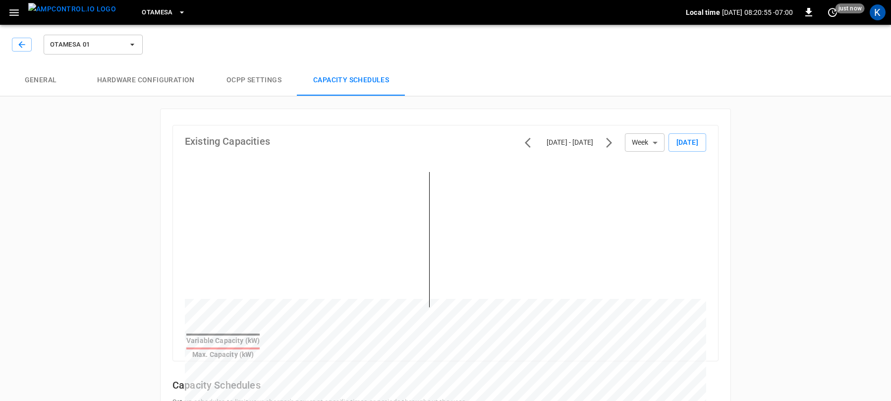
click at [14, 13] on icon "button" at bounding box center [14, 12] width 12 height 12
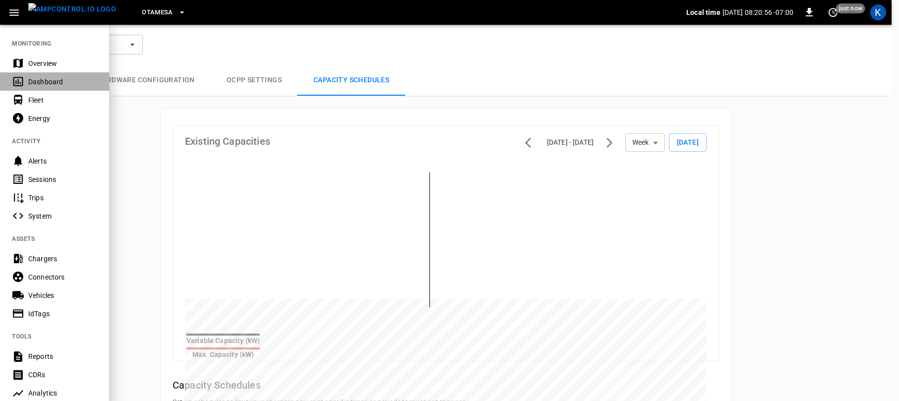
click at [42, 79] on div "Dashboard" at bounding box center [62, 82] width 69 height 10
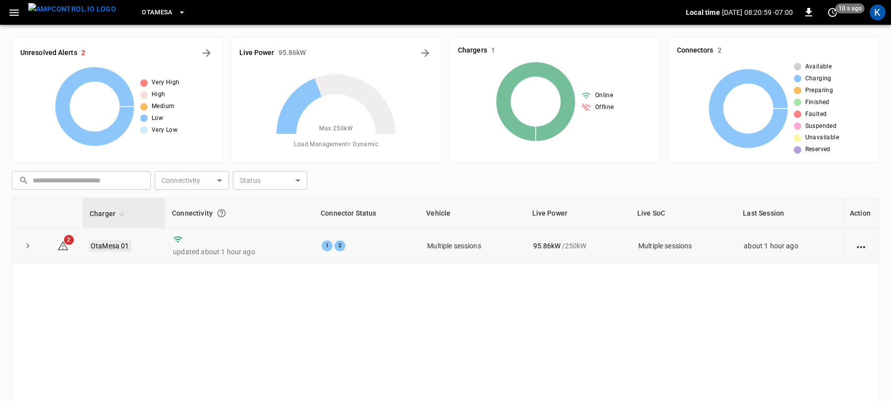
click at [114, 245] on link "OtaMesa 01" at bounding box center [110, 246] width 43 height 12
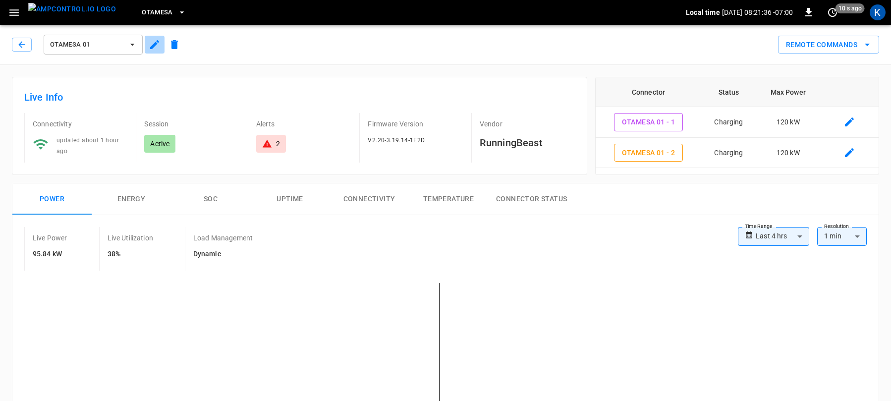
click at [153, 45] on icon "button" at bounding box center [154, 44] width 9 height 9
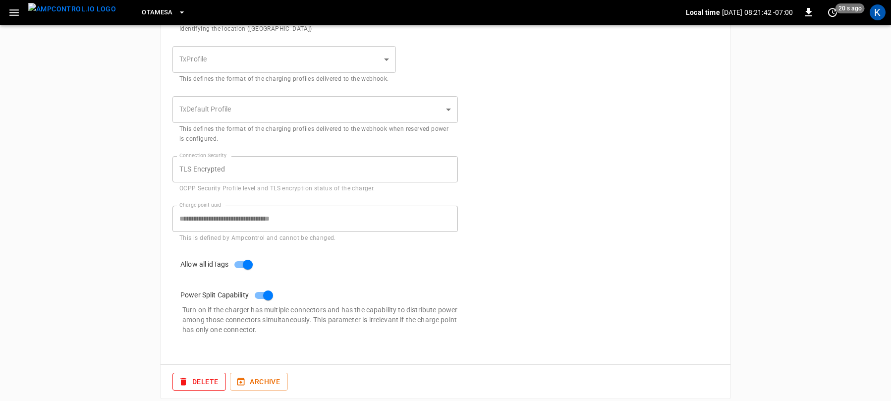
scroll to position [515, 0]
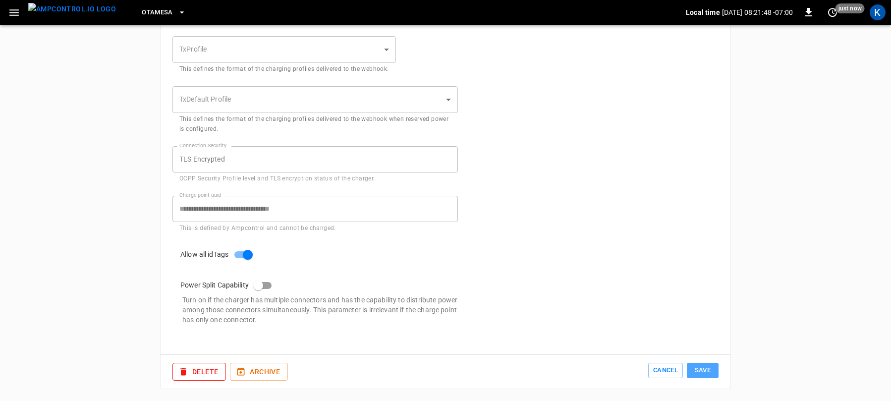
click at [703, 369] on button "Save" at bounding box center [703, 370] width 32 height 15
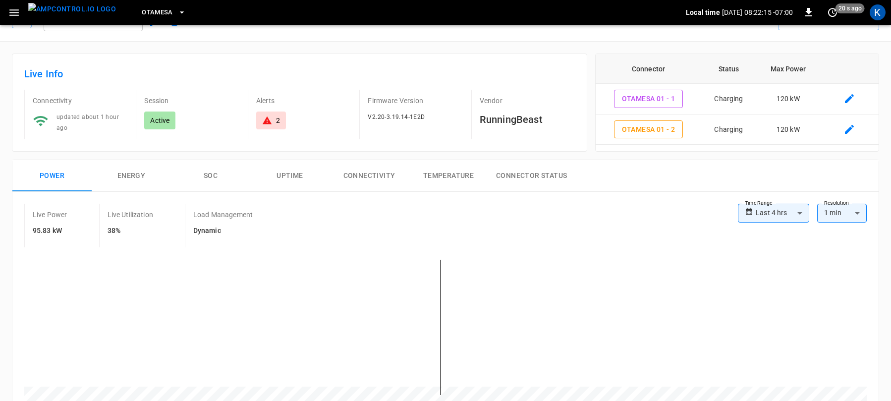
scroll to position [34, 0]
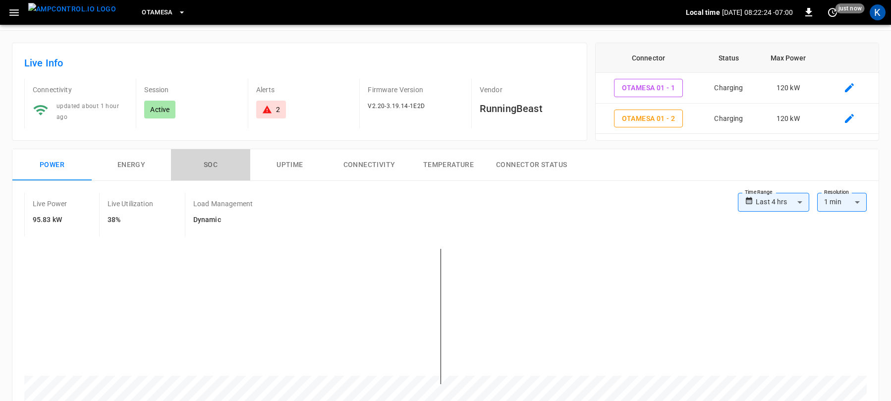
click at [212, 163] on button "SOC" at bounding box center [210, 165] width 79 height 32
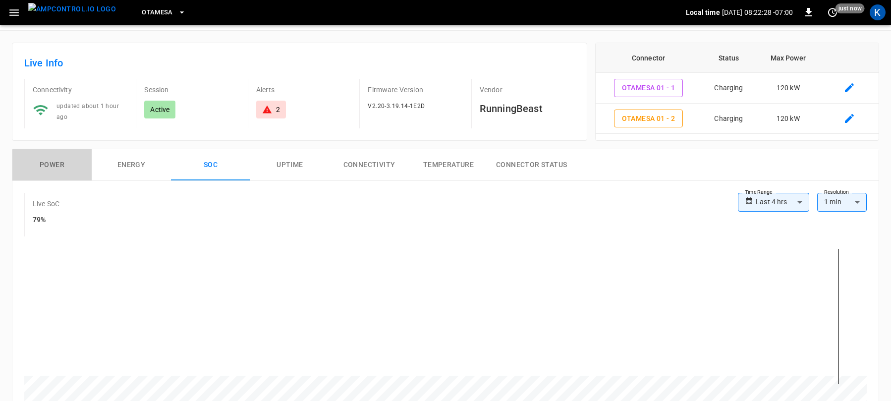
click at [53, 163] on button "Power" at bounding box center [51, 165] width 79 height 32
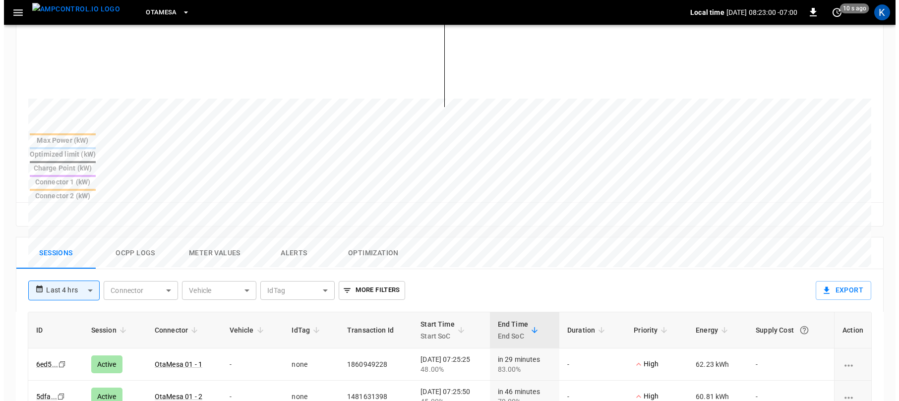
scroll to position [314, 0]
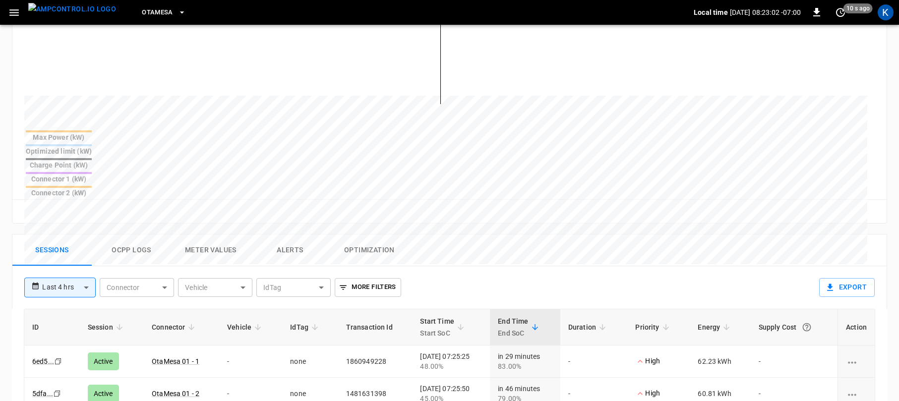
click at [163, 238] on body "**********" at bounding box center [449, 157] width 899 height 942
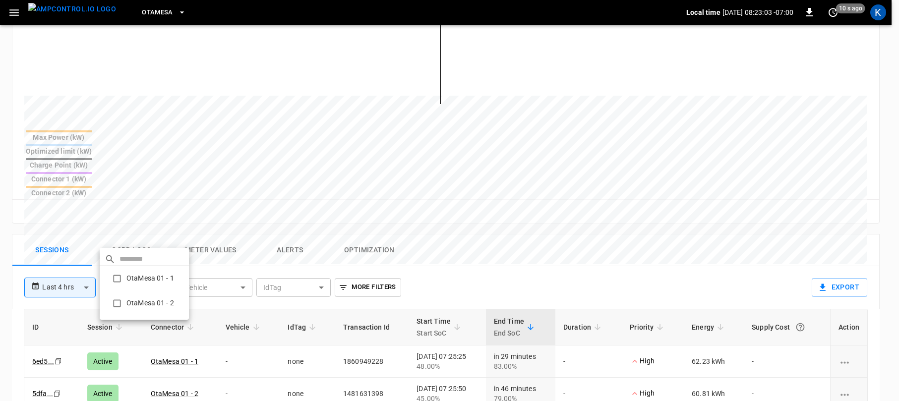
click at [163, 238] on div at bounding box center [449, 200] width 899 height 401
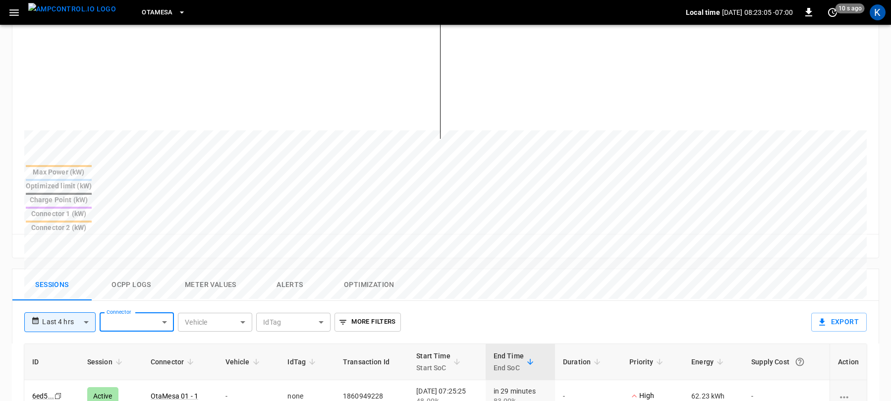
scroll to position [344, 0]
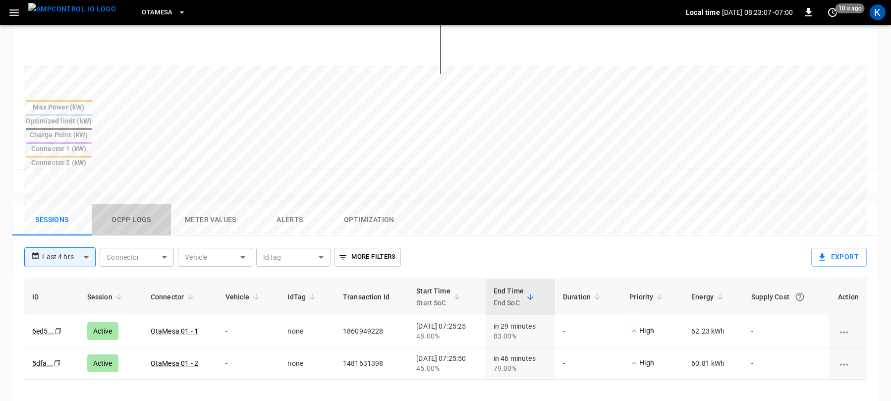
click at [134, 204] on button "Ocpp logs" at bounding box center [131, 220] width 79 height 32
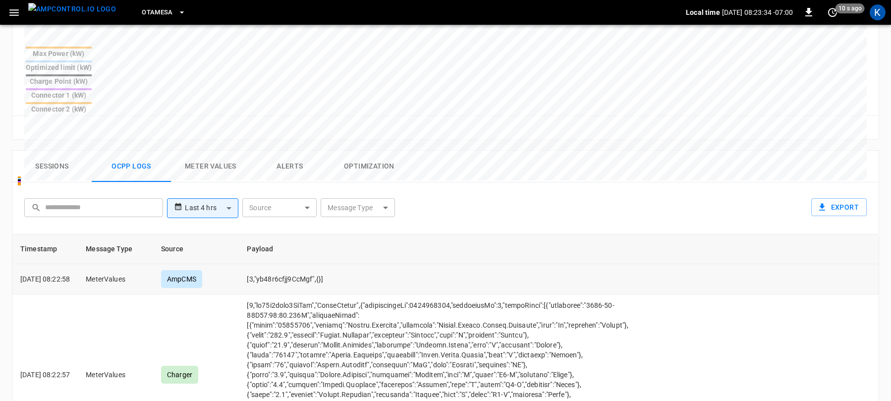
scroll to position [382, 0]
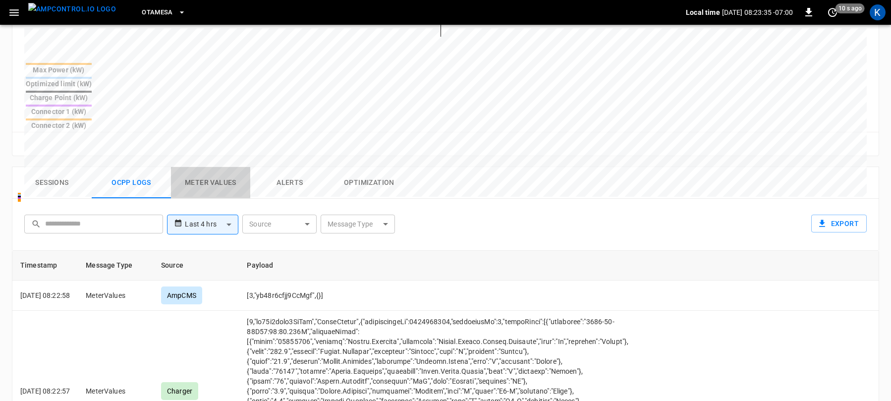
click at [211, 167] on button "Meter Values" at bounding box center [210, 183] width 79 height 32
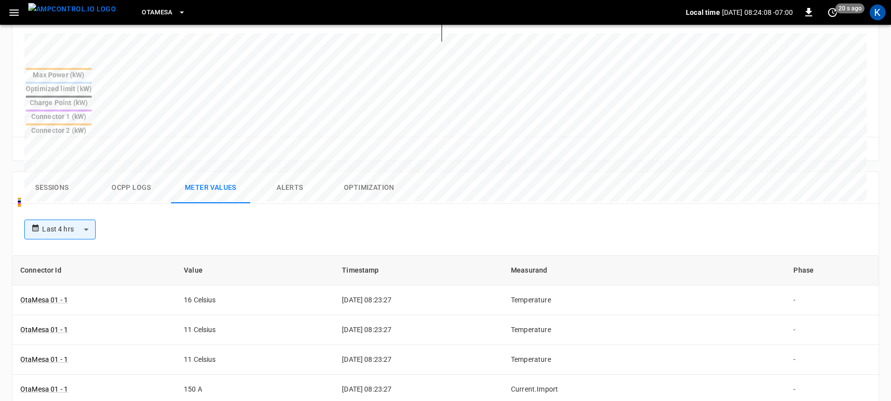
scroll to position [344, 0]
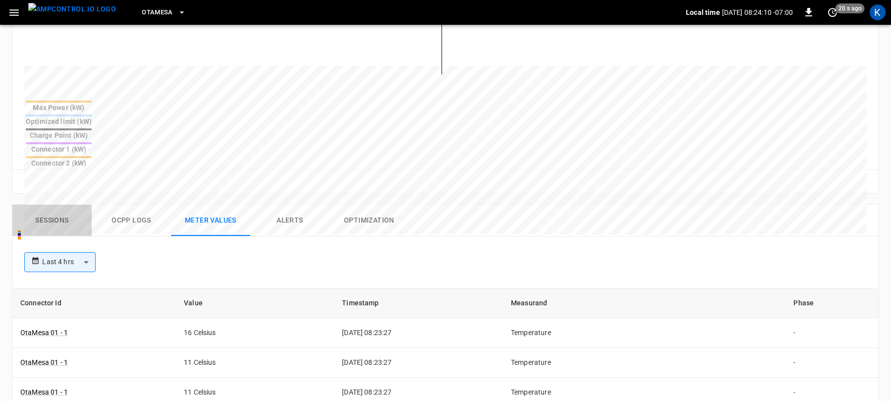
click at [49, 205] on button "Sessions" at bounding box center [51, 221] width 79 height 32
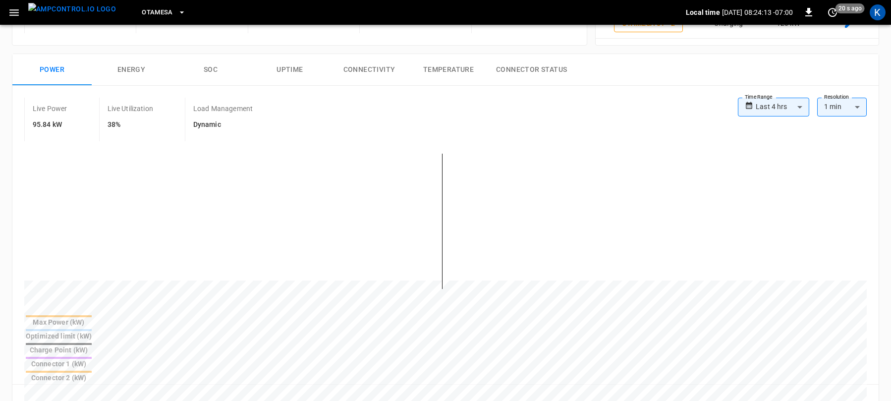
scroll to position [43, 0]
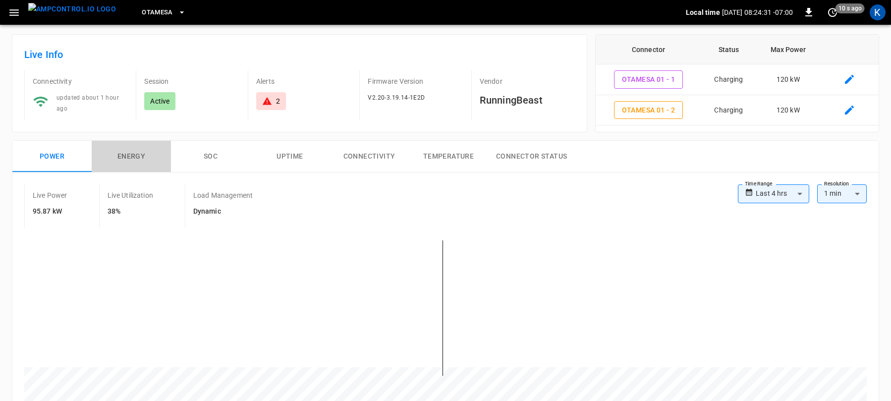
click at [128, 154] on button "Energy" at bounding box center [131, 157] width 79 height 32
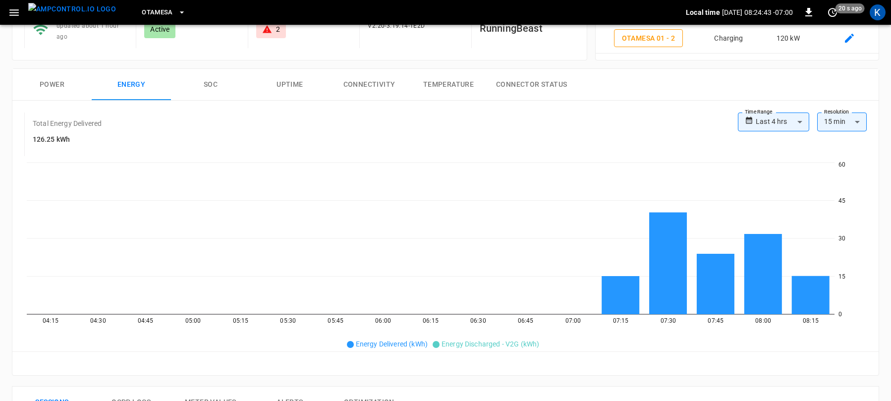
scroll to position [0, 0]
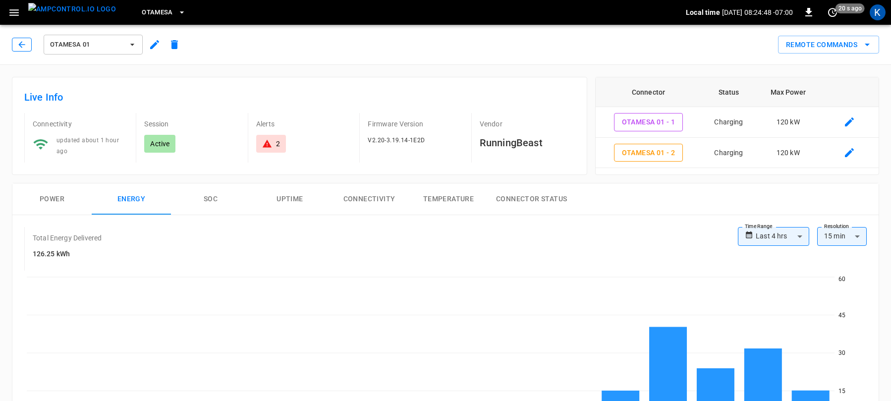
click at [21, 45] on icon "button" at bounding box center [22, 45] width 10 height 10
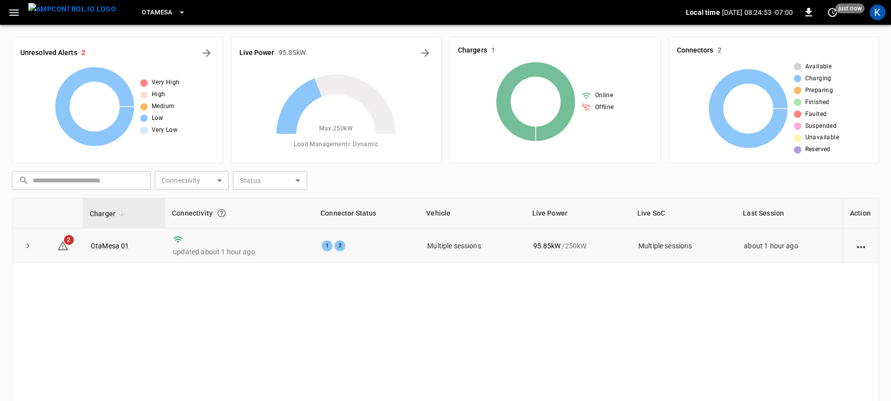
click at [860, 246] on icon "action cell options" at bounding box center [861, 247] width 12 height 12
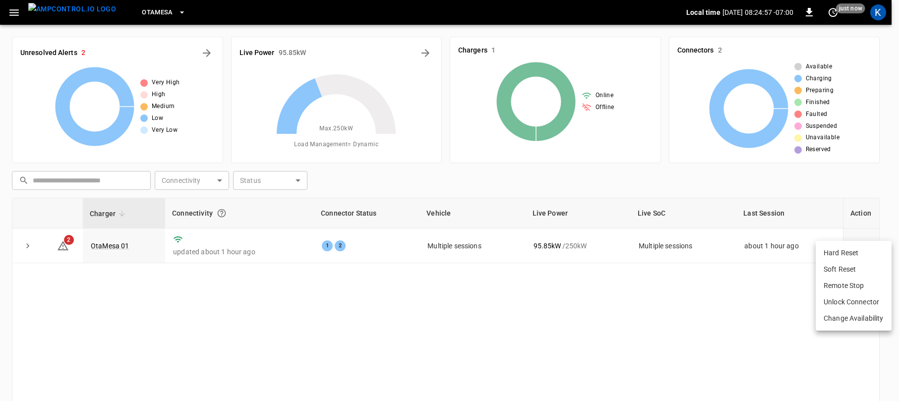
click at [567, 336] on div at bounding box center [449, 200] width 899 height 401
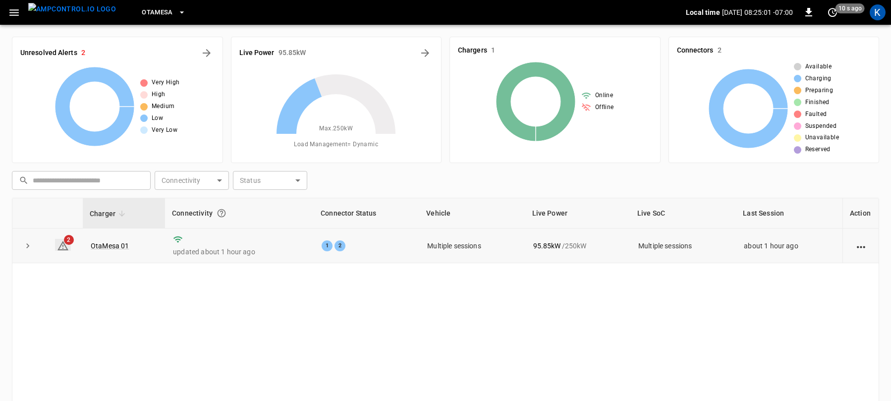
click at [63, 243] on icon at bounding box center [62, 245] width 11 height 9
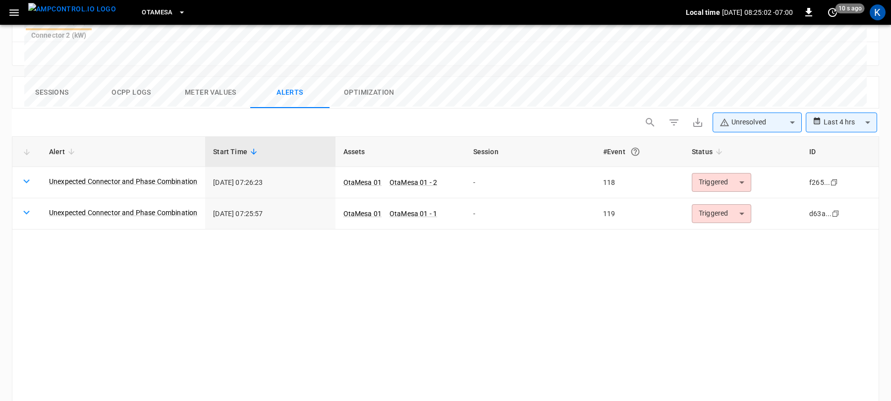
scroll to position [472, 0]
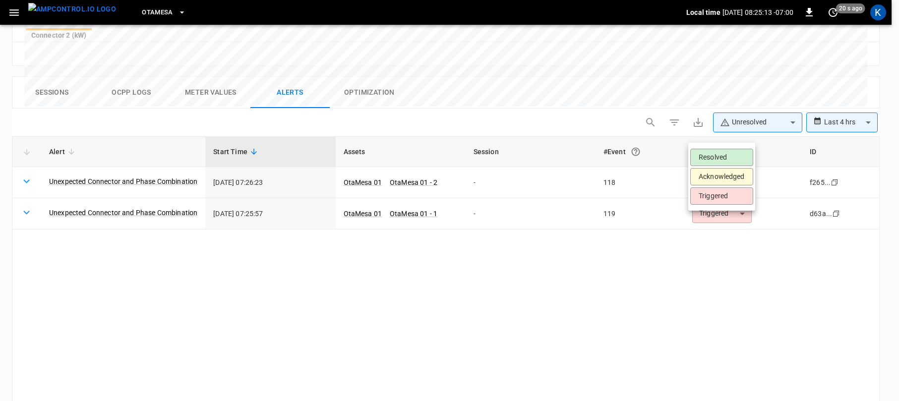
click at [726, 175] on li "Acknowledged" at bounding box center [721, 176] width 63 height 17
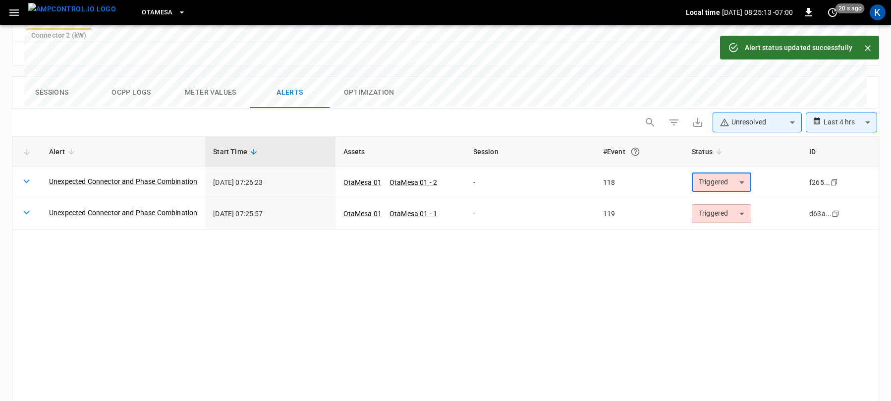
type input "**********"
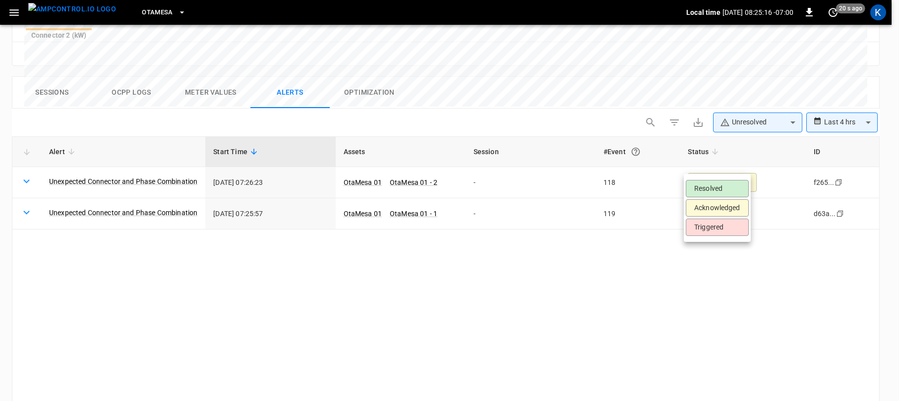
click at [717, 209] on li "Acknowledged" at bounding box center [716, 207] width 63 height 17
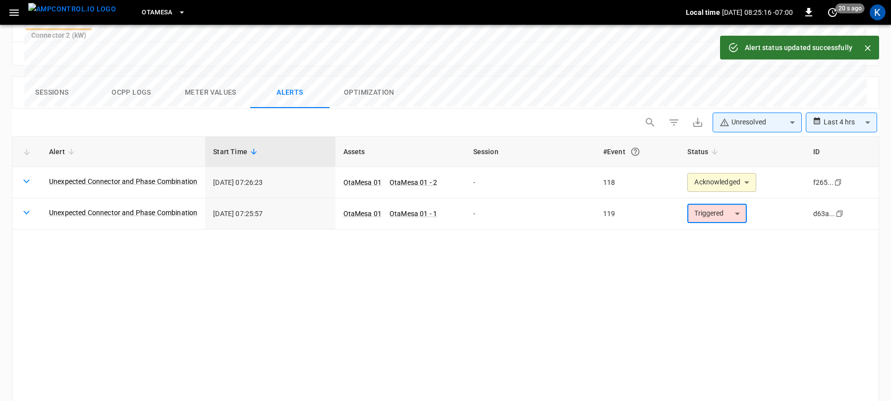
type input "**********"
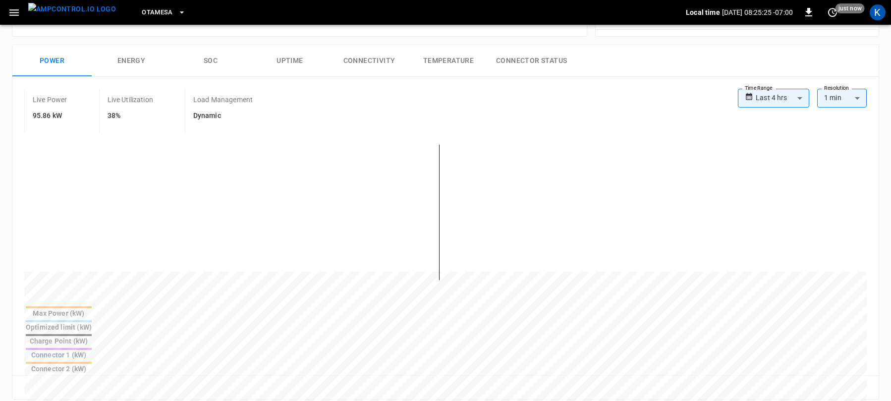
scroll to position [283, 0]
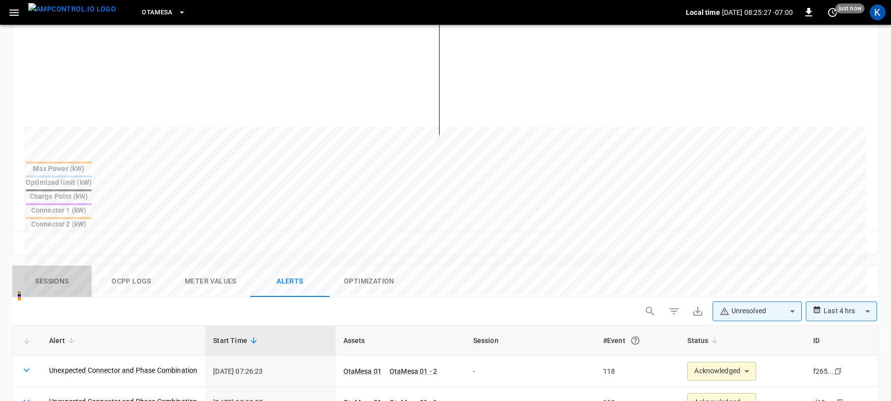
click at [56, 266] on button "Sessions" at bounding box center [51, 282] width 79 height 32
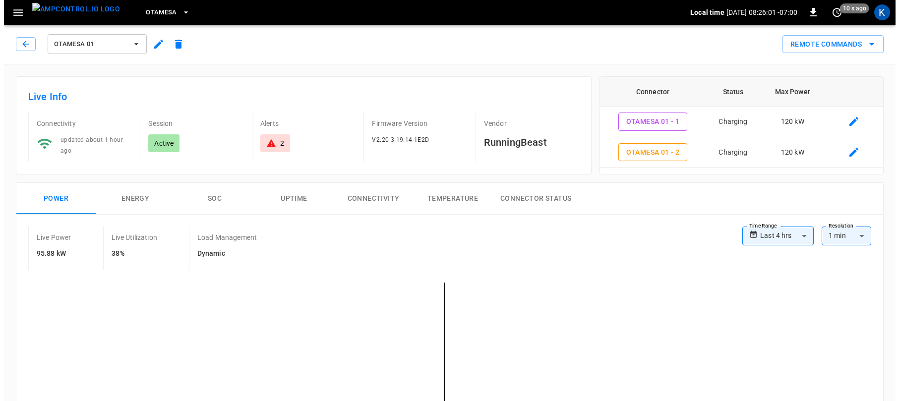
scroll to position [0, 0]
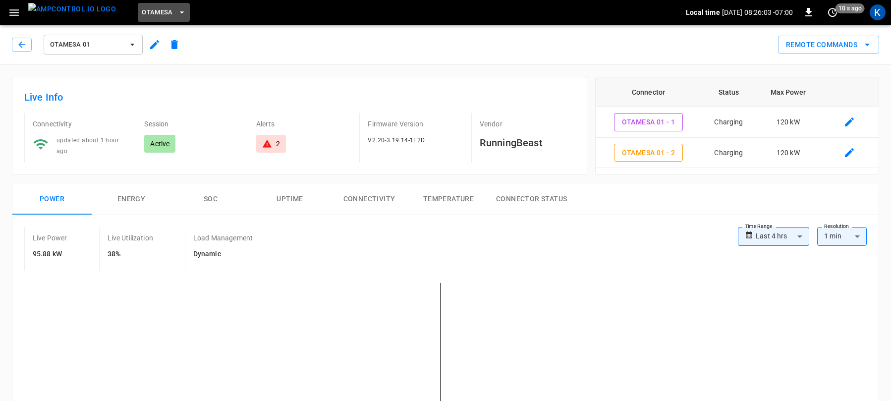
click at [142, 11] on span "OtaMesa" at bounding box center [157, 12] width 31 height 11
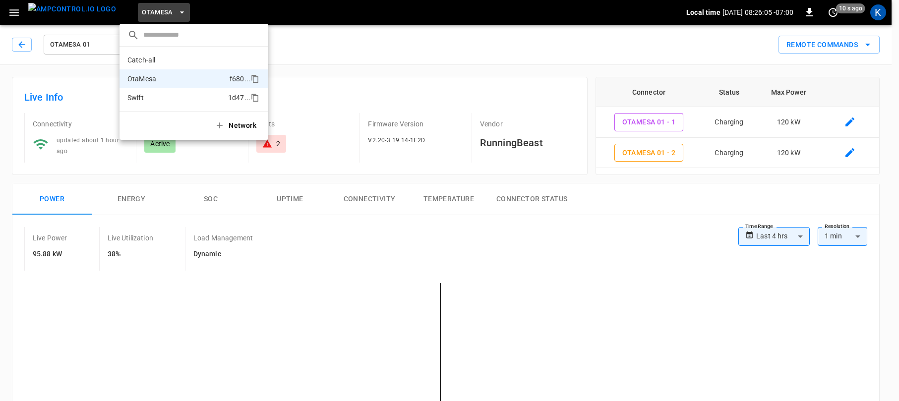
click at [155, 96] on p "Swift" at bounding box center [175, 98] width 97 height 10
